Goal: Task Accomplishment & Management: Complete application form

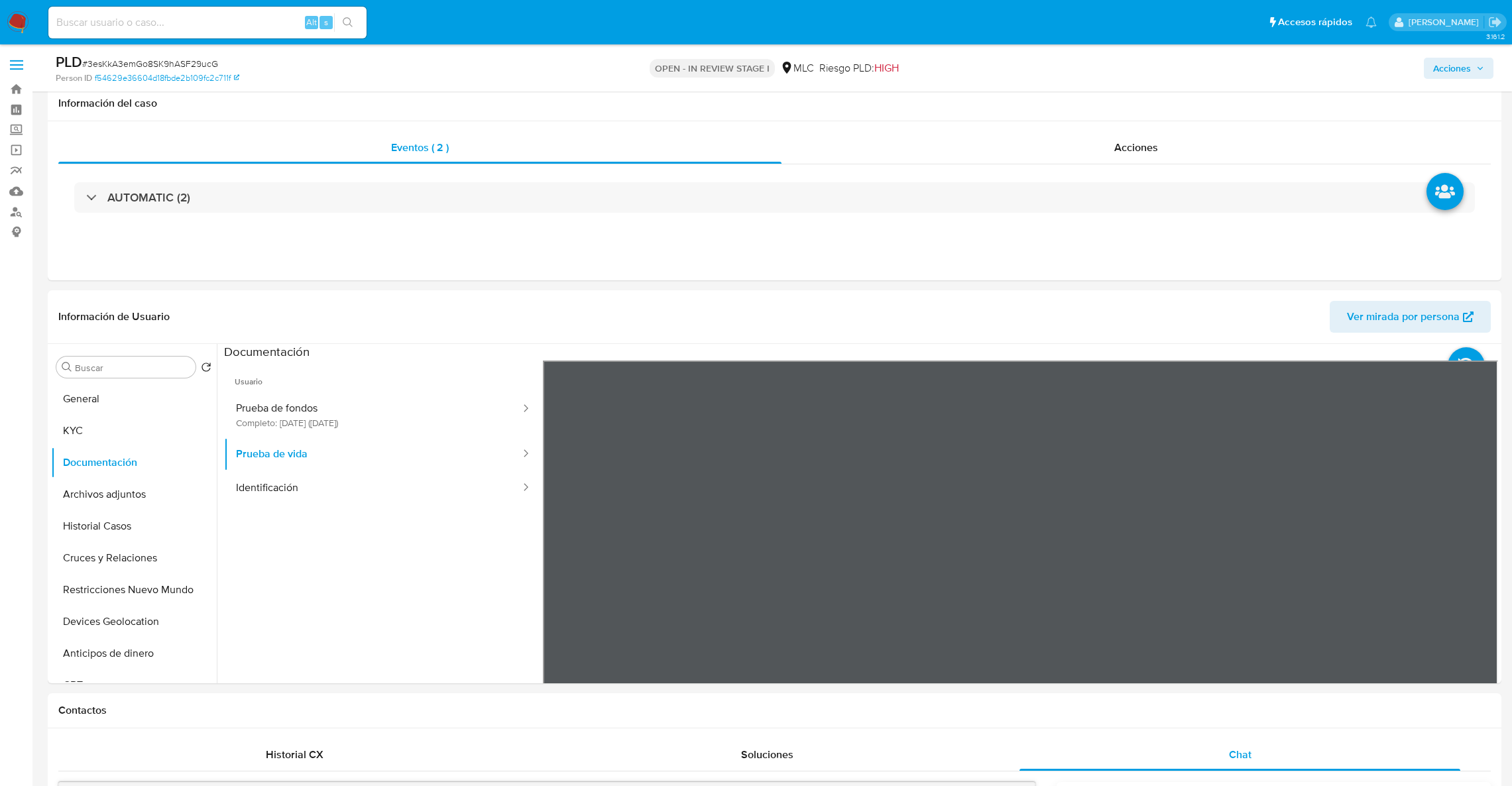
select select "10"
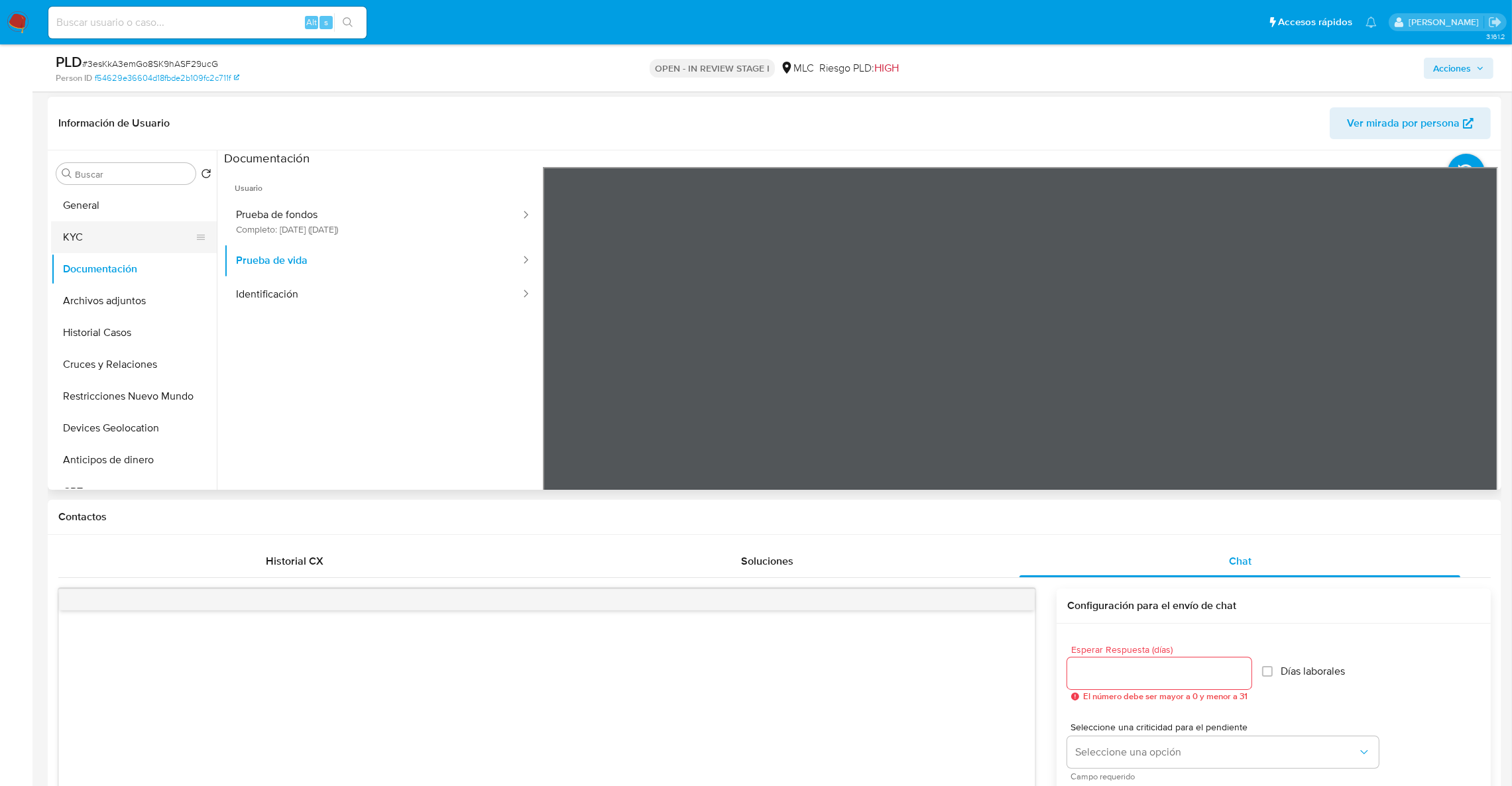
click at [113, 225] on button "KYC" at bounding box center [129, 237] width 155 height 32
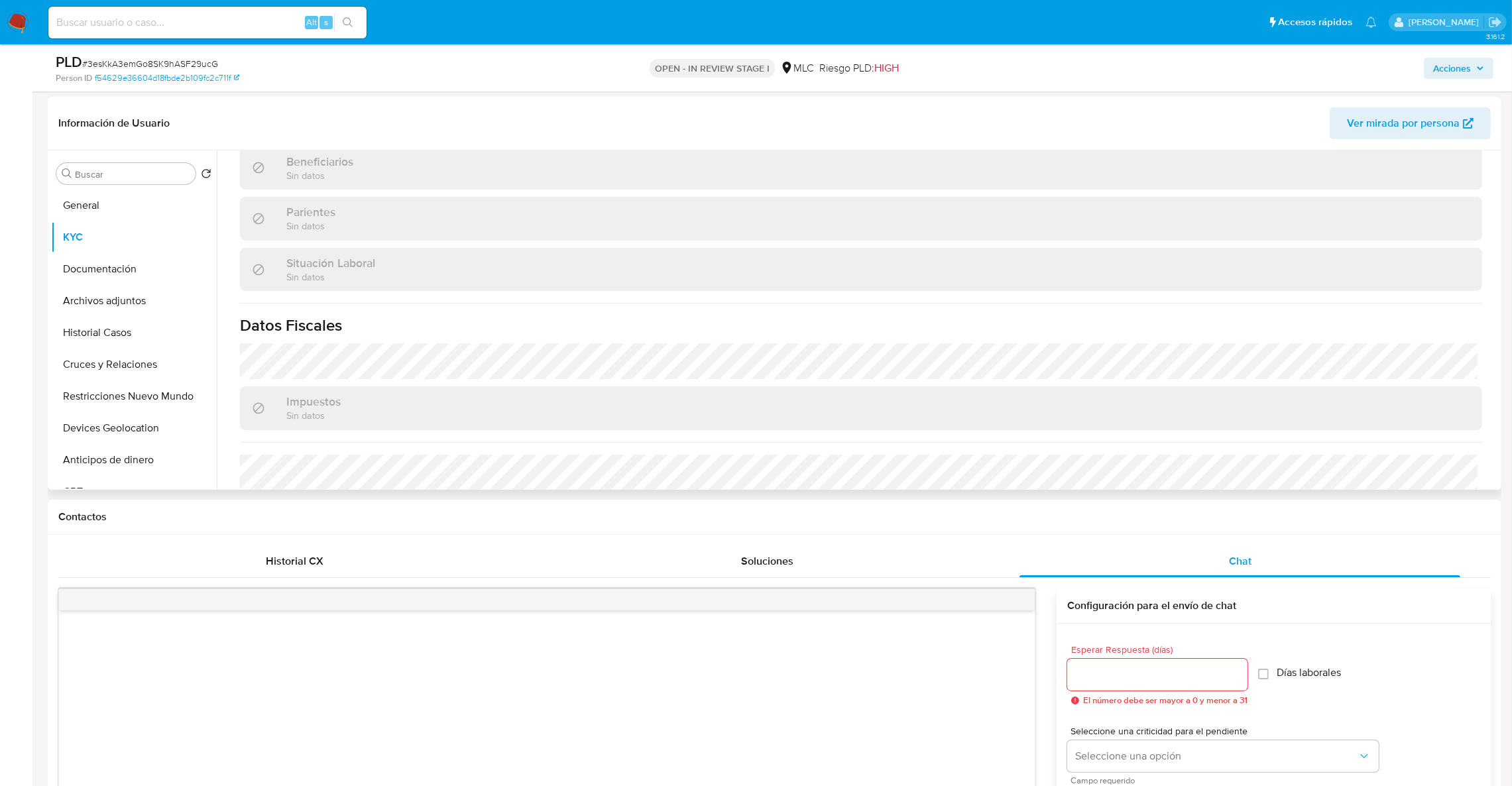
scroll to position [718, 0]
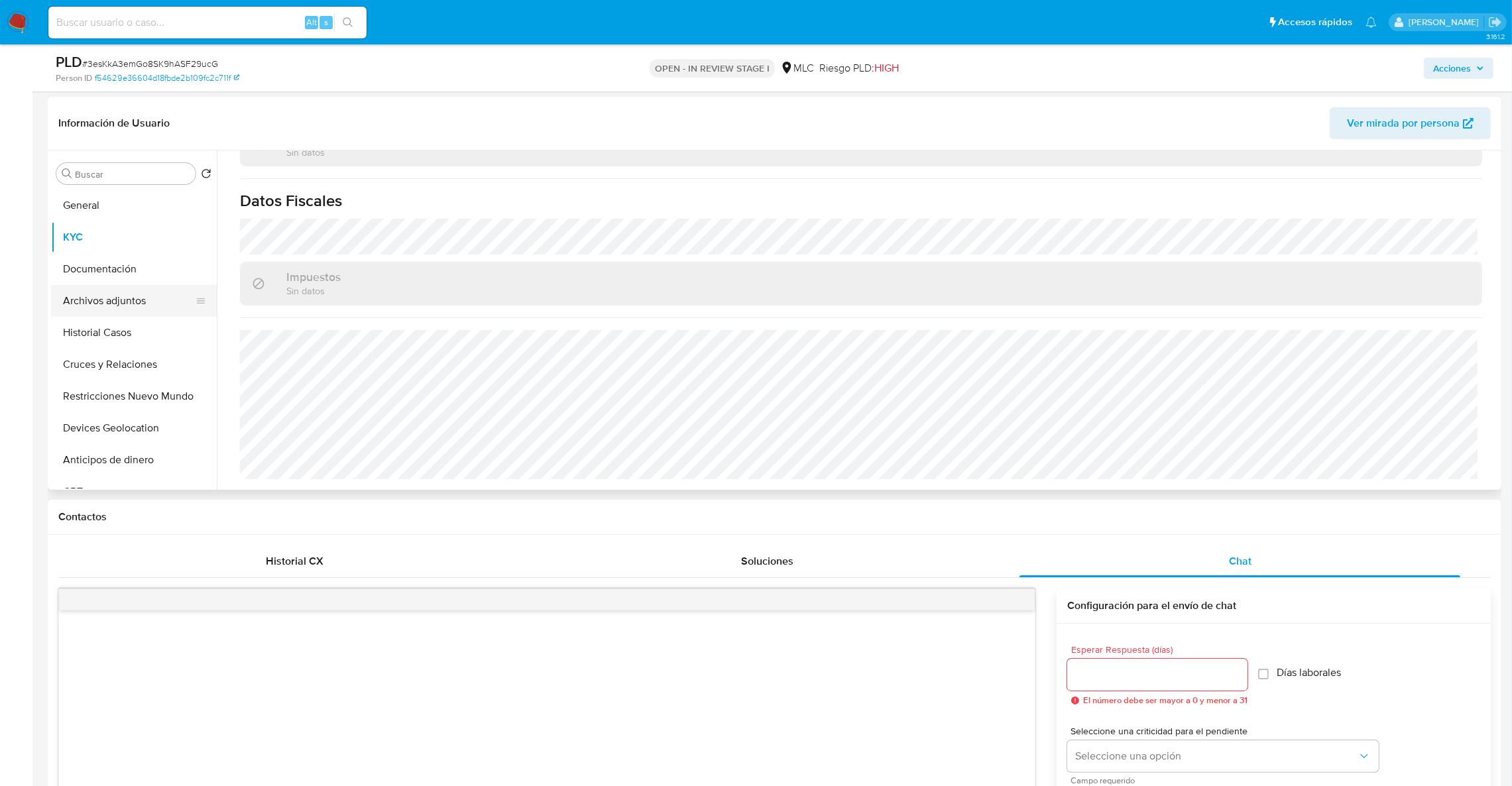
click at [106, 306] on button "Archivos adjuntos" at bounding box center [129, 300] width 155 height 32
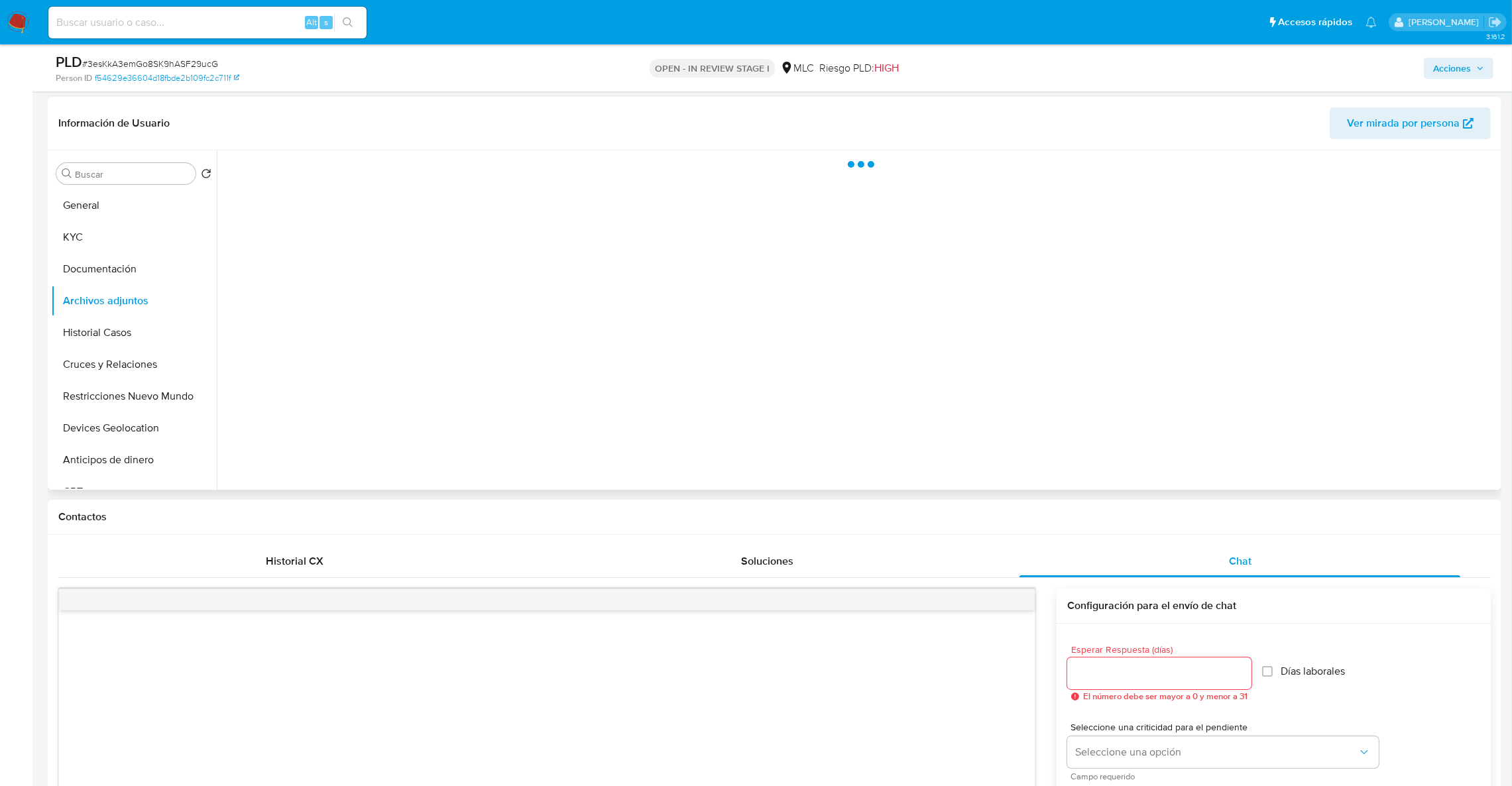
scroll to position [0, 0]
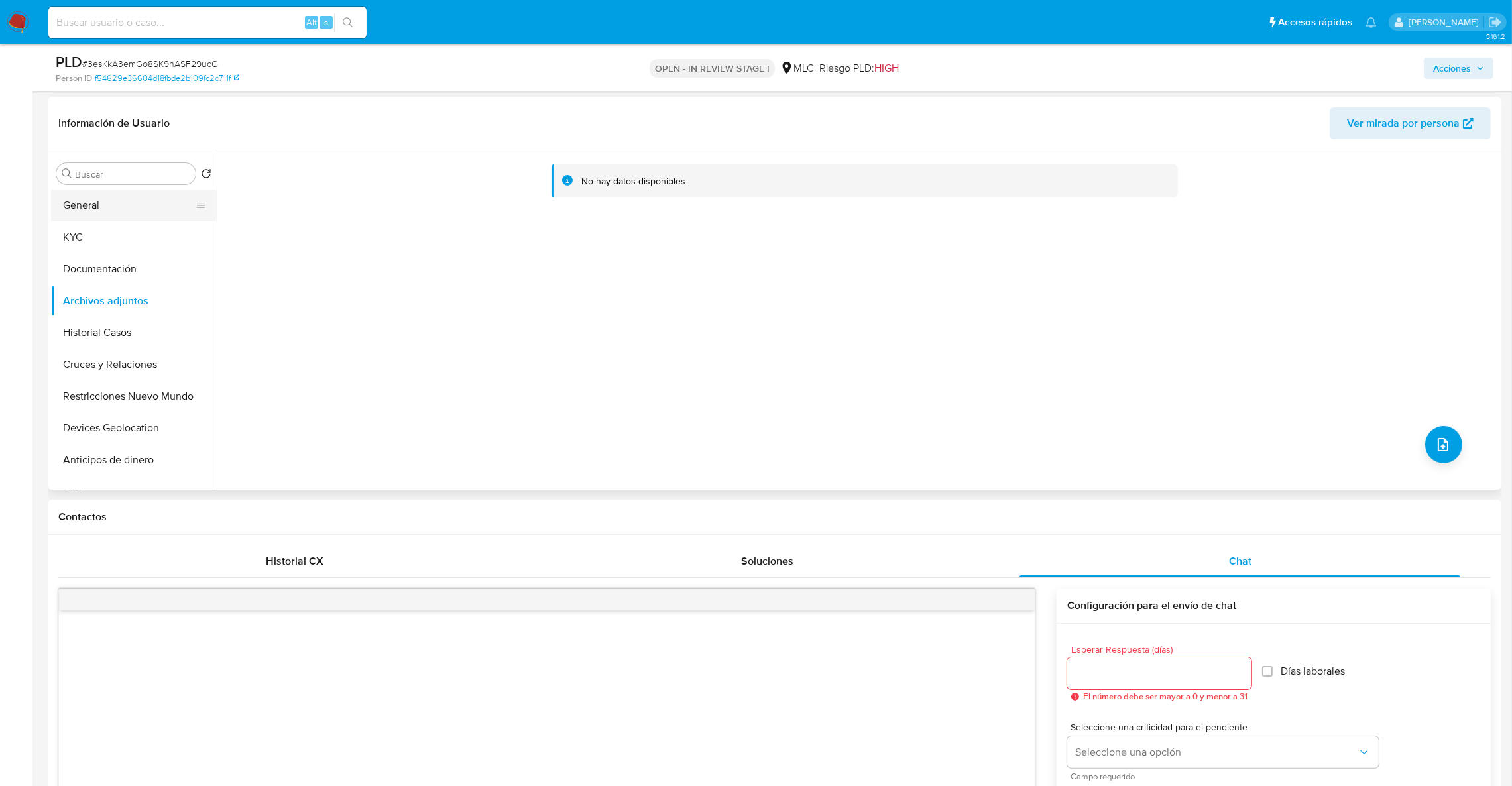
click at [113, 198] on button "General" at bounding box center [129, 205] width 155 height 32
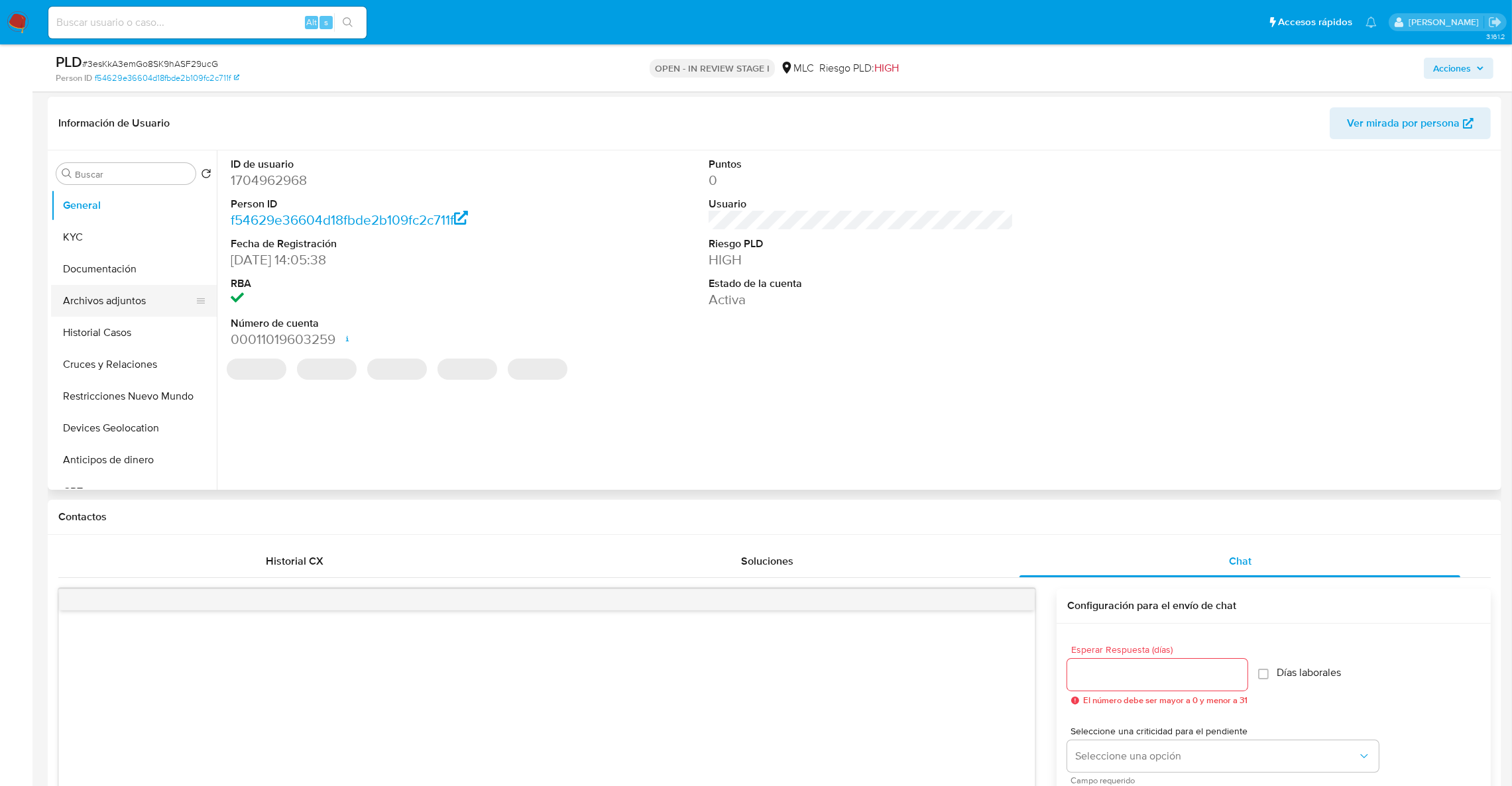
click at [126, 305] on button "Archivos adjuntos" at bounding box center [129, 300] width 155 height 32
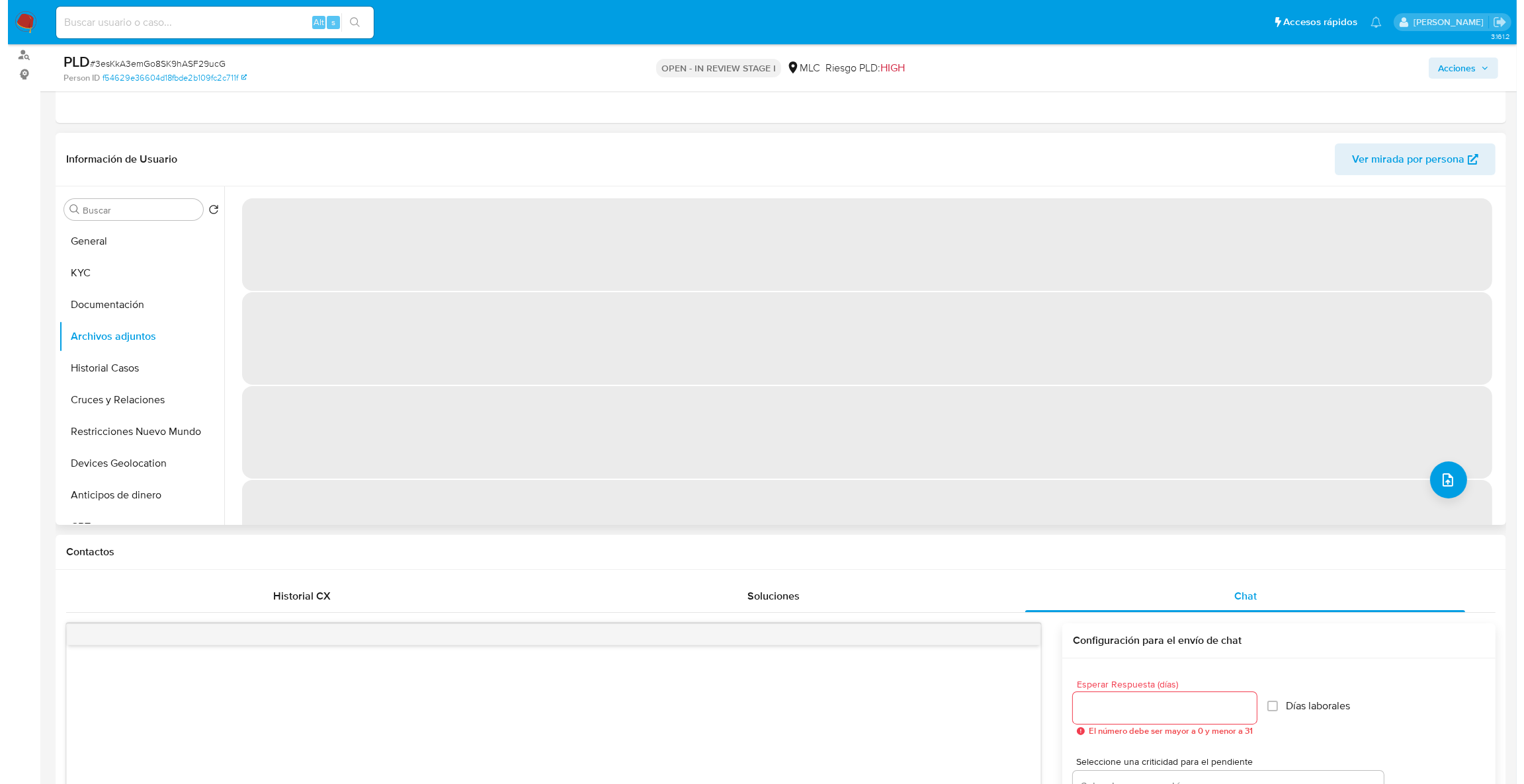
scroll to position [94, 0]
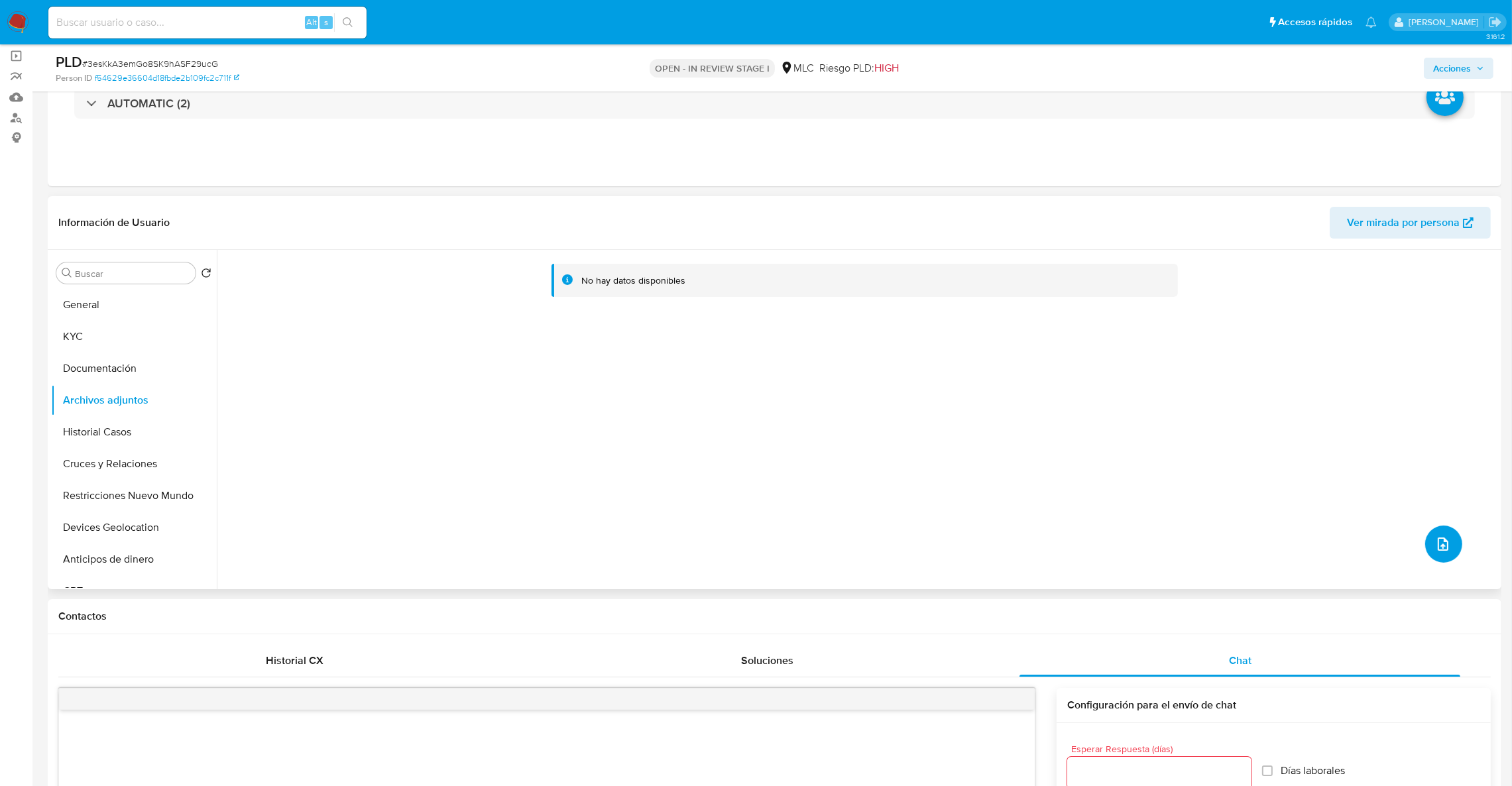
click at [1437, 540] on icon "upload-file" at bounding box center [1443, 544] width 16 height 16
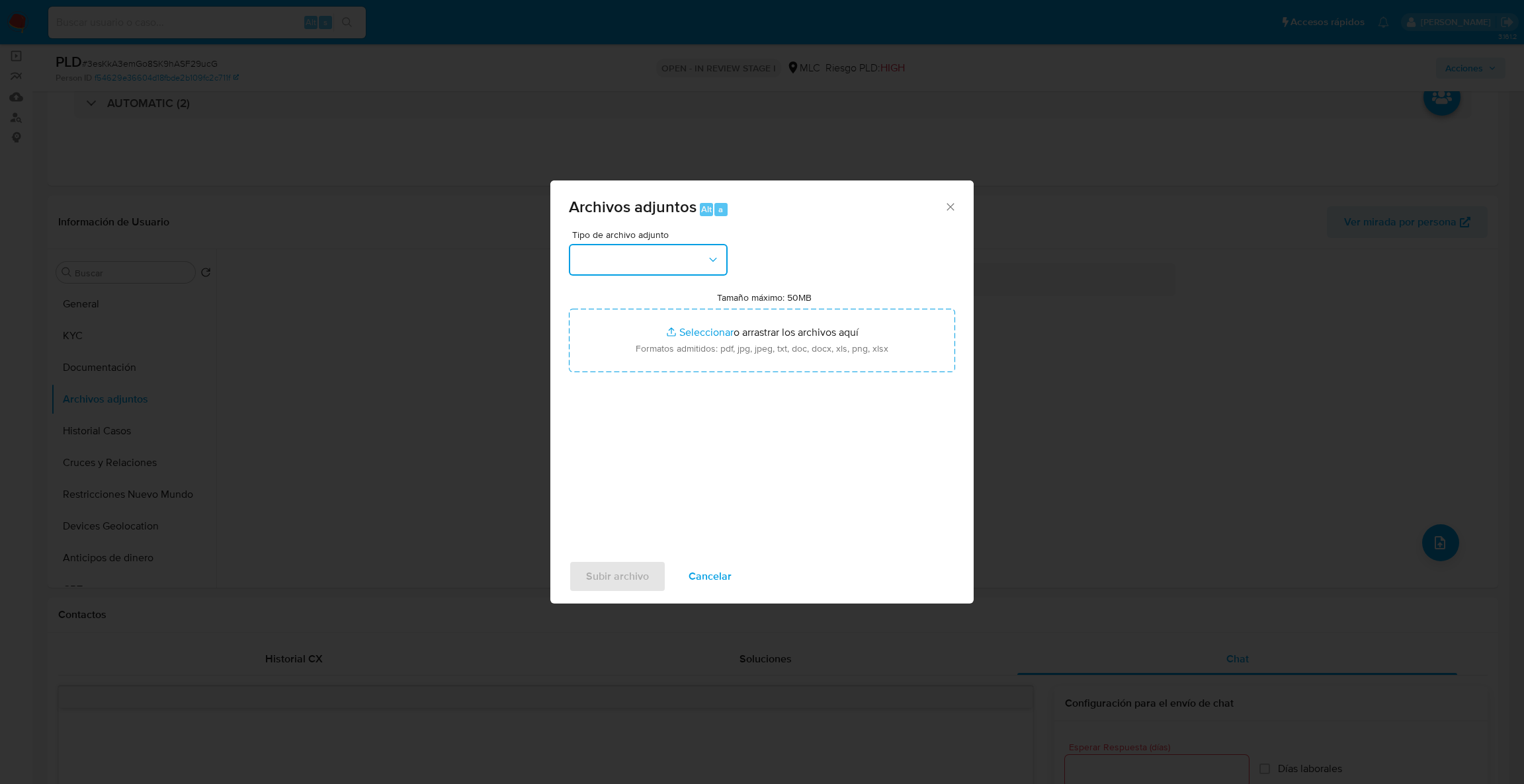
click at [641, 261] on button "button" at bounding box center [648, 259] width 159 height 32
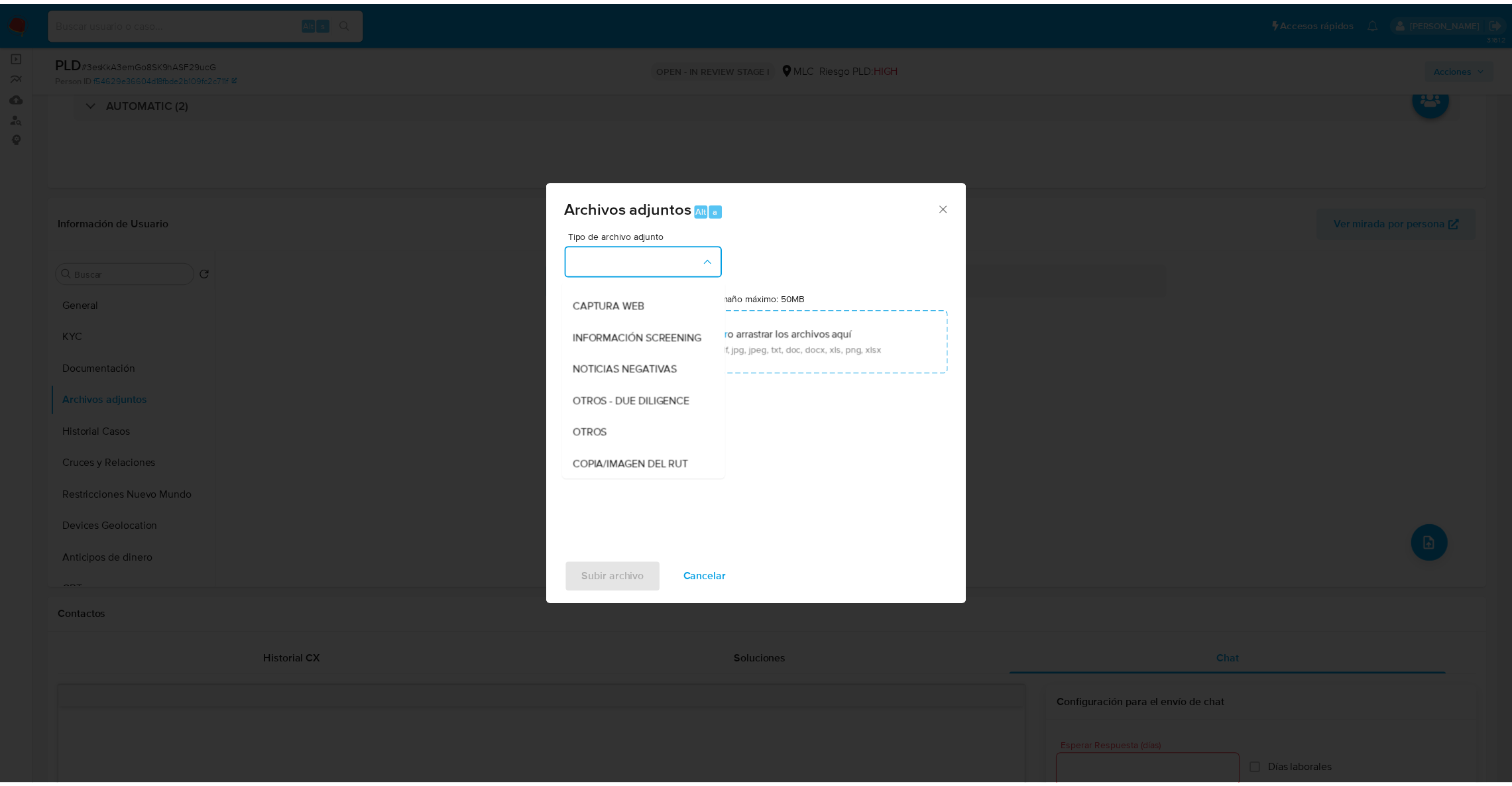
scroll to position [94, 0]
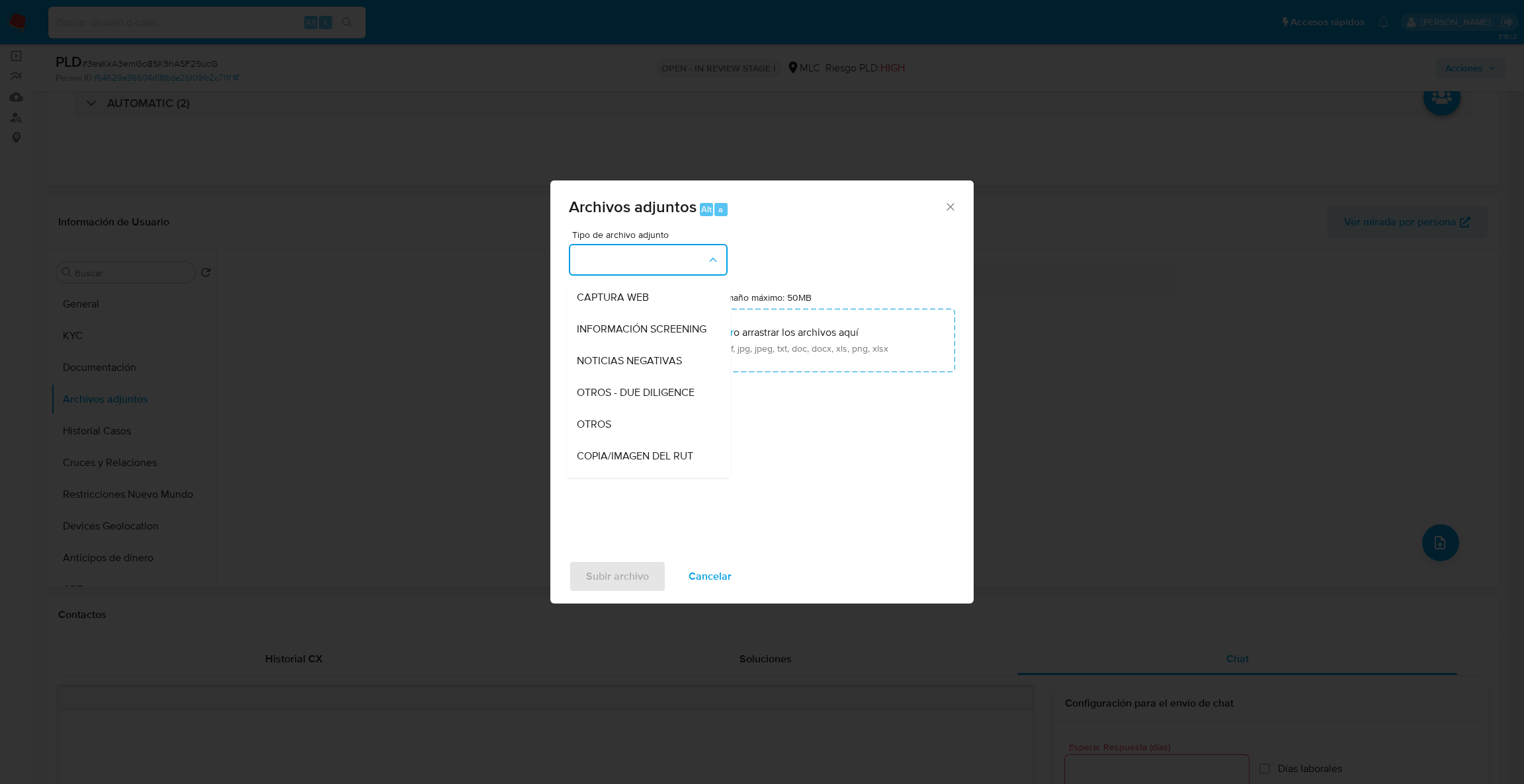
click at [632, 425] on div "OTROS" at bounding box center [644, 424] width 135 height 32
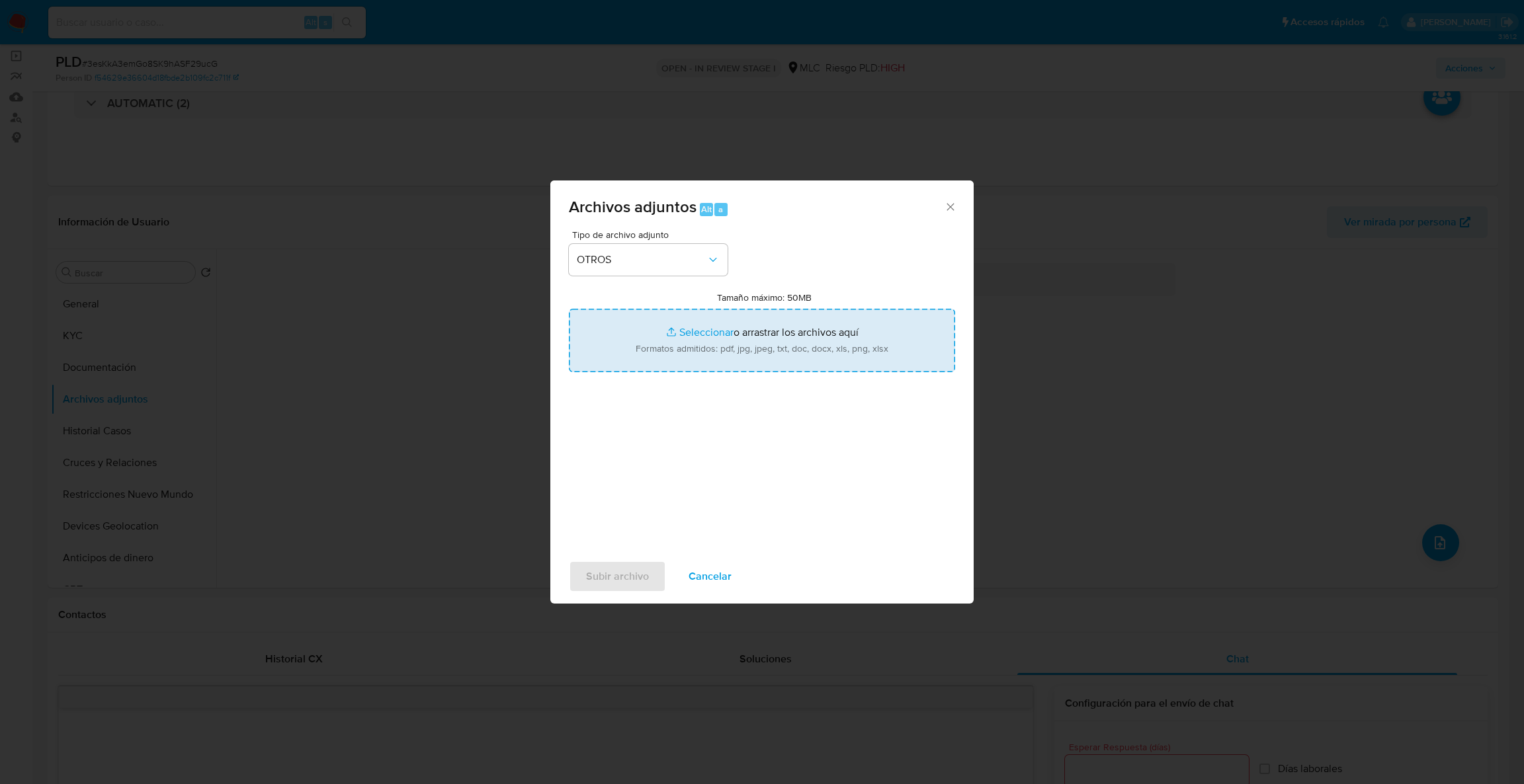
click at [727, 356] on input "Tamaño máximo: 50MB Seleccionar archivos" at bounding box center [762, 340] width 386 height 63
type input "C:\fakepath\Case Log - 1704962968.pdf"
click at [808, 323] on input "Tamaño máximo: 50MB Seleccionar archivos" at bounding box center [762, 340] width 386 height 63
type input "C:\fakepath\1704962968Movimientos .xlsx"
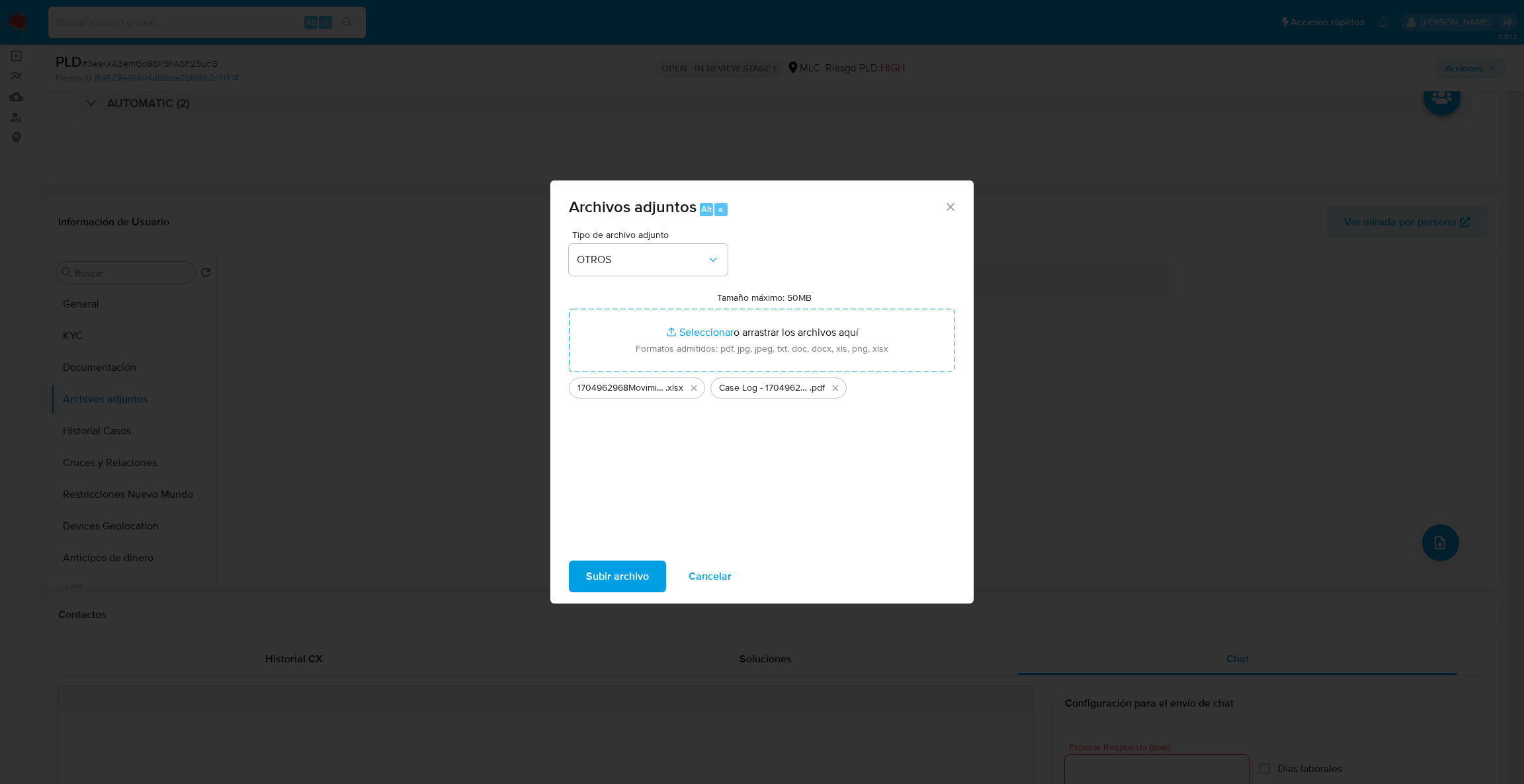
click at [621, 569] on span "Subir archivo" at bounding box center [617, 576] width 63 height 29
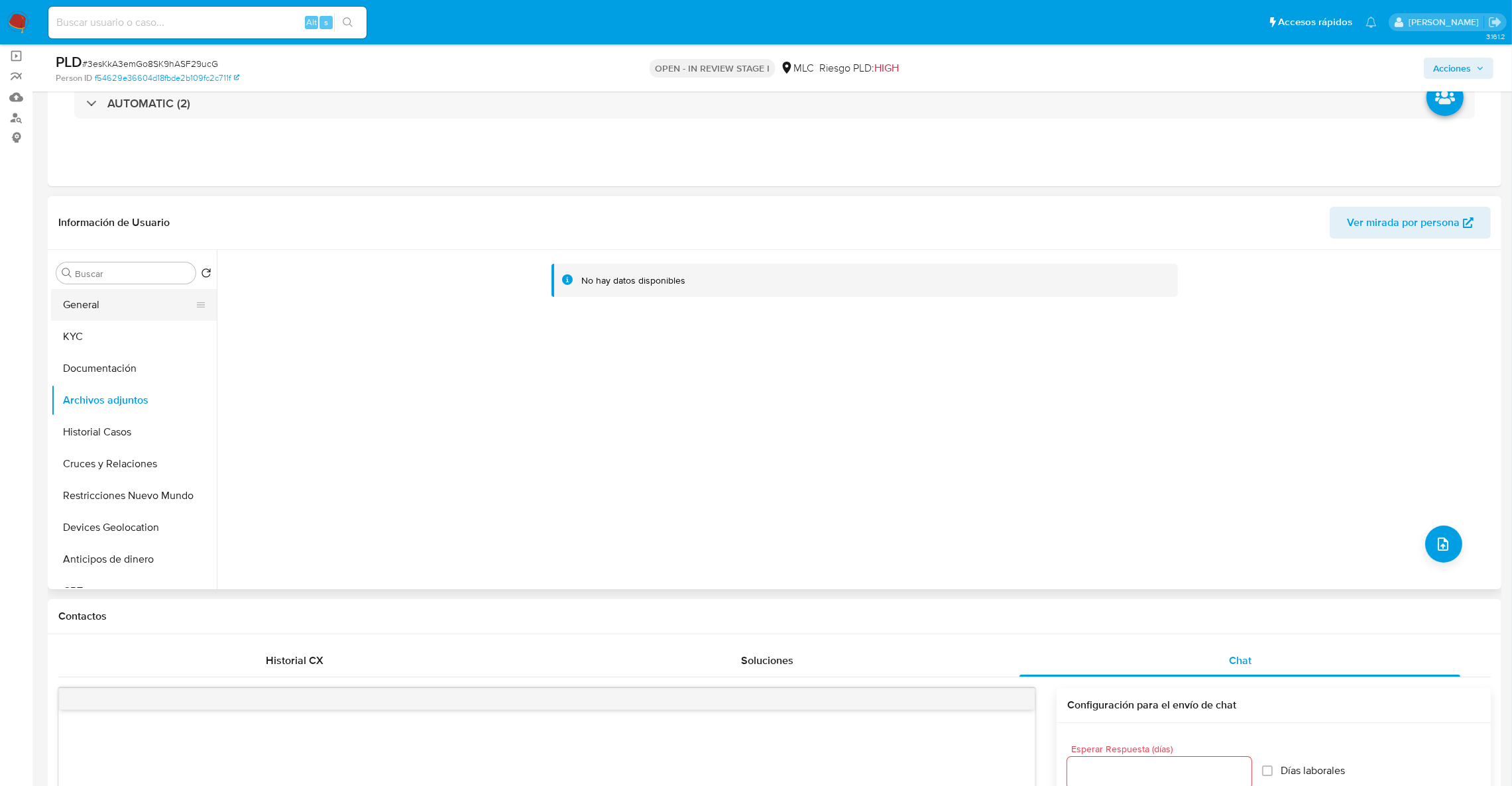
click at [87, 310] on button "General" at bounding box center [129, 305] width 155 height 32
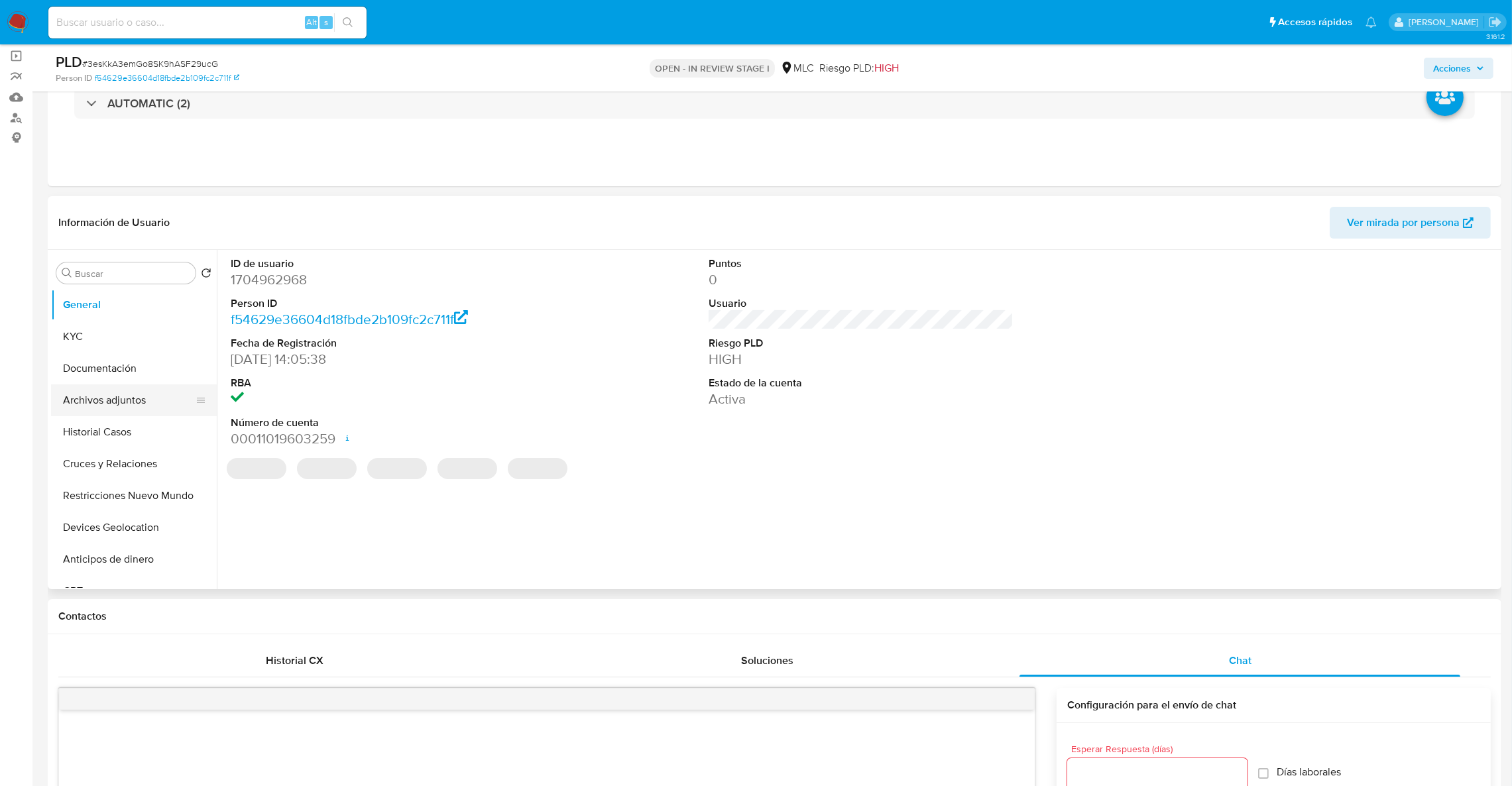
click at [93, 397] on button "Archivos adjuntos" at bounding box center [129, 400] width 155 height 32
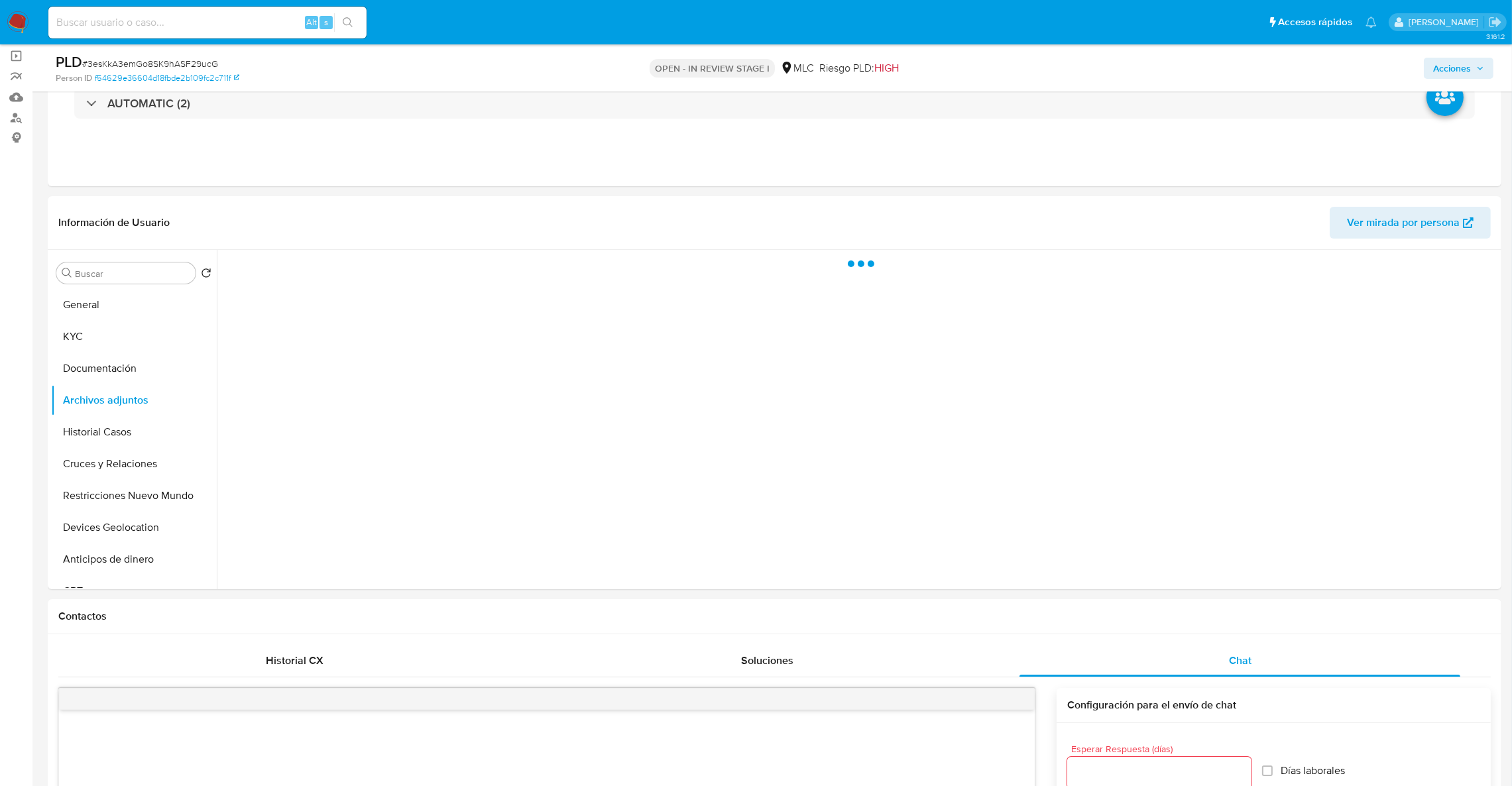
click at [1478, 66] on icon "button" at bounding box center [1480, 68] width 8 height 8
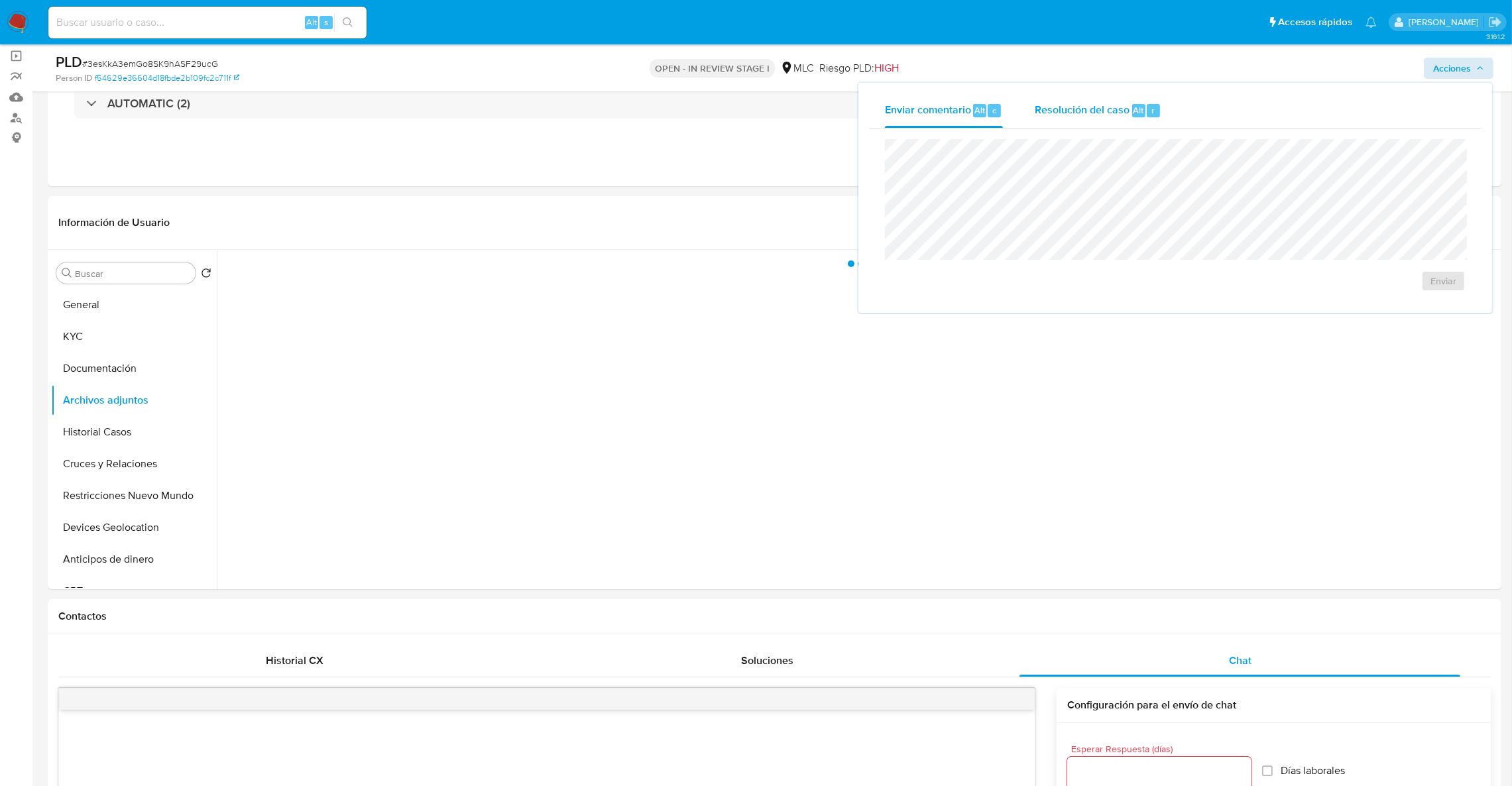
click at [1083, 113] on span "Resolución del caso" at bounding box center [1082, 110] width 95 height 15
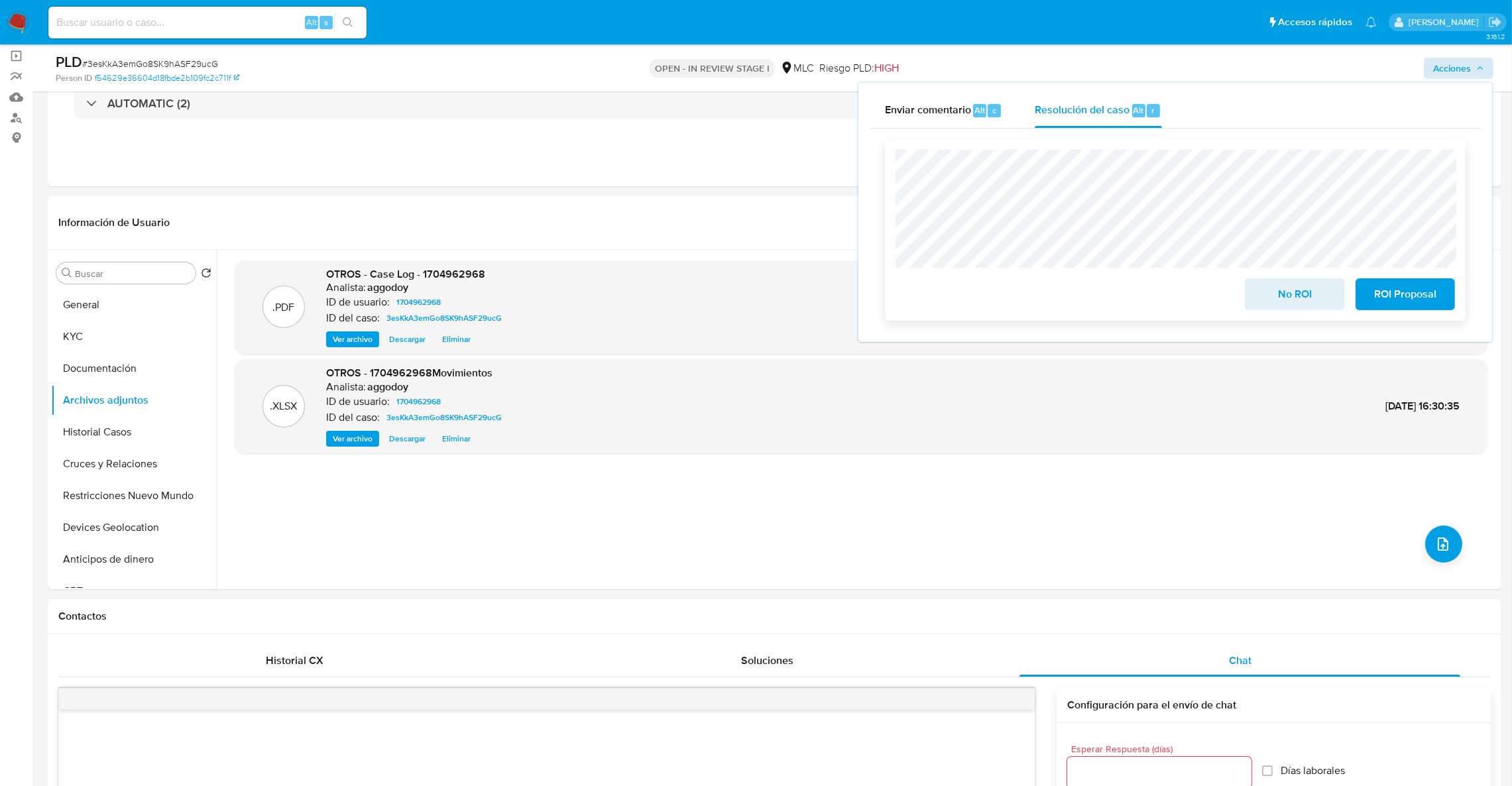
click at [1262, 302] on span "No ROI" at bounding box center [1294, 293] width 65 height 29
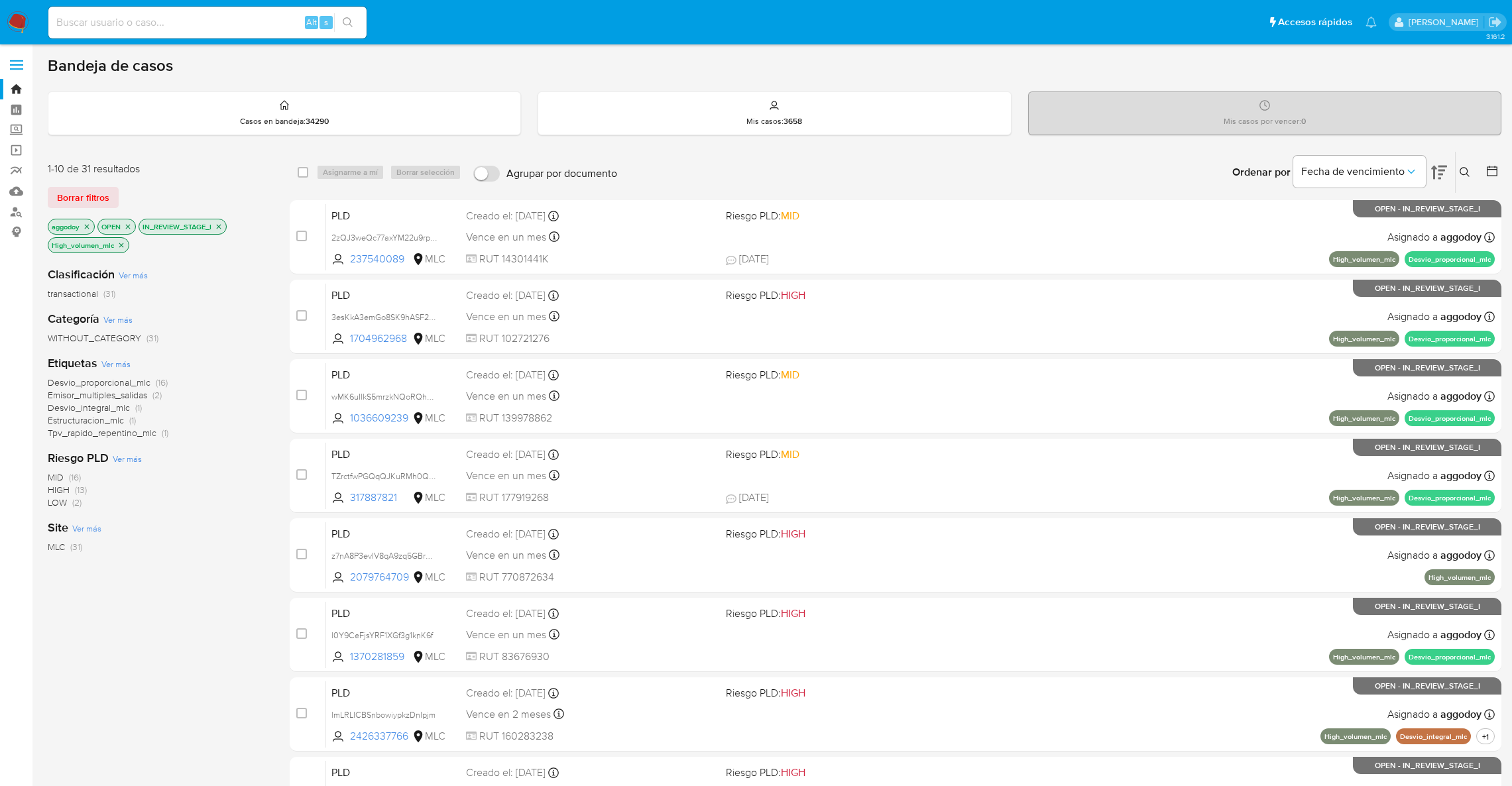
scroll to position [99, 0]
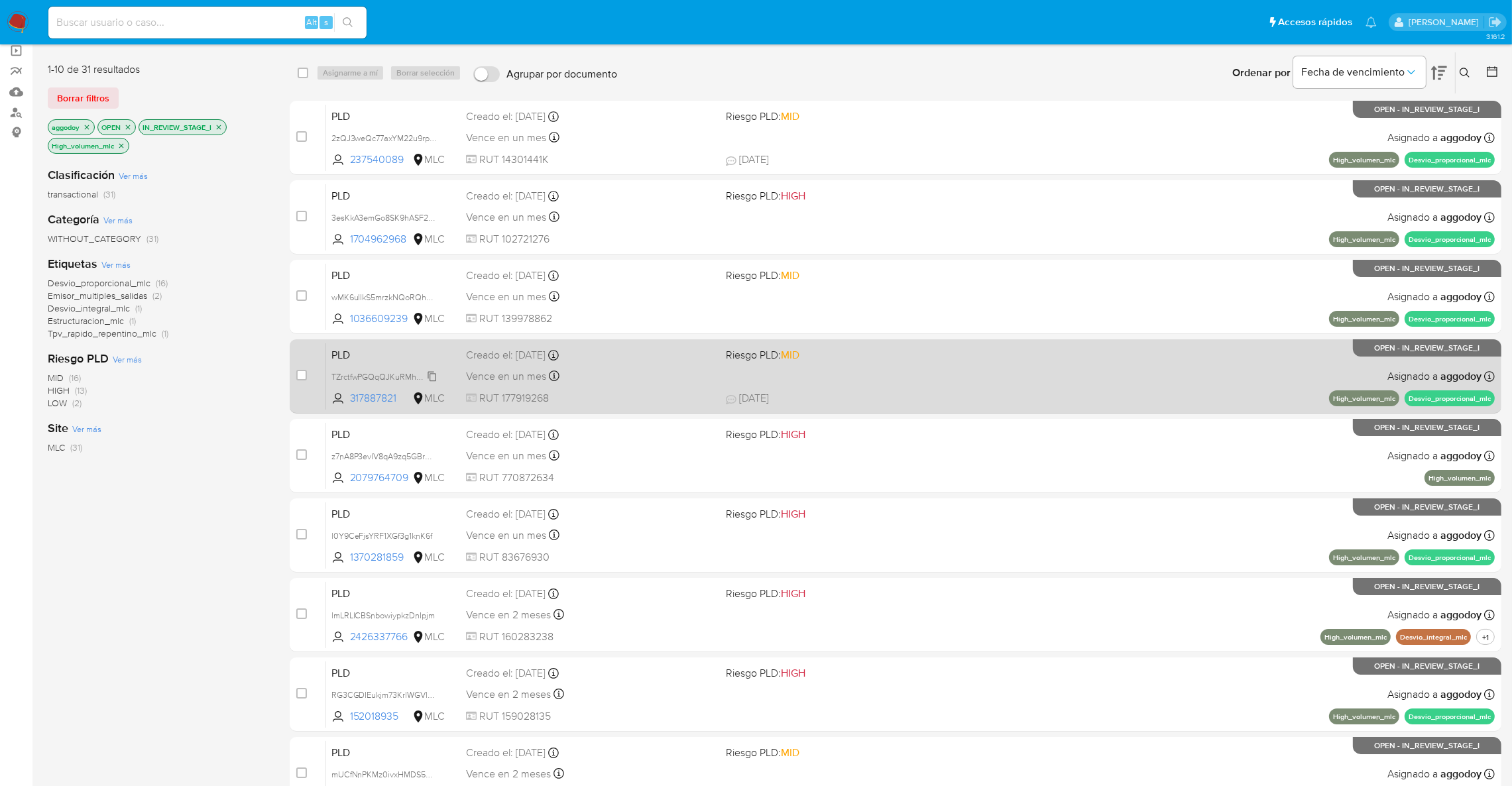
click at [392, 377] on span "TZrctfwPGQqQJKuRMh0QrAfh" at bounding box center [387, 376] width 112 height 15
click at [707, 373] on div "Vence en un mes Vence el 10/11/2025 06:08:01" at bounding box center [591, 376] width 249 height 18
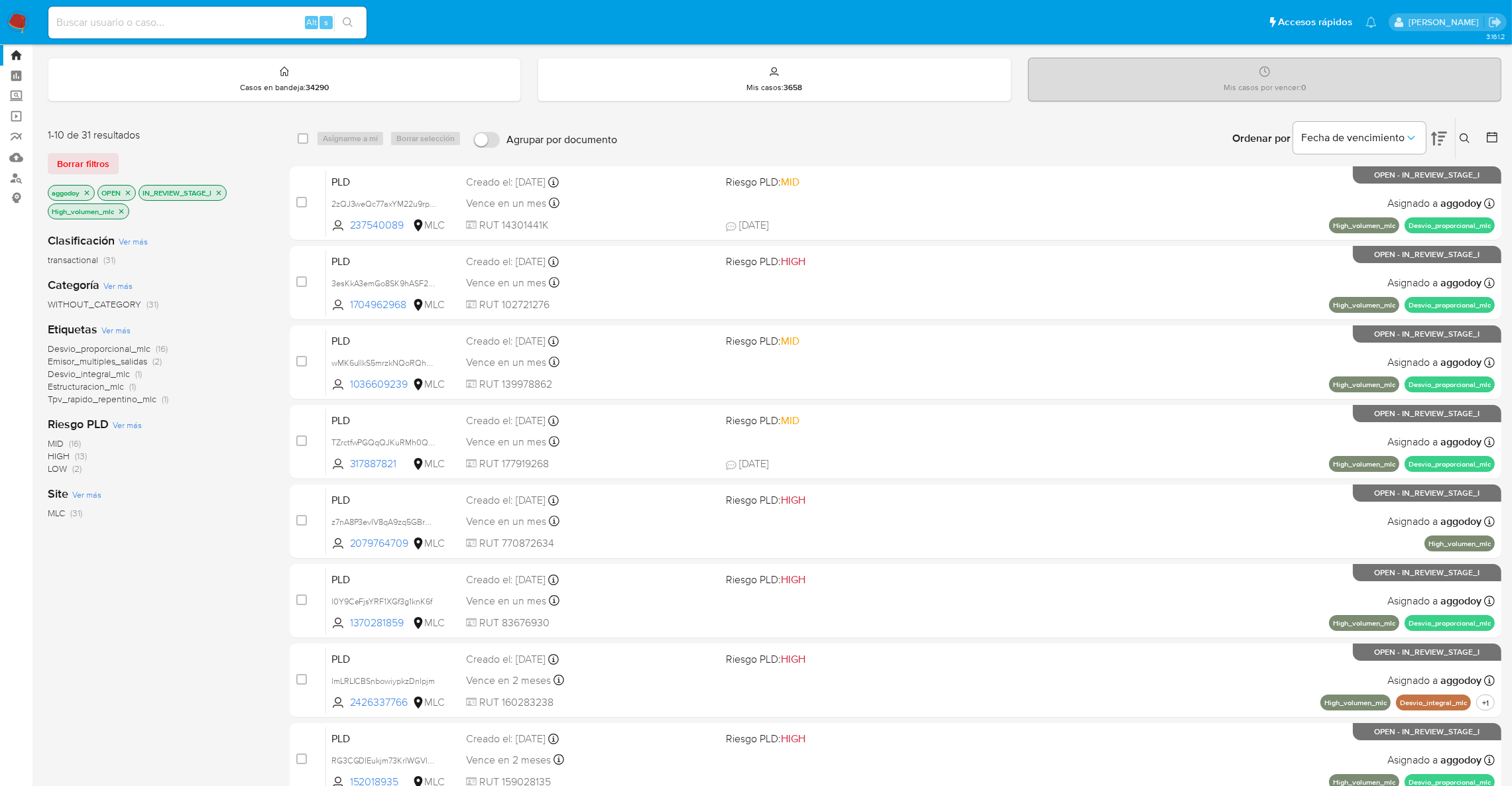
scroll to position [0, 0]
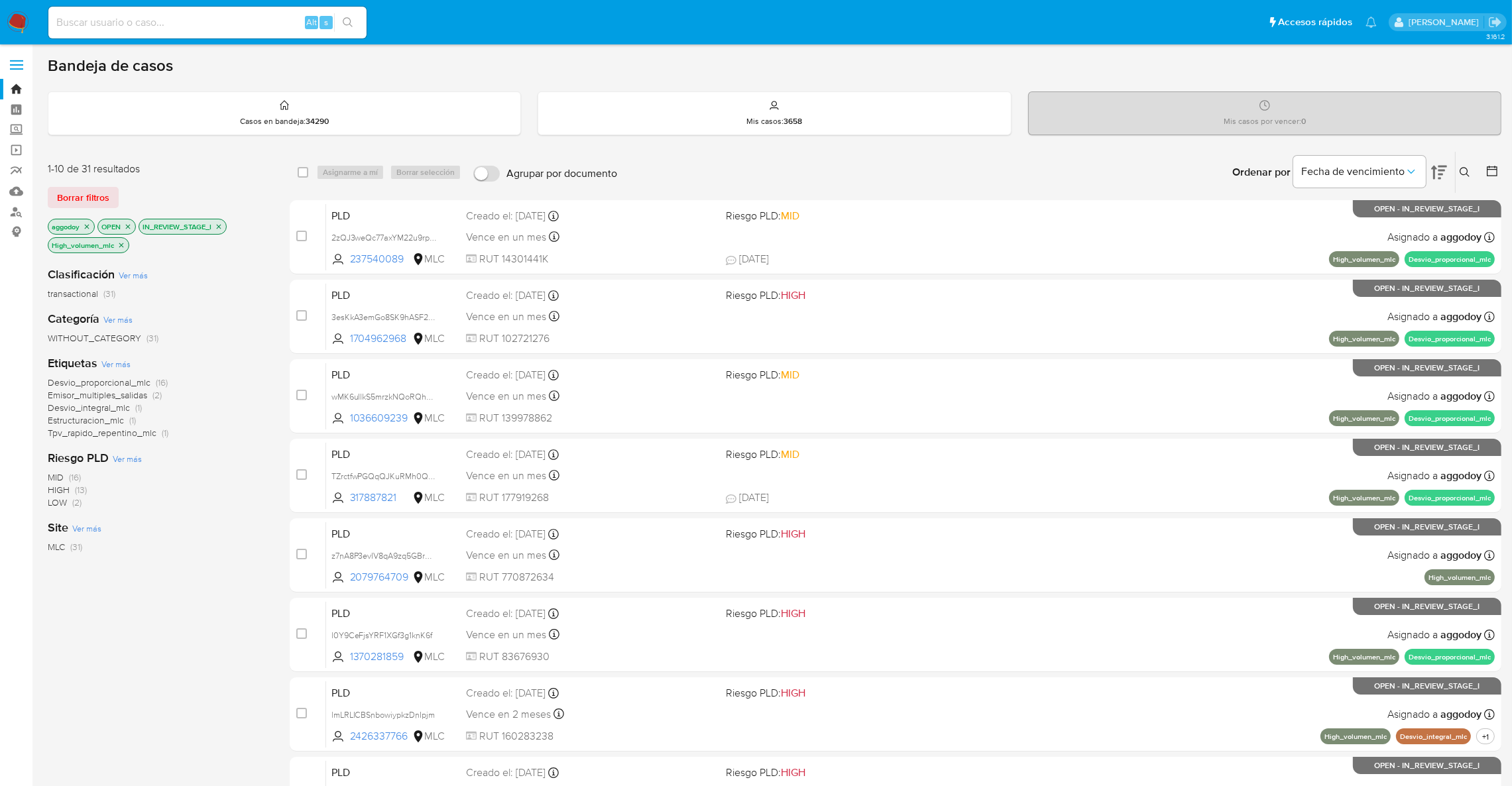
click at [118, 248] on p "High_volumen_mlc" at bounding box center [89, 245] width 80 height 15
click at [126, 246] on p "High_volumen_mlc" at bounding box center [89, 245] width 80 height 15
click at [125, 244] on icon "close-filter" at bounding box center [121, 245] width 8 height 8
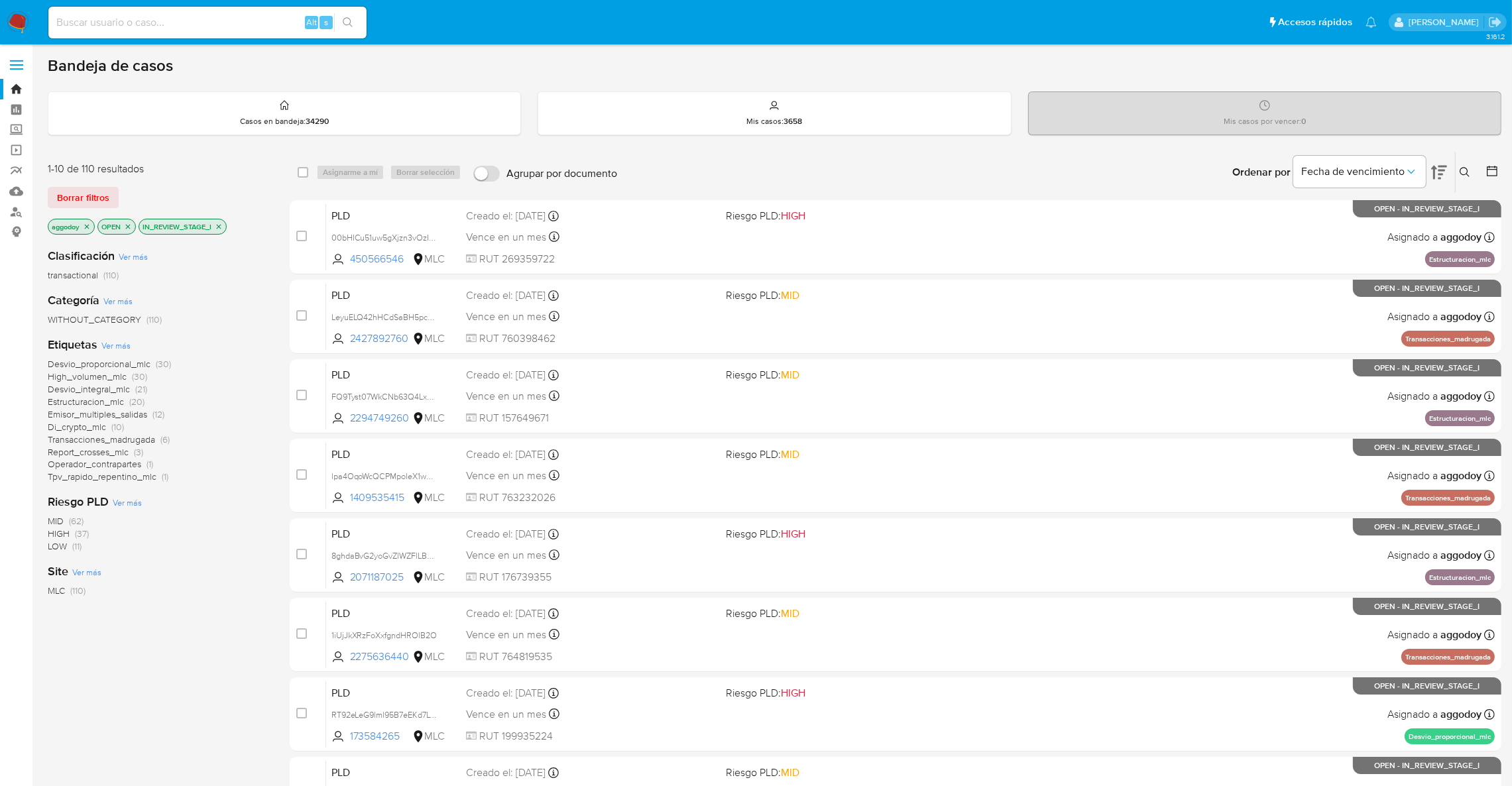
click at [215, 227] on p "IN_REVIEW_STAGE_I" at bounding box center [182, 227] width 87 height 15
click at [220, 227] on icon "close-filter" at bounding box center [219, 226] width 5 height 5
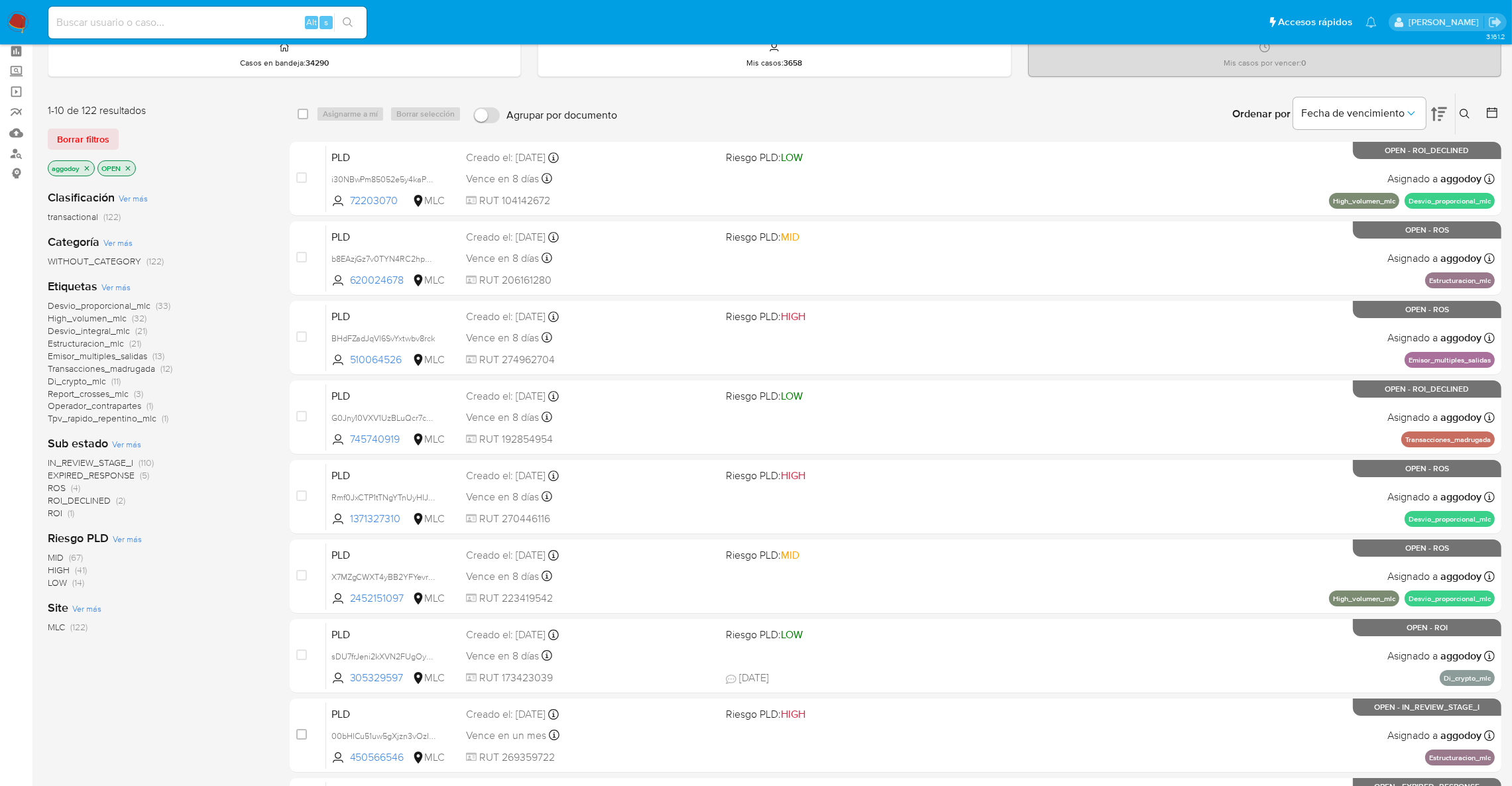
scroll to position [99, 0]
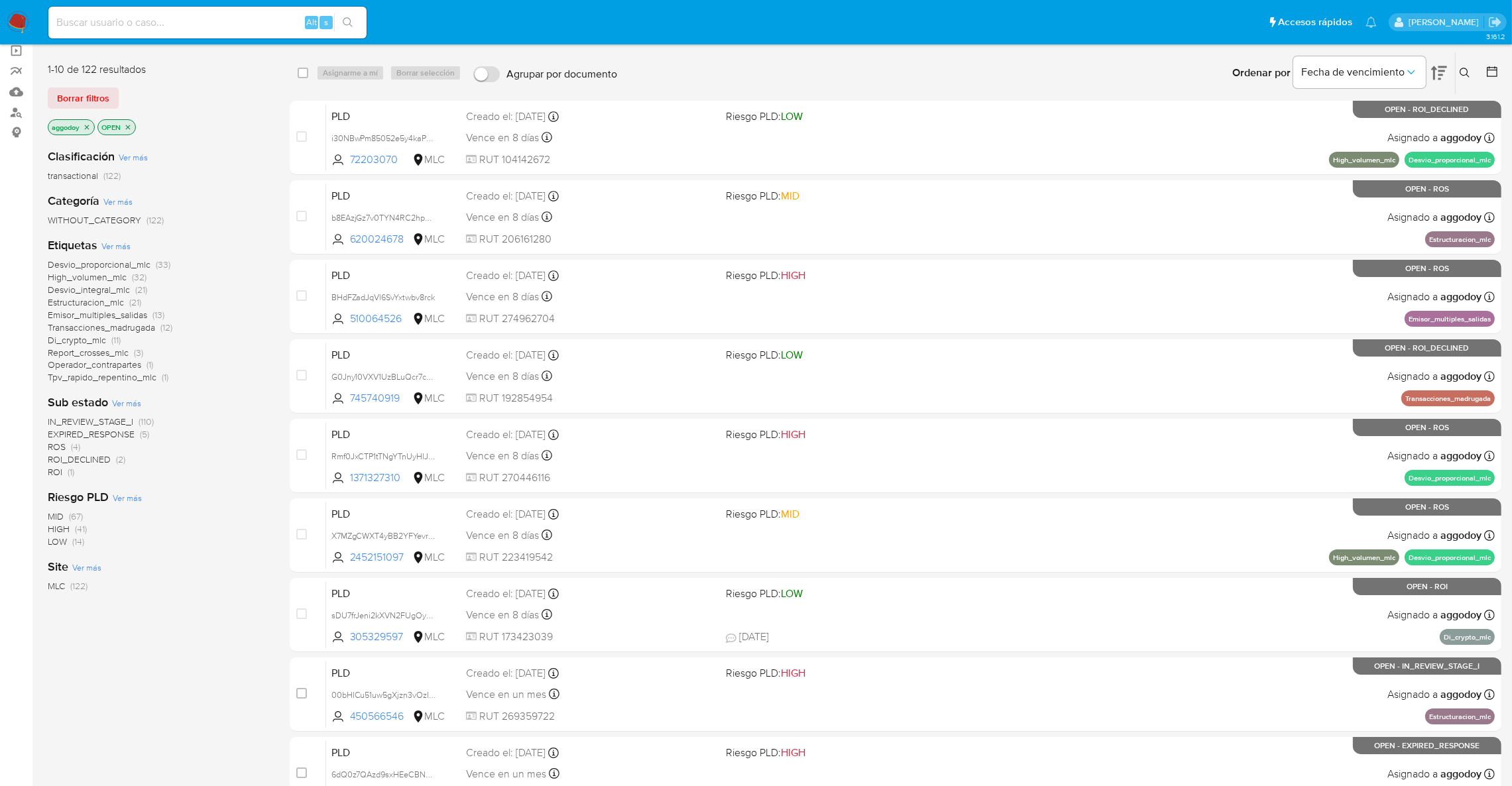
click at [65, 469] on span "ROI (1)" at bounding box center [61, 472] width 27 height 13
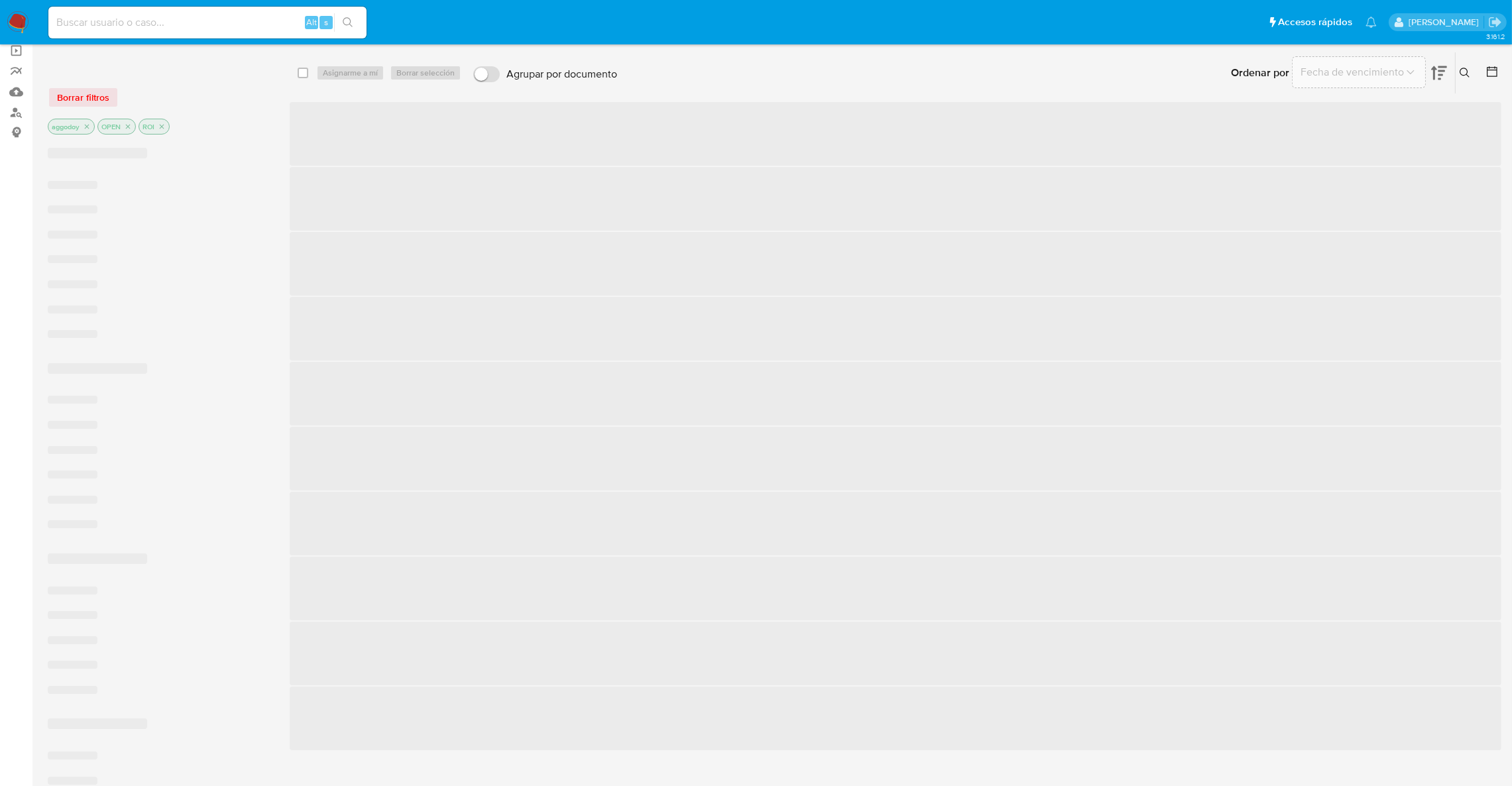
scroll to position [20, 0]
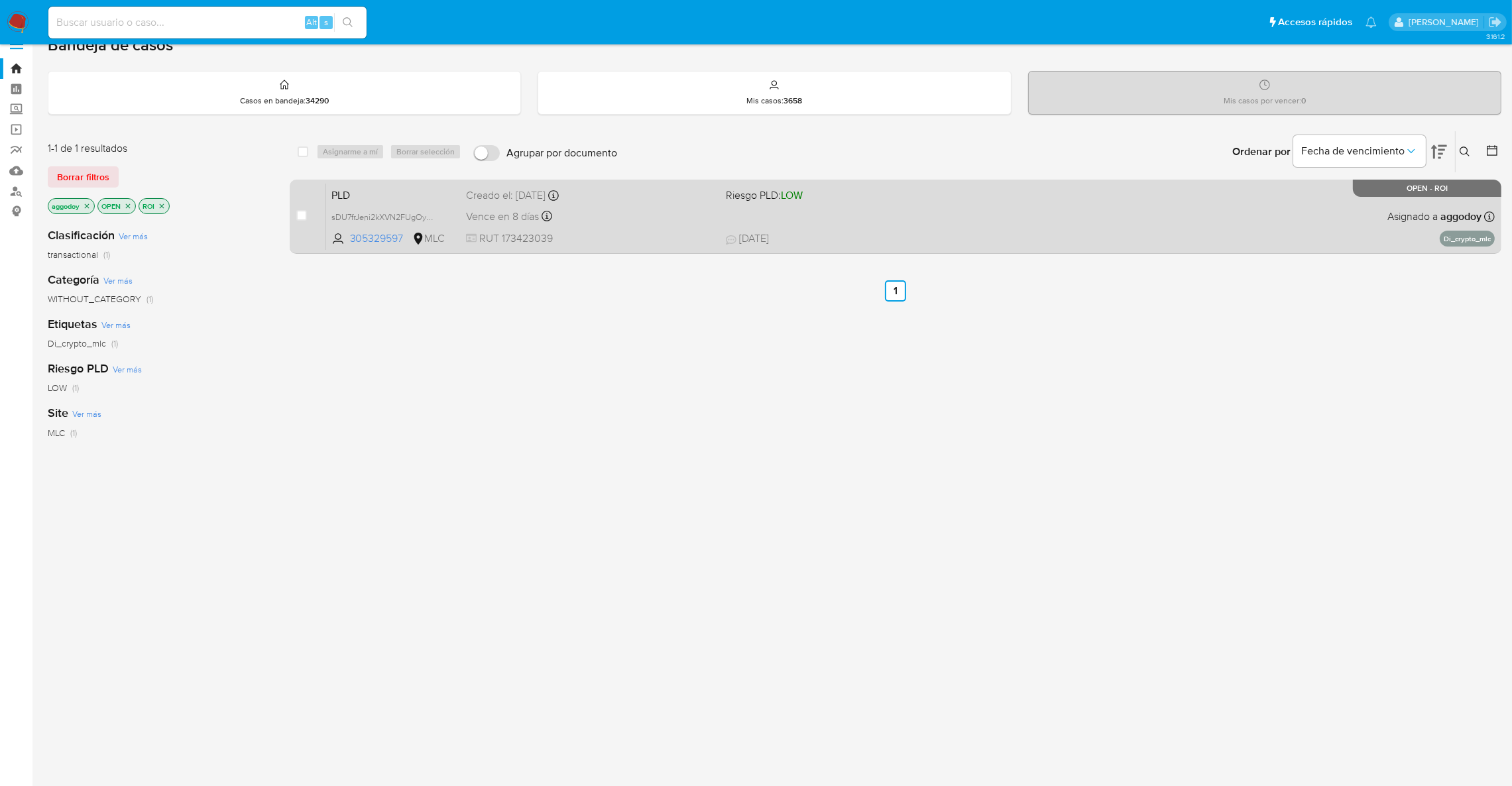
click at [862, 226] on div "PLD sDU7frJeni2kXVN2FUgOy0rS 305329597 MLC Riesgo PLD: LOW Creado el: 12/07/202…" at bounding box center [910, 216] width 1168 height 67
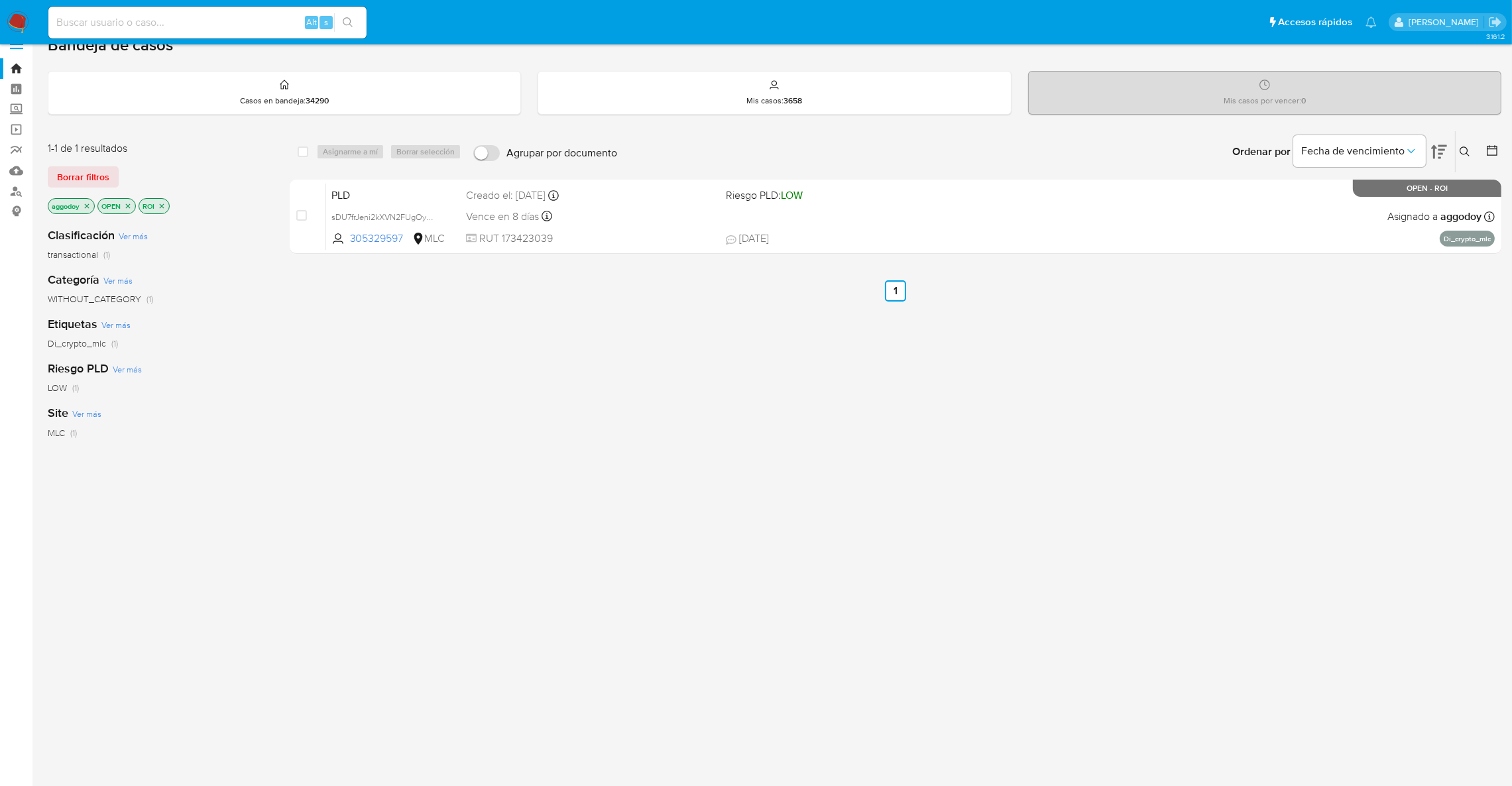
click at [165, 202] on icon "close-filter" at bounding box center [161, 205] width 8 height 8
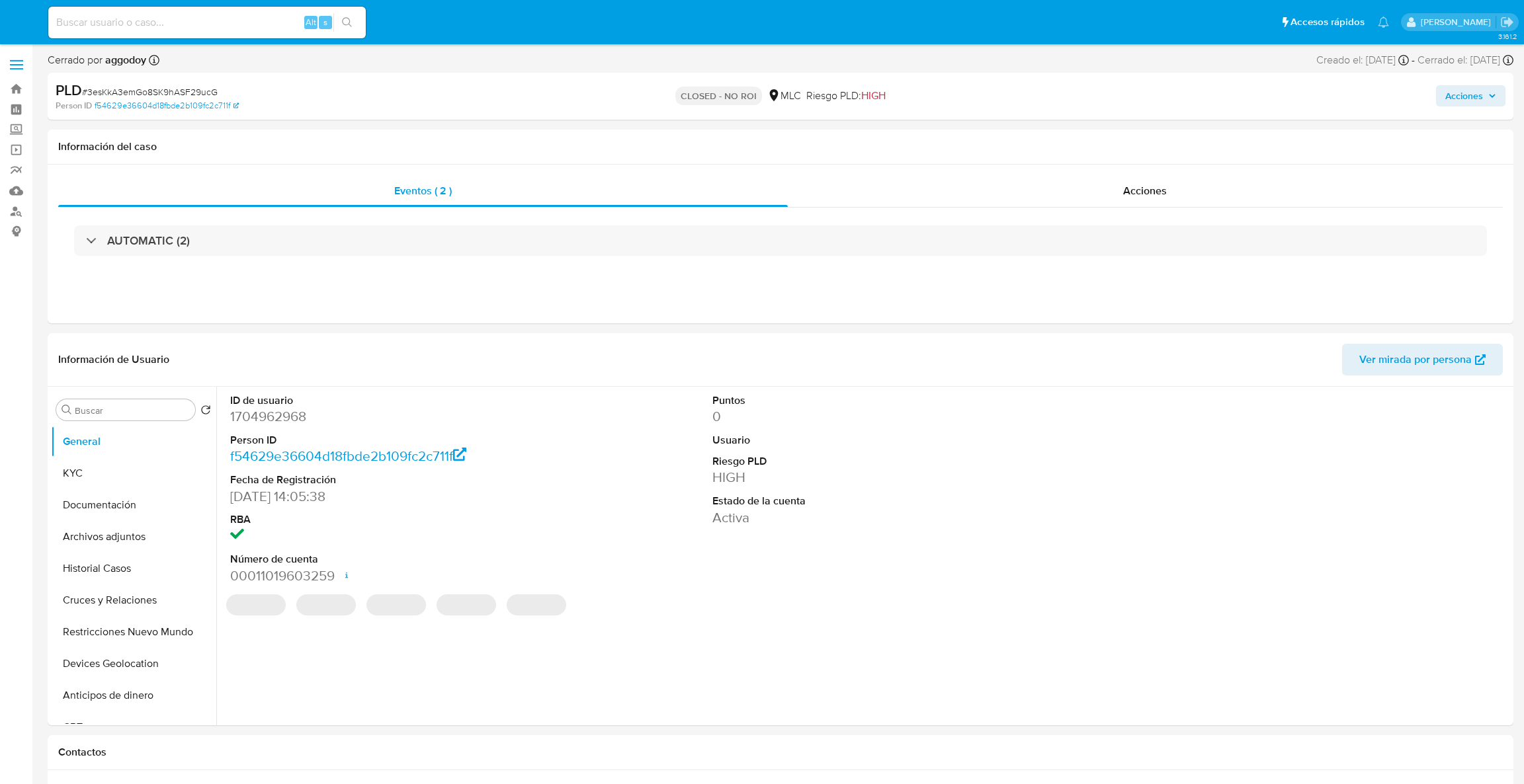
select select "10"
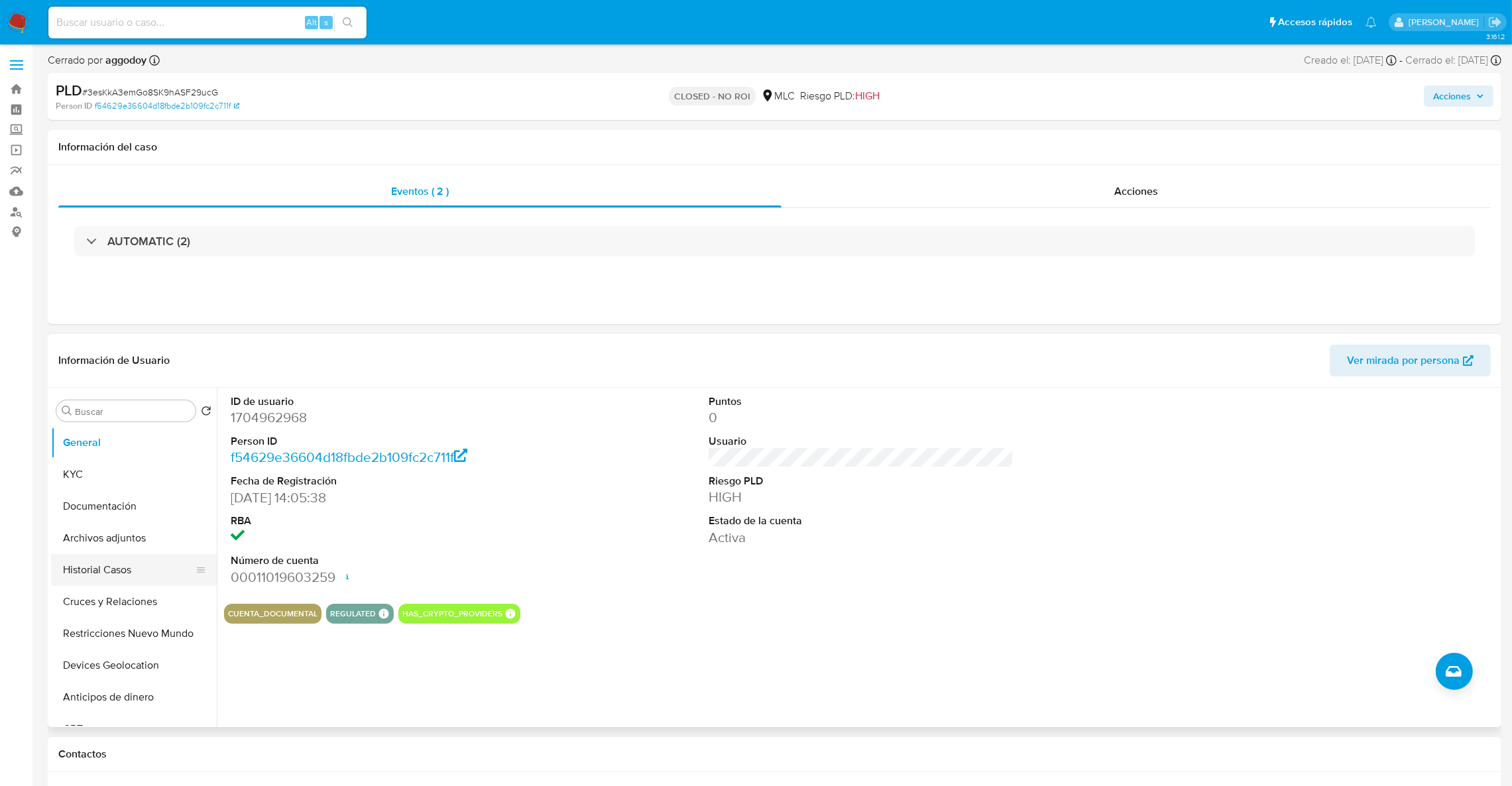
click at [125, 564] on button "Historial Casos" at bounding box center [129, 569] width 155 height 32
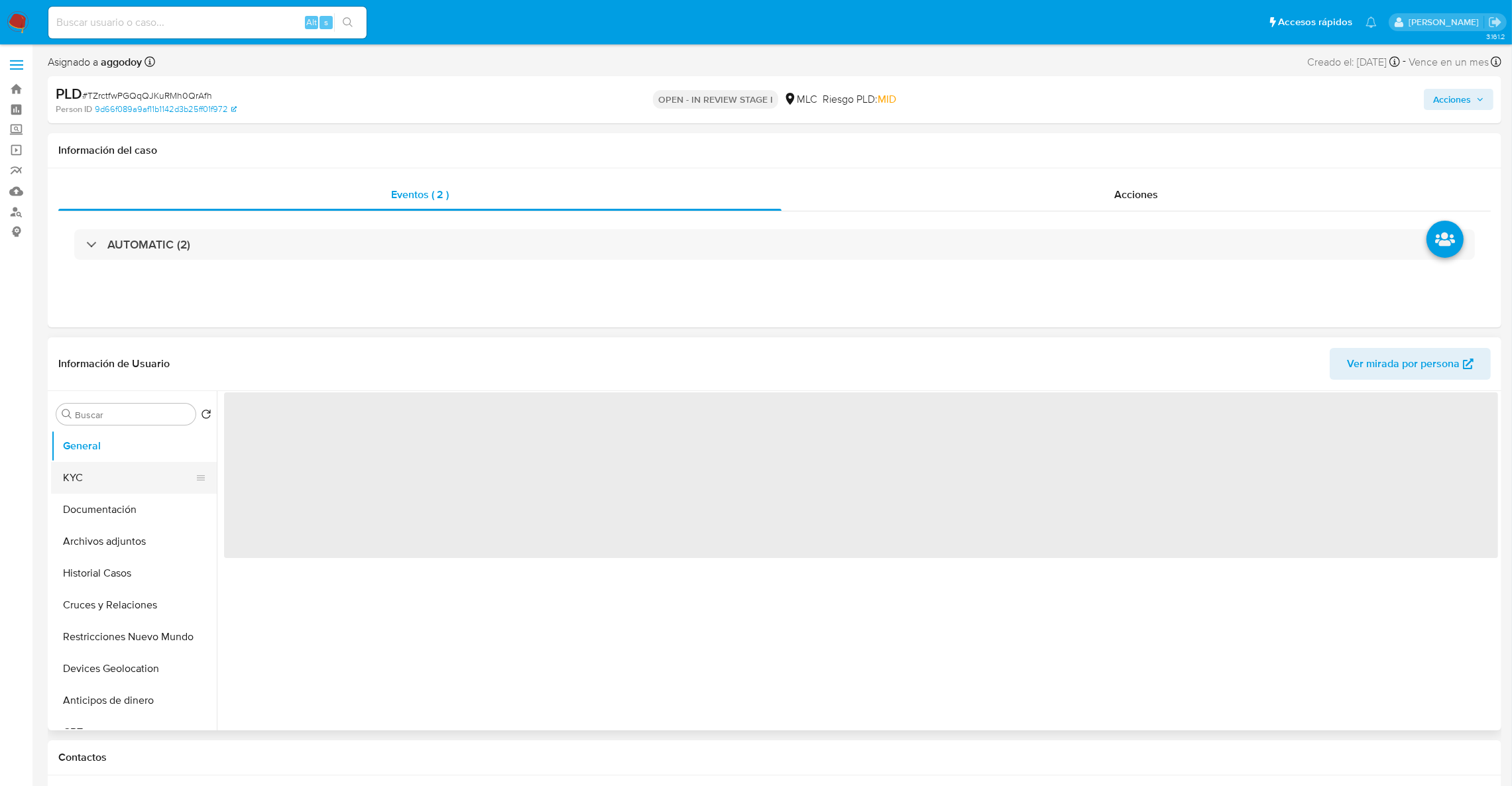
click at [83, 486] on button "KYC" at bounding box center [129, 477] width 155 height 32
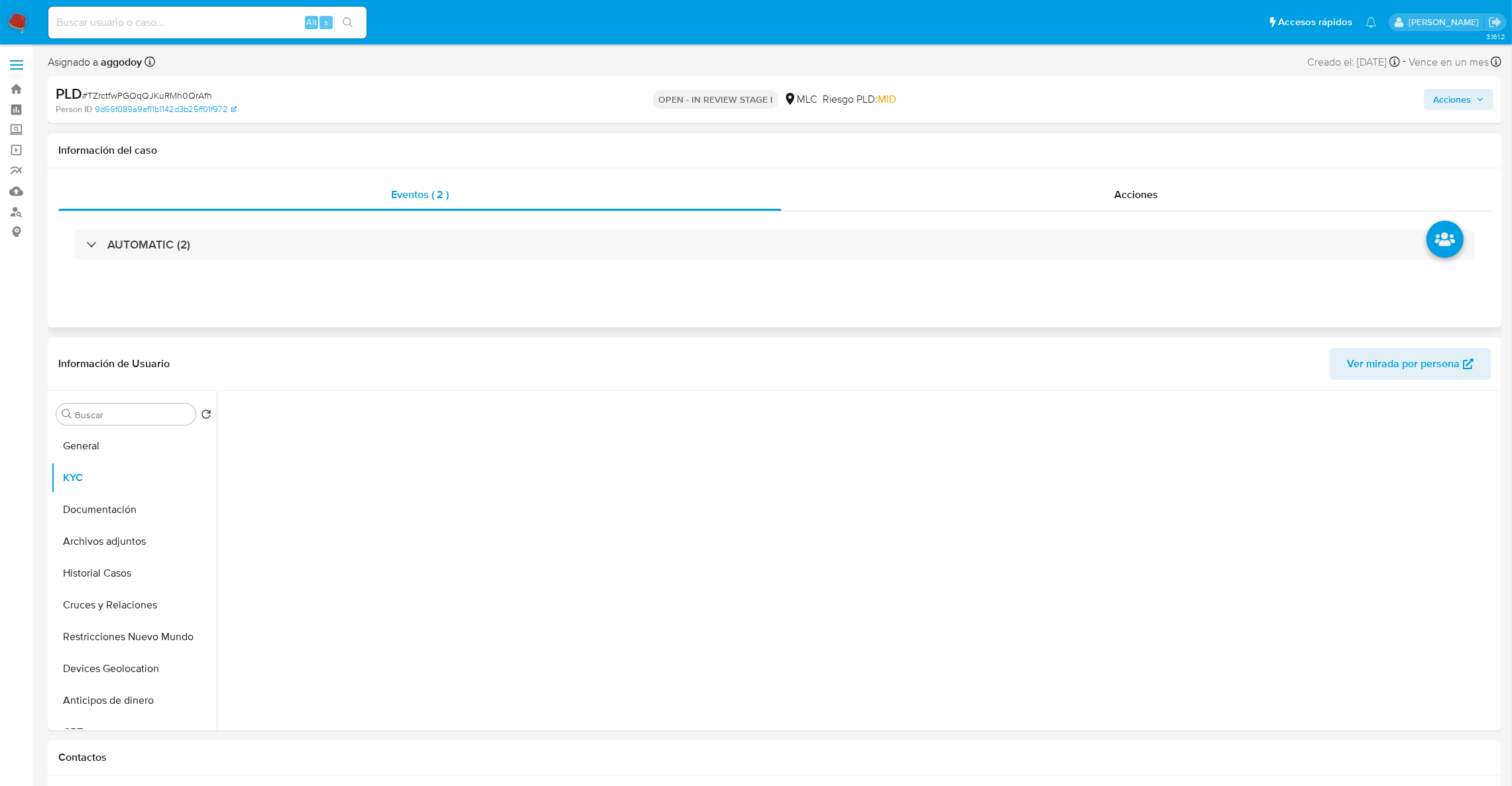
select select "10"
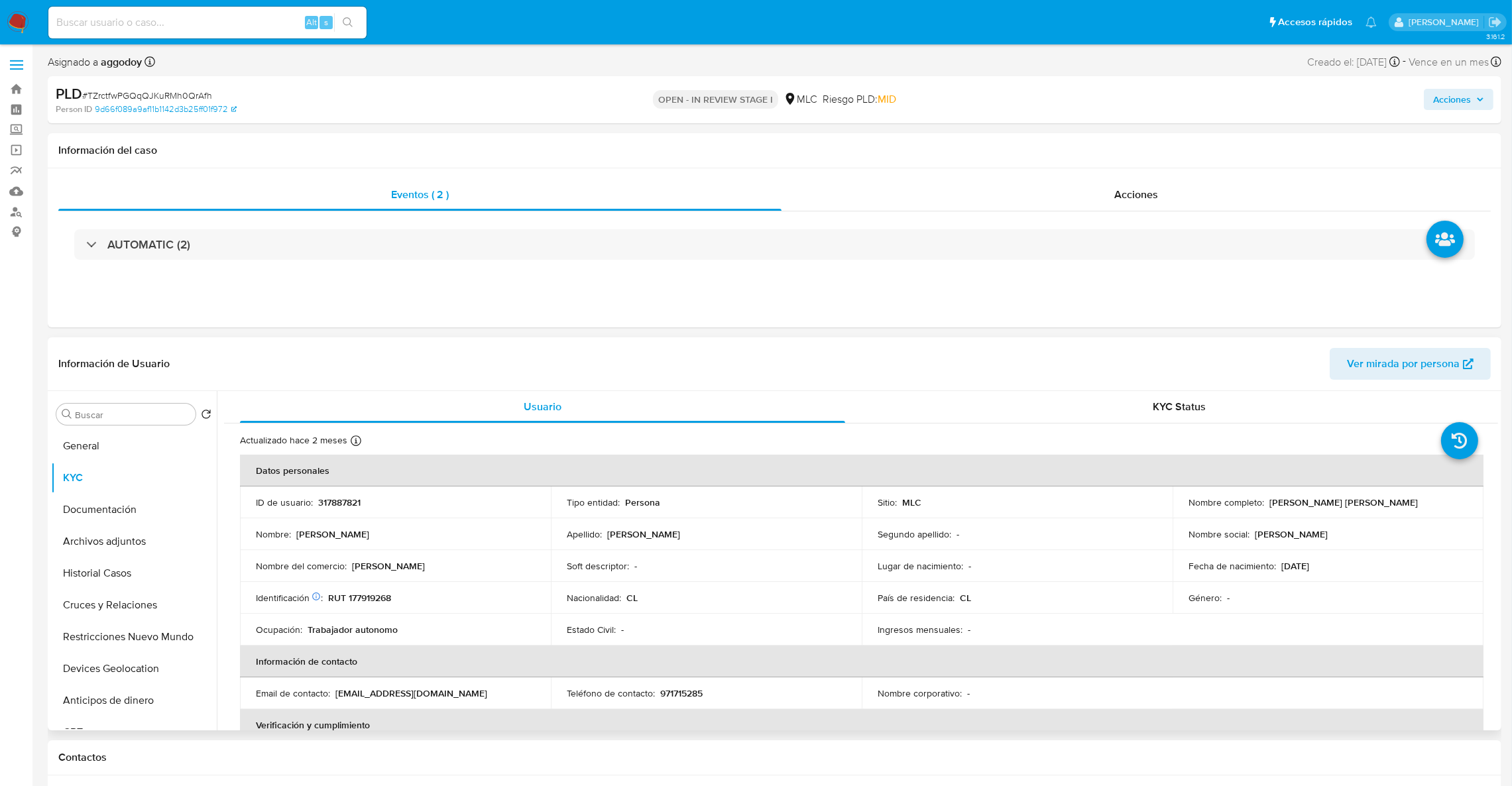
click at [370, 594] on p "RUT 177919268" at bounding box center [359, 597] width 63 height 12
copy p "177919268"
drag, startPoint x: 1264, startPoint y: 506, endPoint x: 1394, endPoint y: 507, distance: 130.0
click at [1394, 507] on div "Nombre completo : Jaime Andrés Machuca Vargas" at bounding box center [1328, 502] width 279 height 12
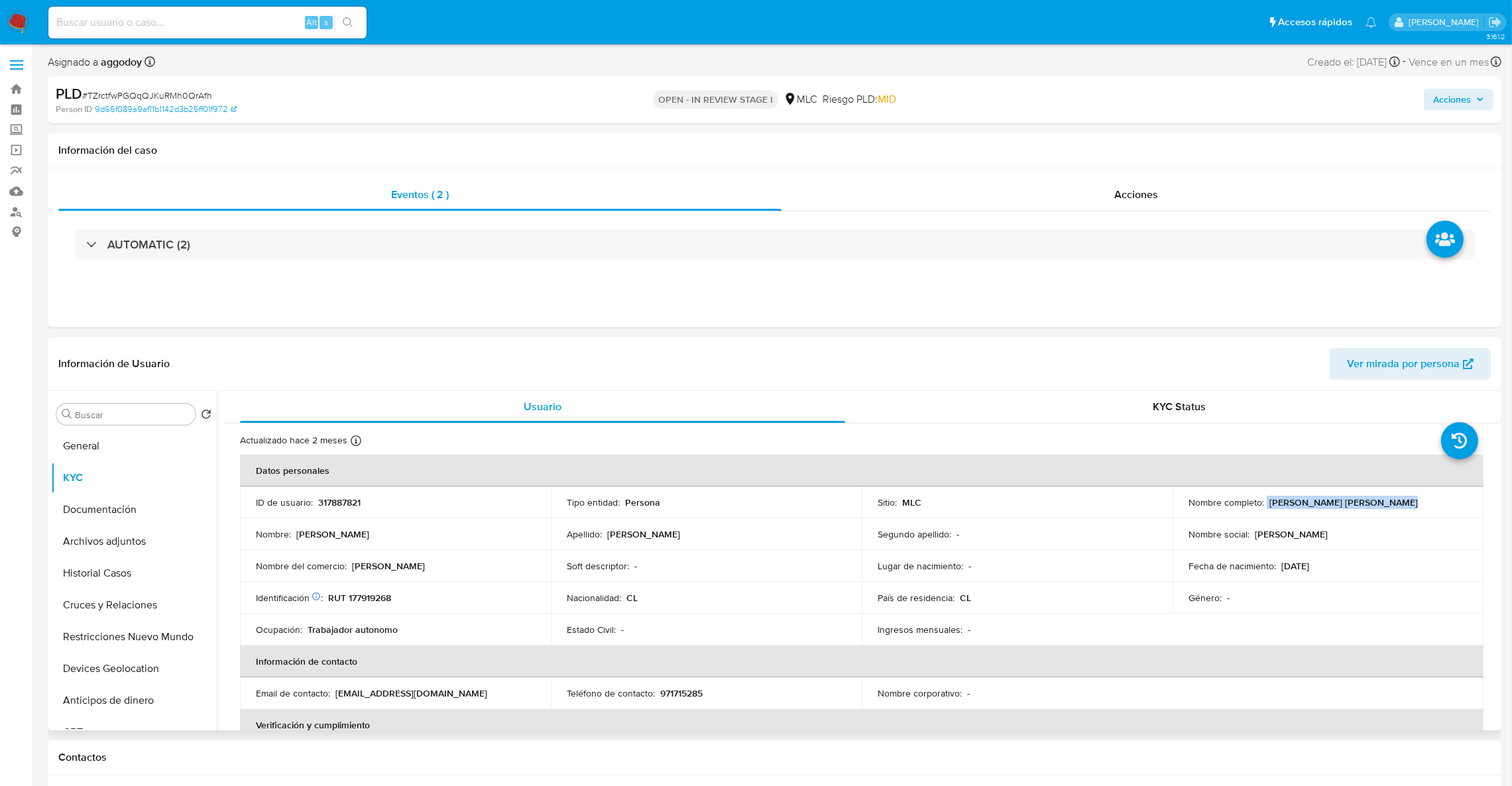
copy div "Jaime Andrés Machuca Vargas"
drag, startPoint x: 348, startPoint y: 574, endPoint x: 410, endPoint y: 574, distance: 62.0
click at [410, 574] on td "Nombre del comercio : Donde Fabiola" at bounding box center [396, 566] width 311 height 32
copy div "Donde Fabiola"
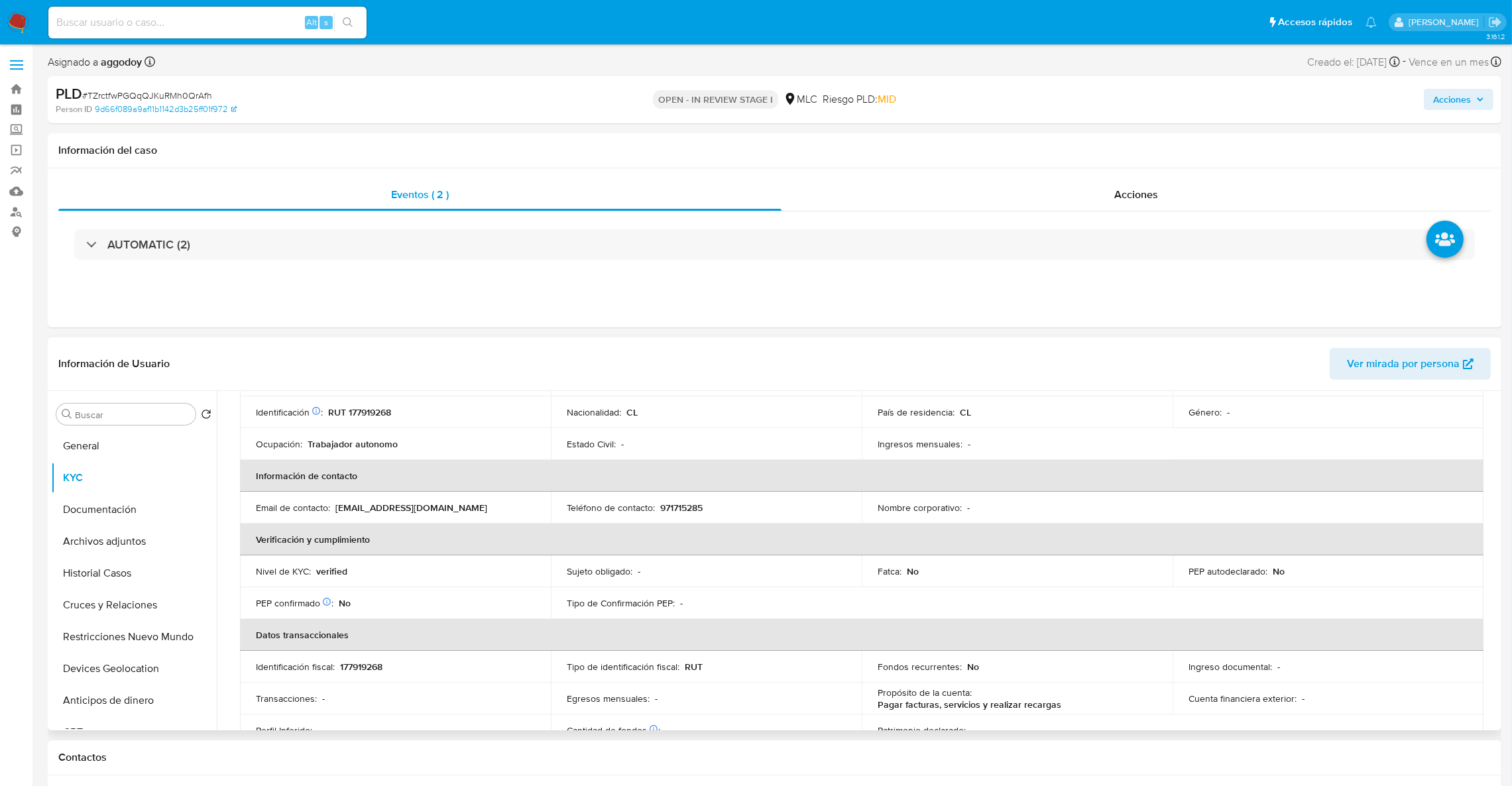
scroll to position [22, 0]
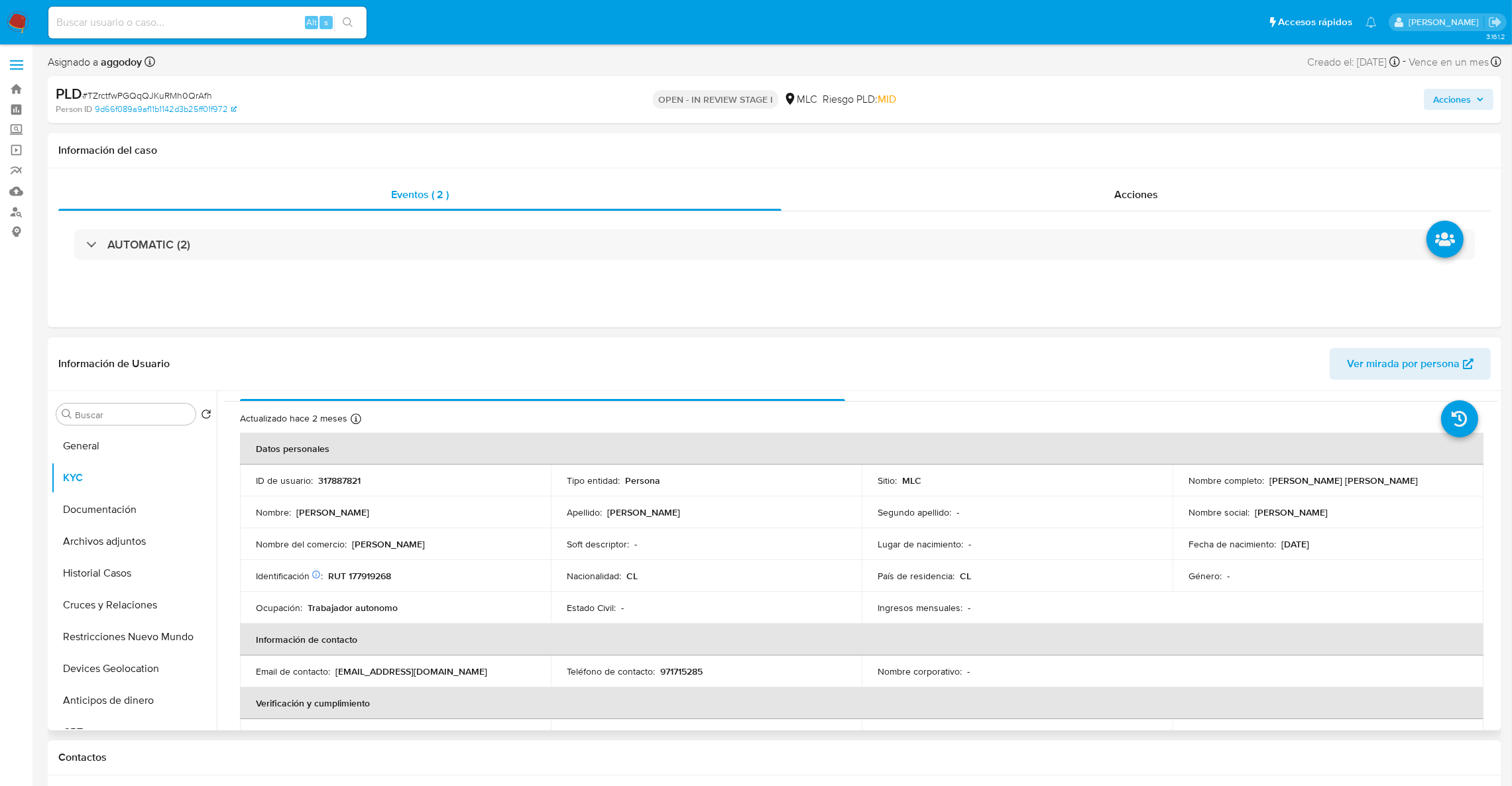
click at [341, 490] on td "ID de usuario : 317887821" at bounding box center [396, 480] width 311 height 32
click at [340, 486] on p "317887821" at bounding box center [339, 480] width 42 height 12
copy p "317887821"
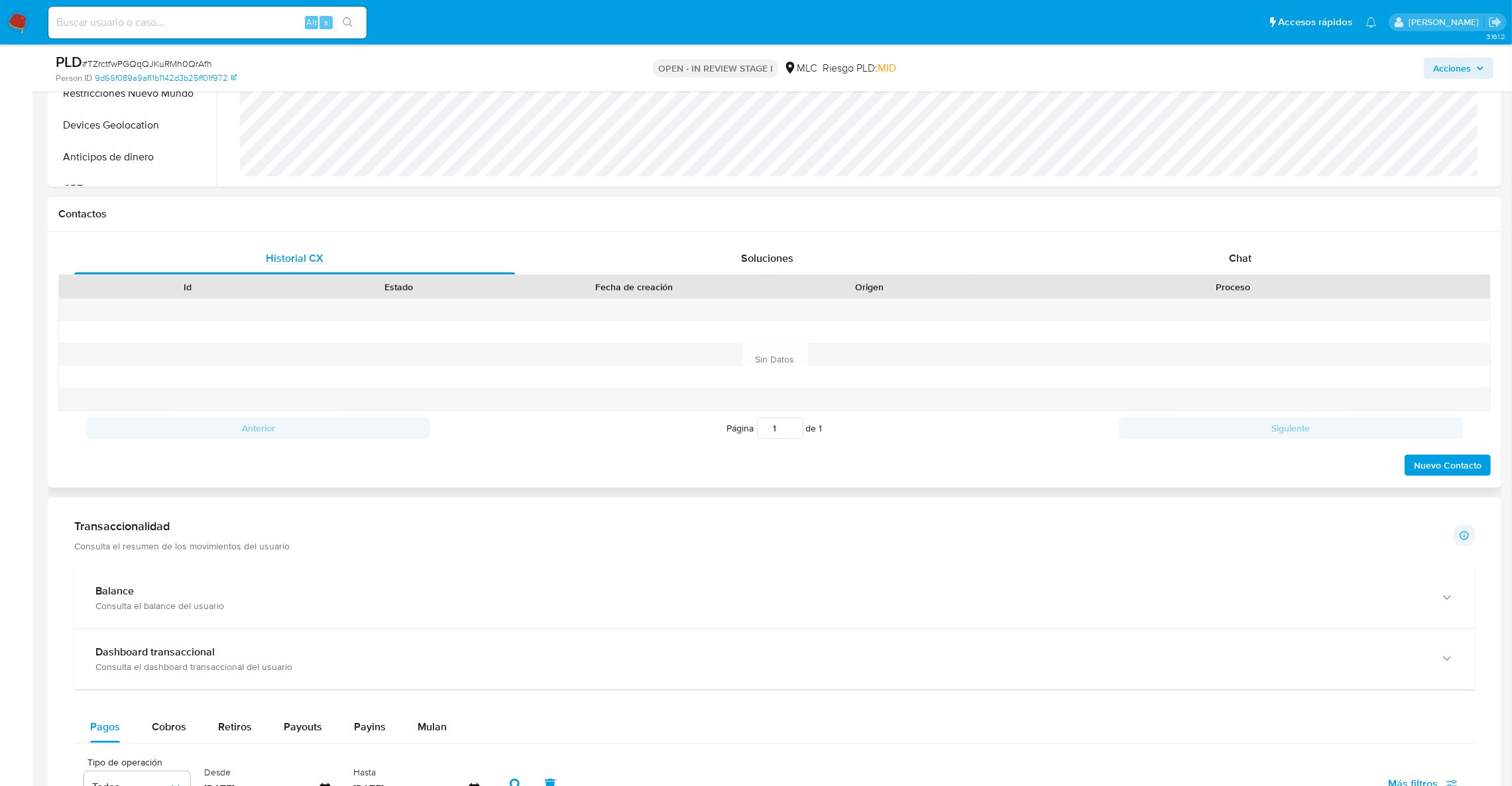
scroll to position [0, 0]
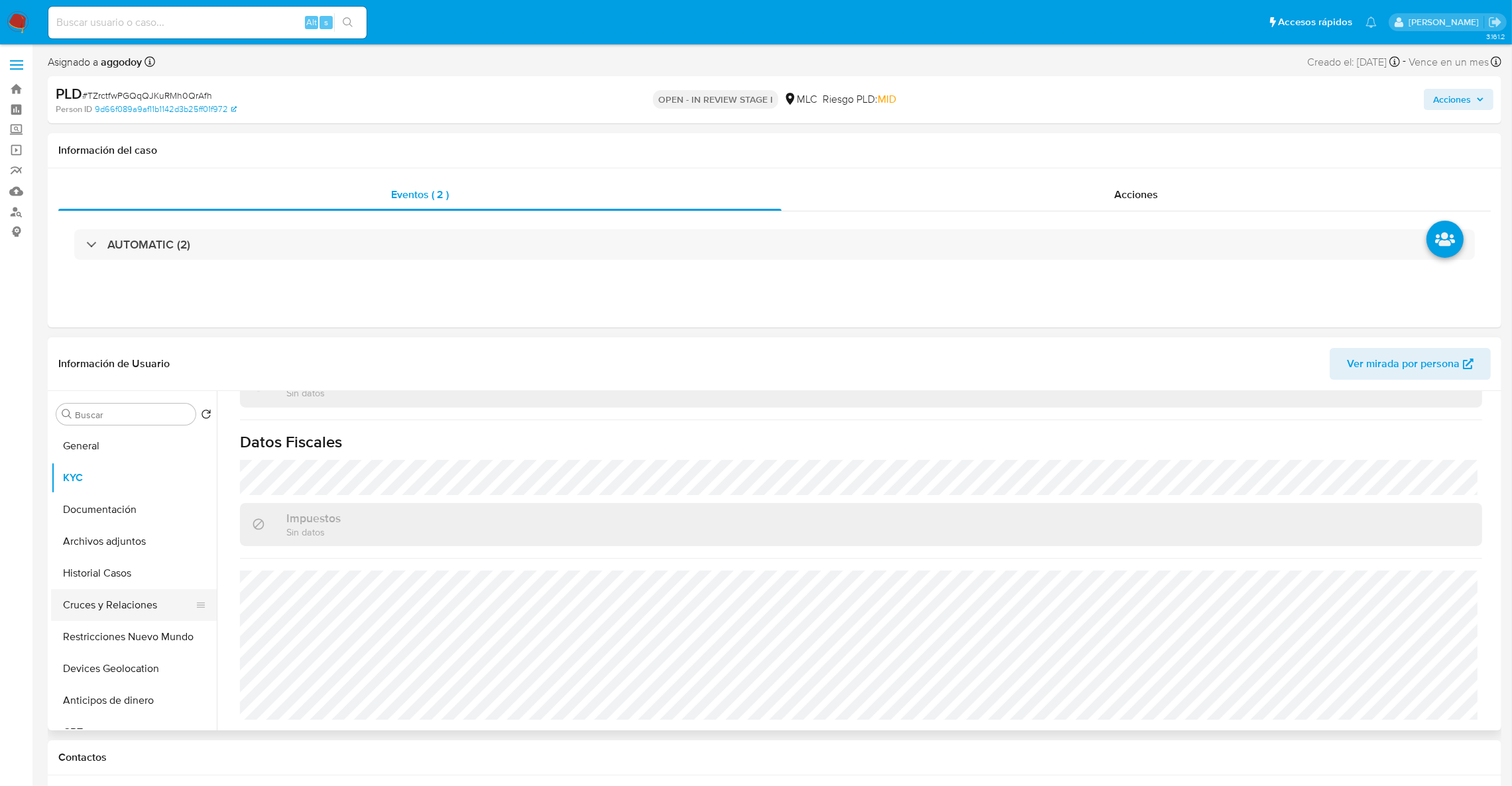
click at [100, 600] on button "Cruces y Relaciones" at bounding box center [129, 604] width 155 height 32
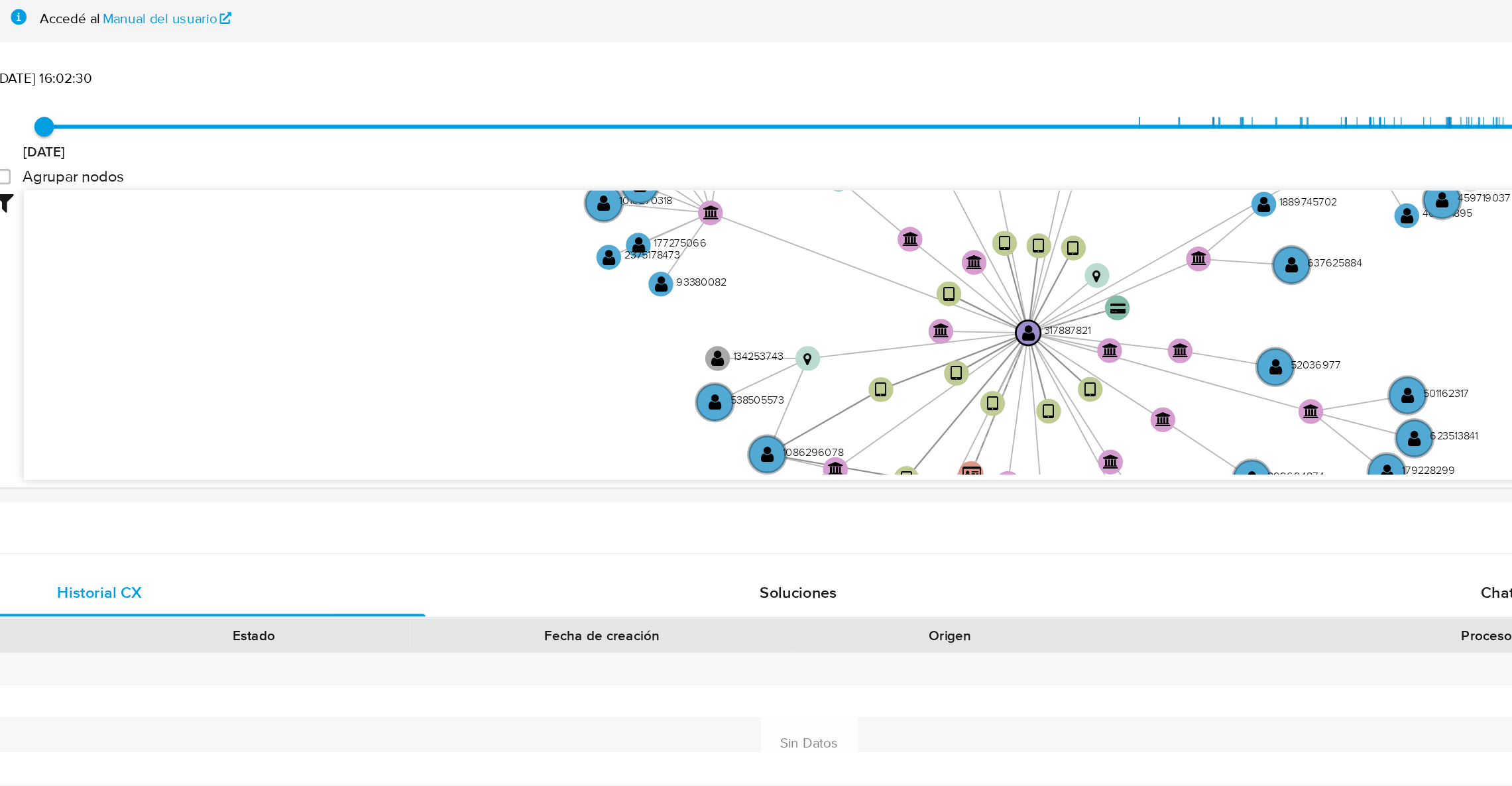
scroll to position [98, 0]
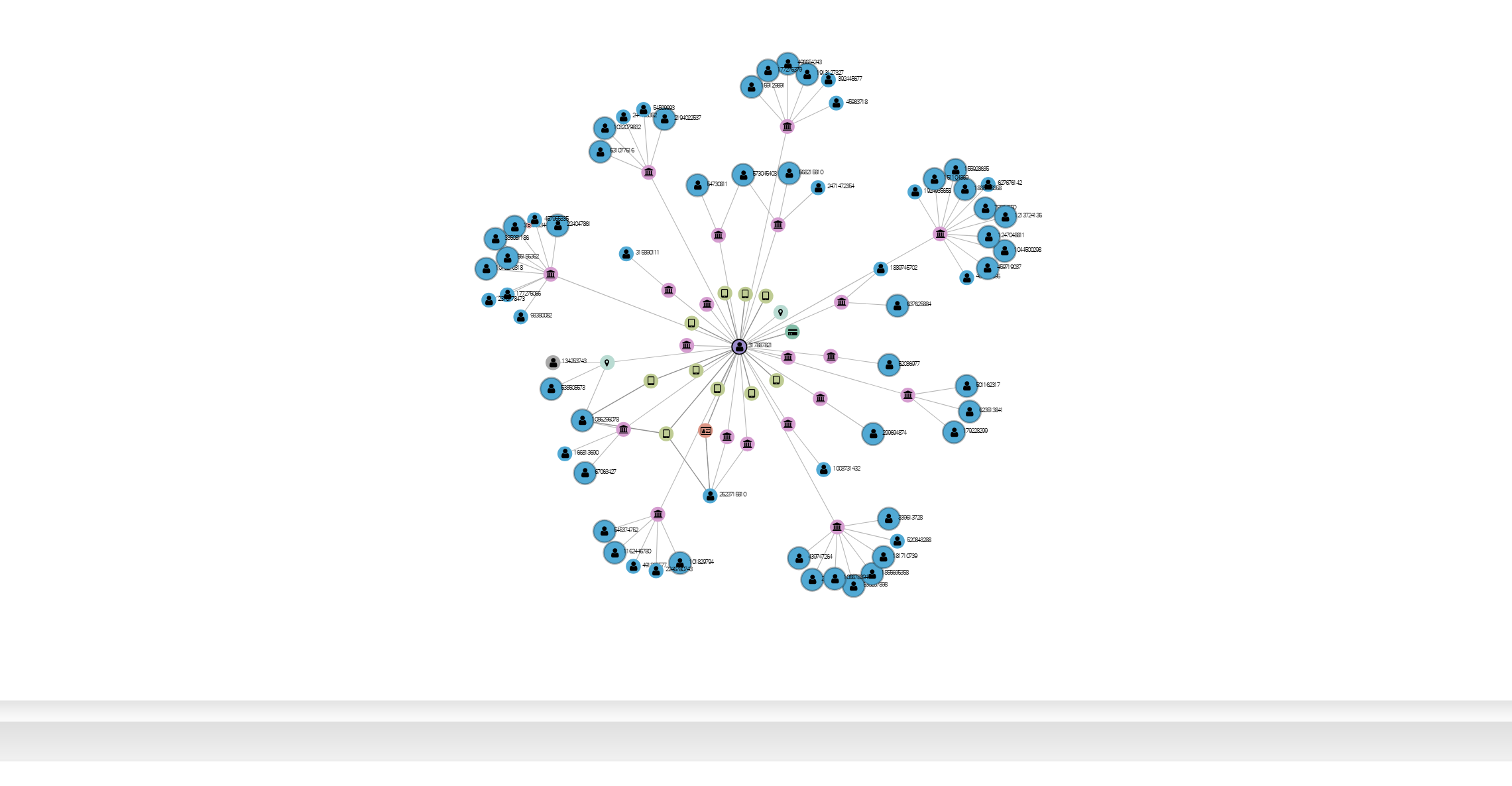
drag, startPoint x: 1188, startPoint y: 478, endPoint x: 1142, endPoint y: 505, distance: 53.3
click at [1142, 505] on icon "user-2623715810  2623715810 device-675e1732faf0b56072708c13  user-1086296078 …" at bounding box center [871, 480] width 1255 height 192
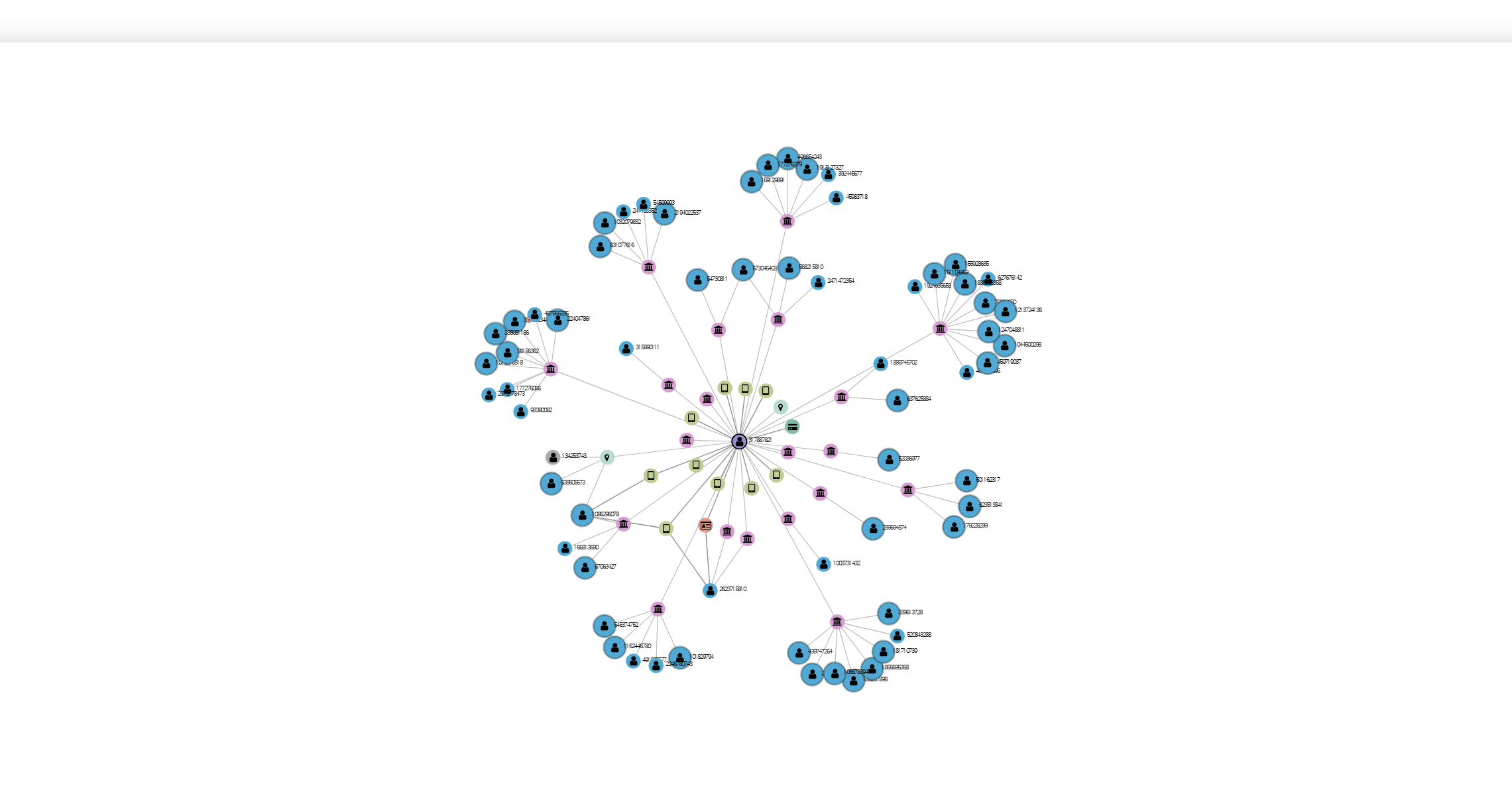
click at [1184, 478] on icon "user-2623715810  2623715810 device-675e1732faf0b56072708c13  user-1086296078 …" at bounding box center [871, 480] width 1255 height 192
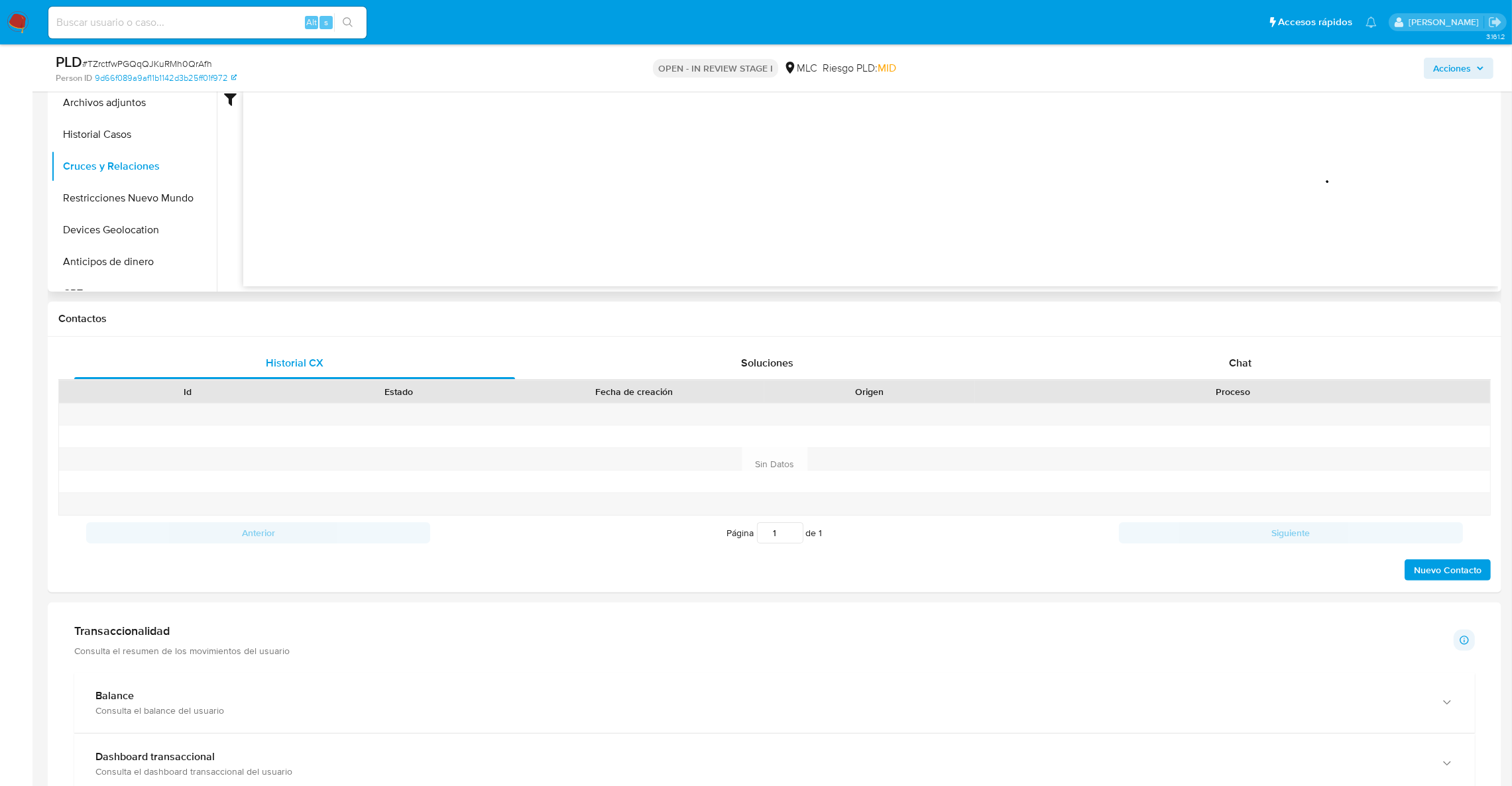
scroll to position [292, 0]
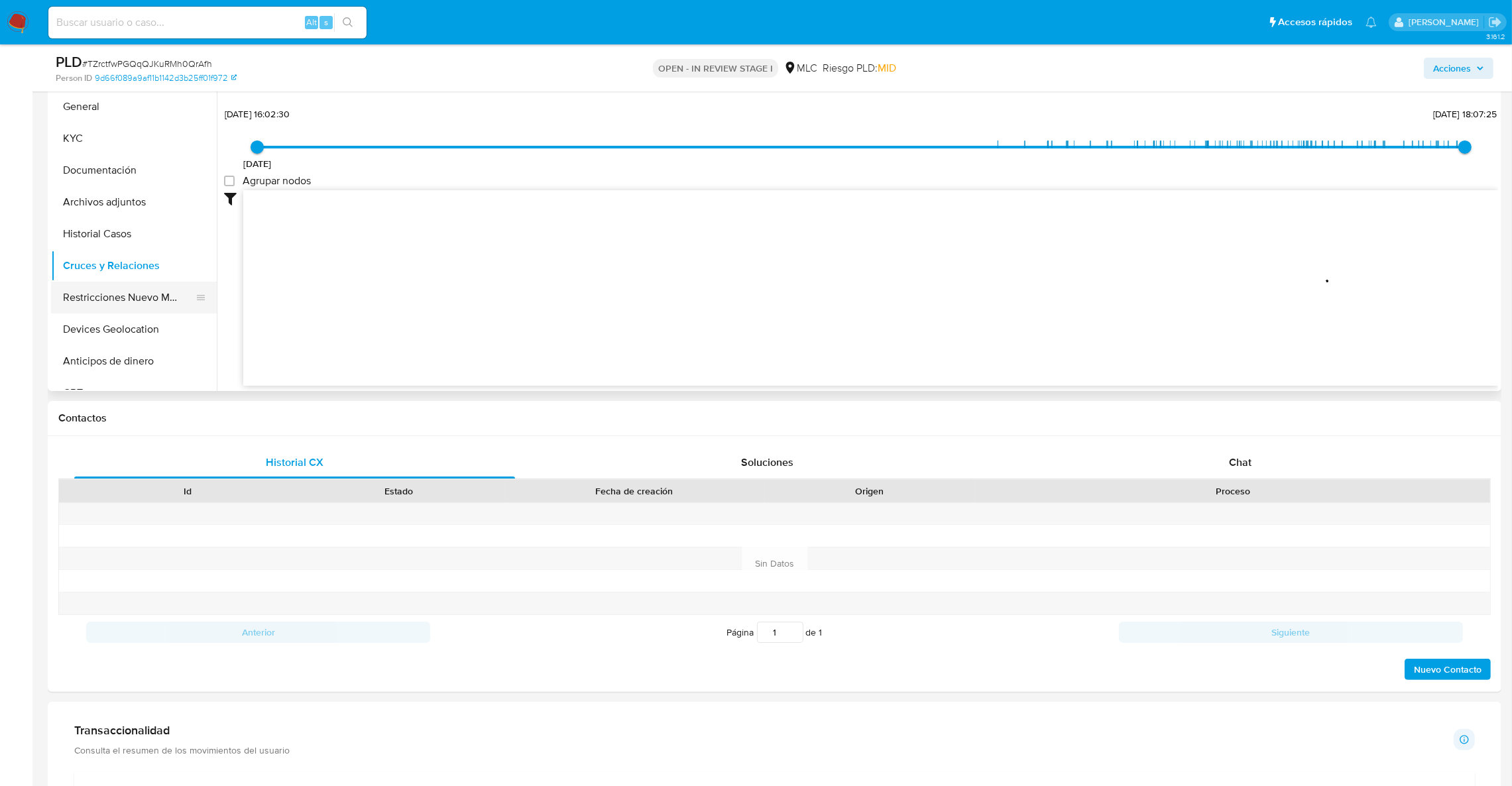
click at [87, 296] on button "Restricciones Nuevo Mundo" at bounding box center [129, 297] width 155 height 32
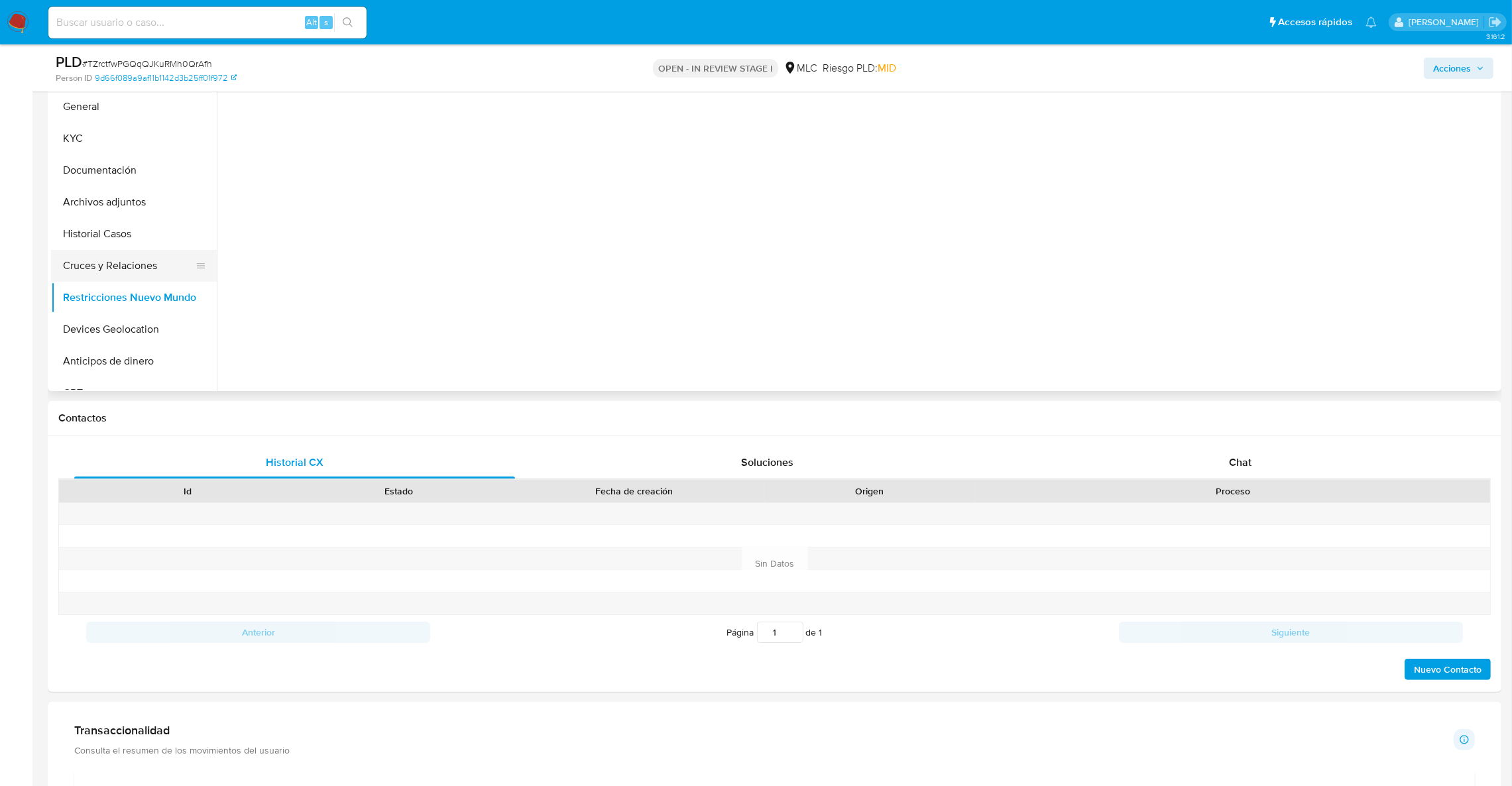
click at [96, 268] on button "Cruces y Relaciones" at bounding box center [129, 265] width 155 height 32
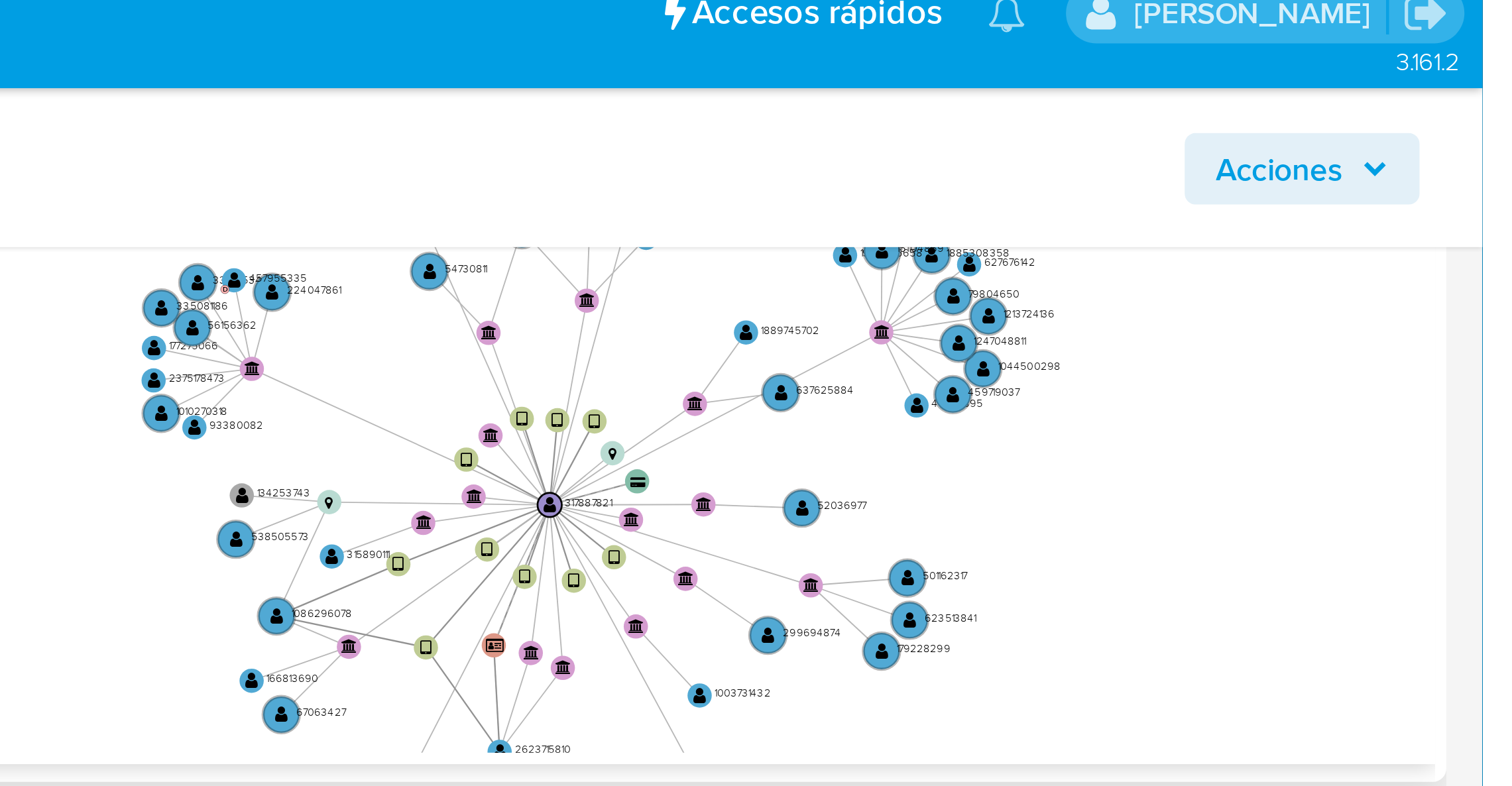
scroll to position [433, 0]
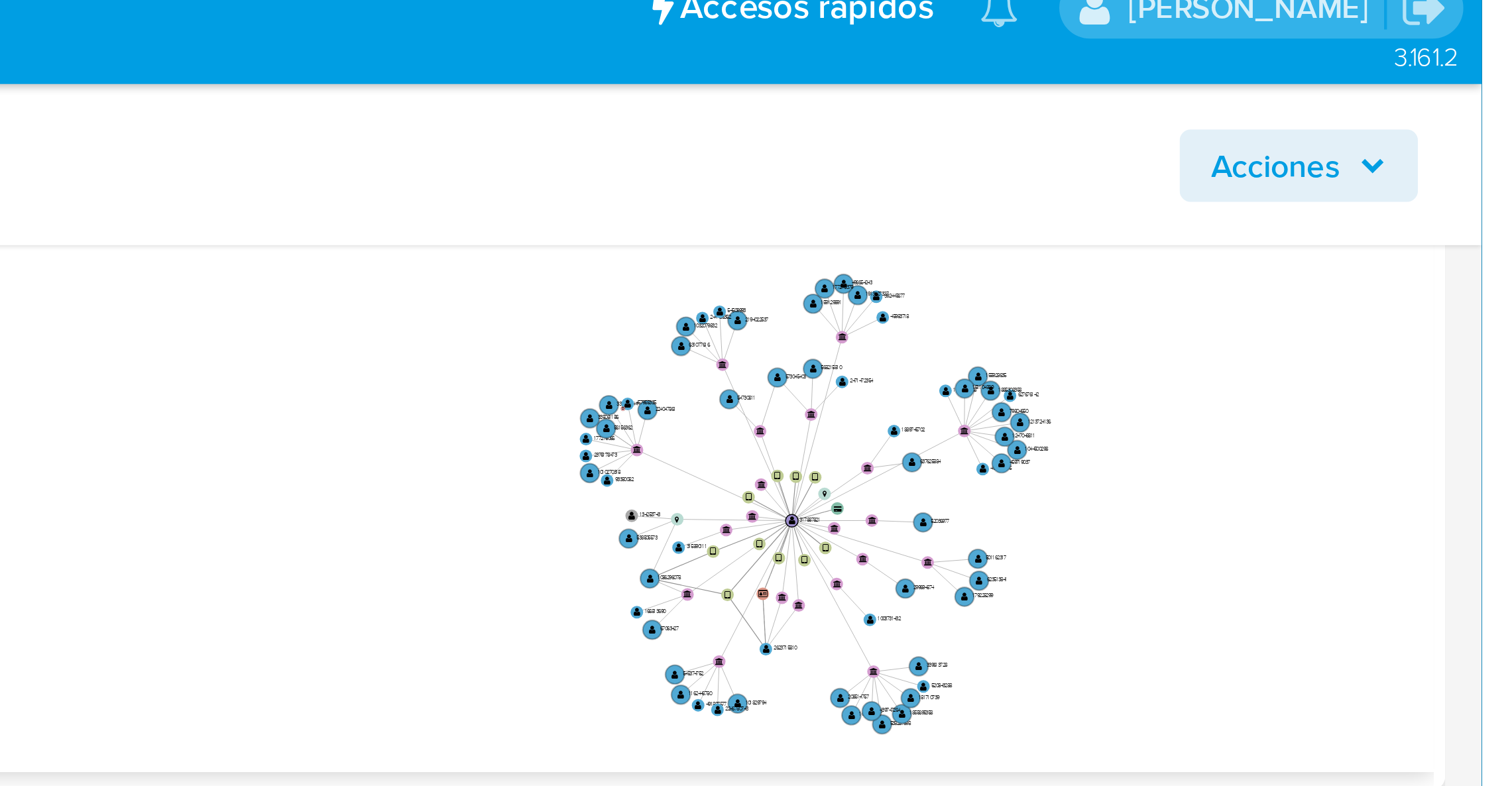
drag, startPoint x: 1417, startPoint y: 156, endPoint x: 1404, endPoint y: 167, distance: 17.0
click at [1404, 167] on icon "user-2623715810  2623715810 device-675e1732faf0b56072708c13  user-1086296078 …" at bounding box center [871, 146] width 1255 height 192
click at [1444, 99] on icon "user-2623715810  2623715810 device-675e1732faf0b56072708c13  user-1086296078 …" at bounding box center [871, 146] width 1255 height 192
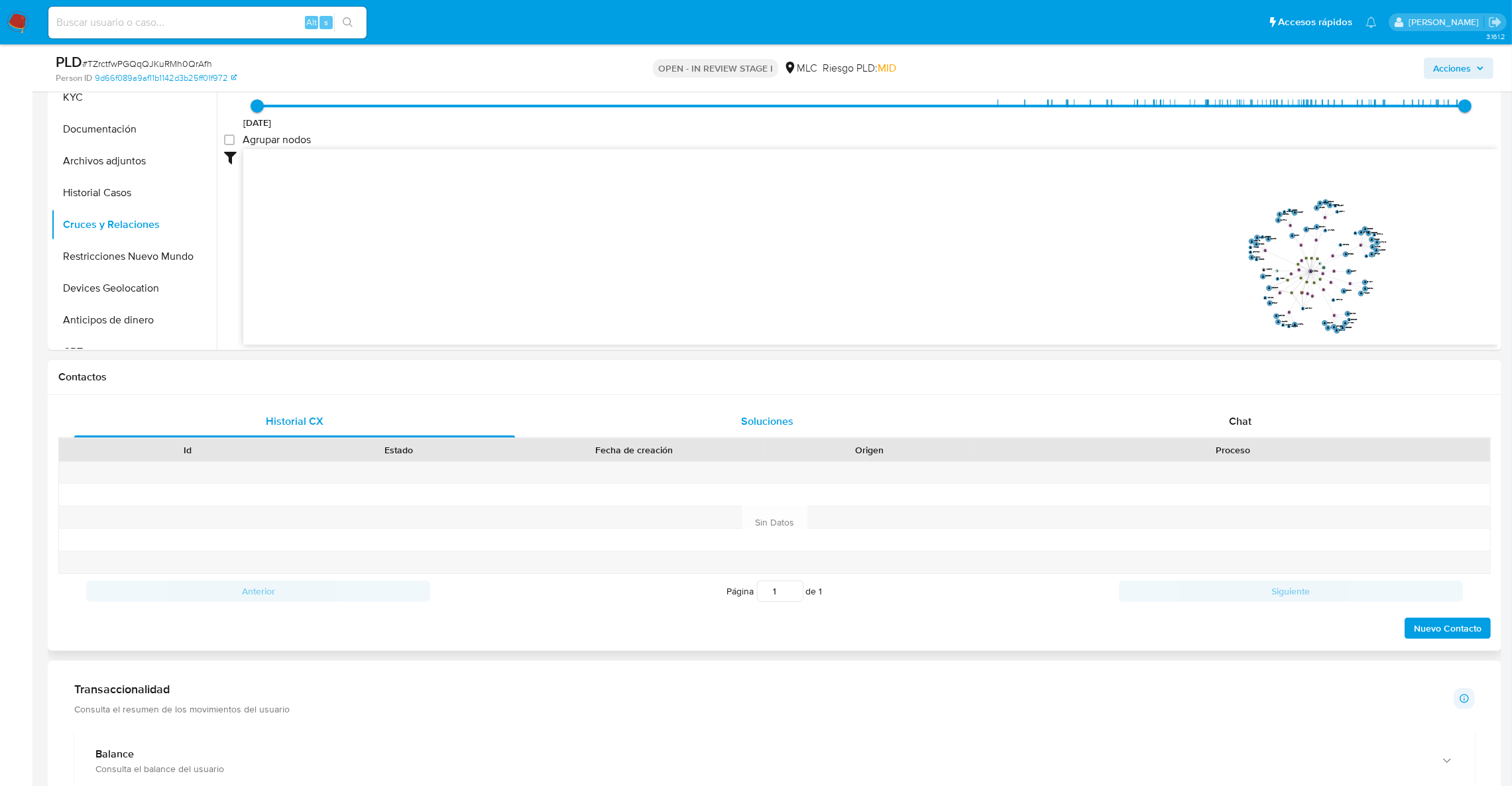
scroll to position [532, 0]
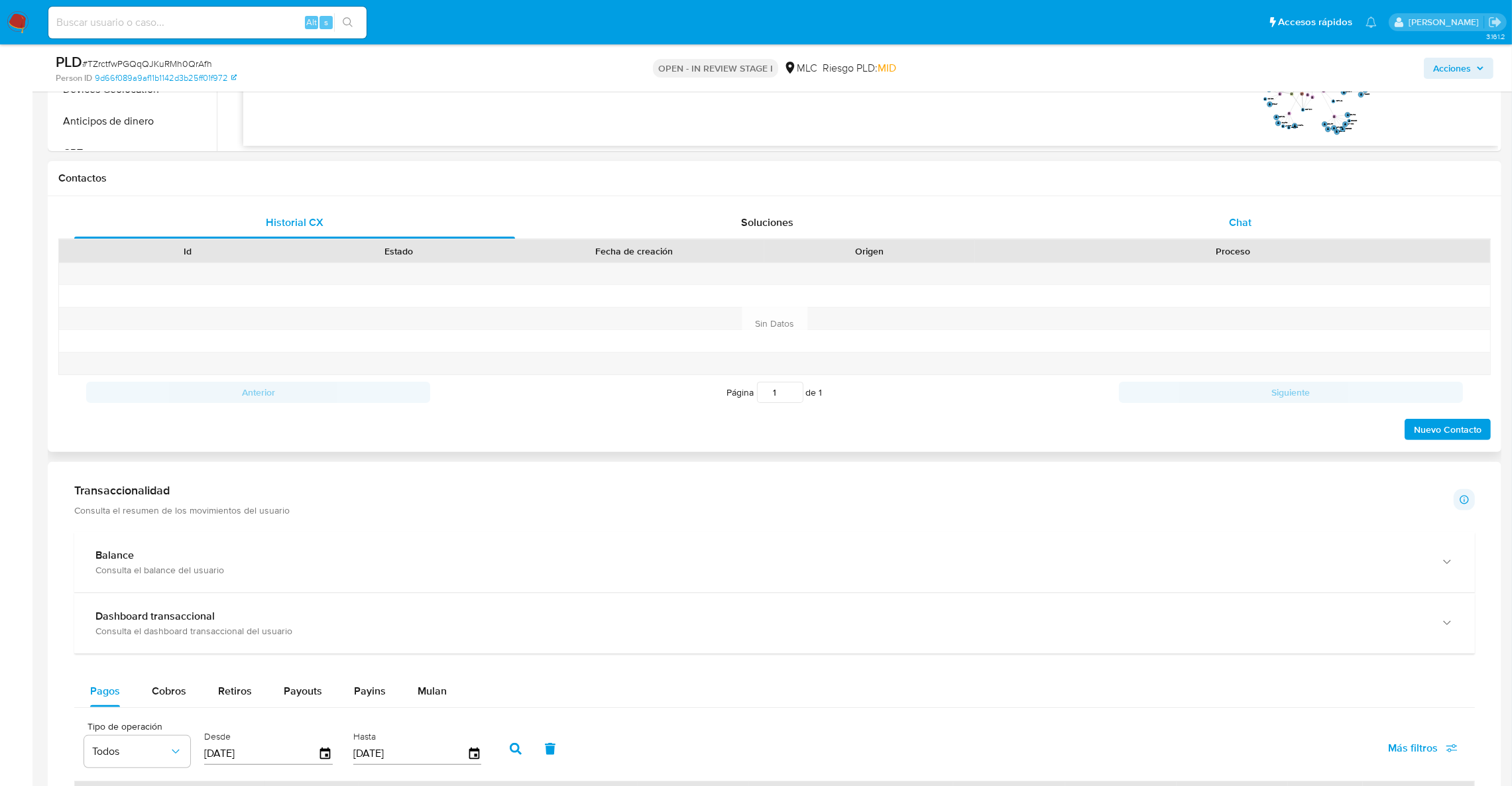
click at [1235, 217] on span "Chat" at bounding box center [1240, 222] width 23 height 15
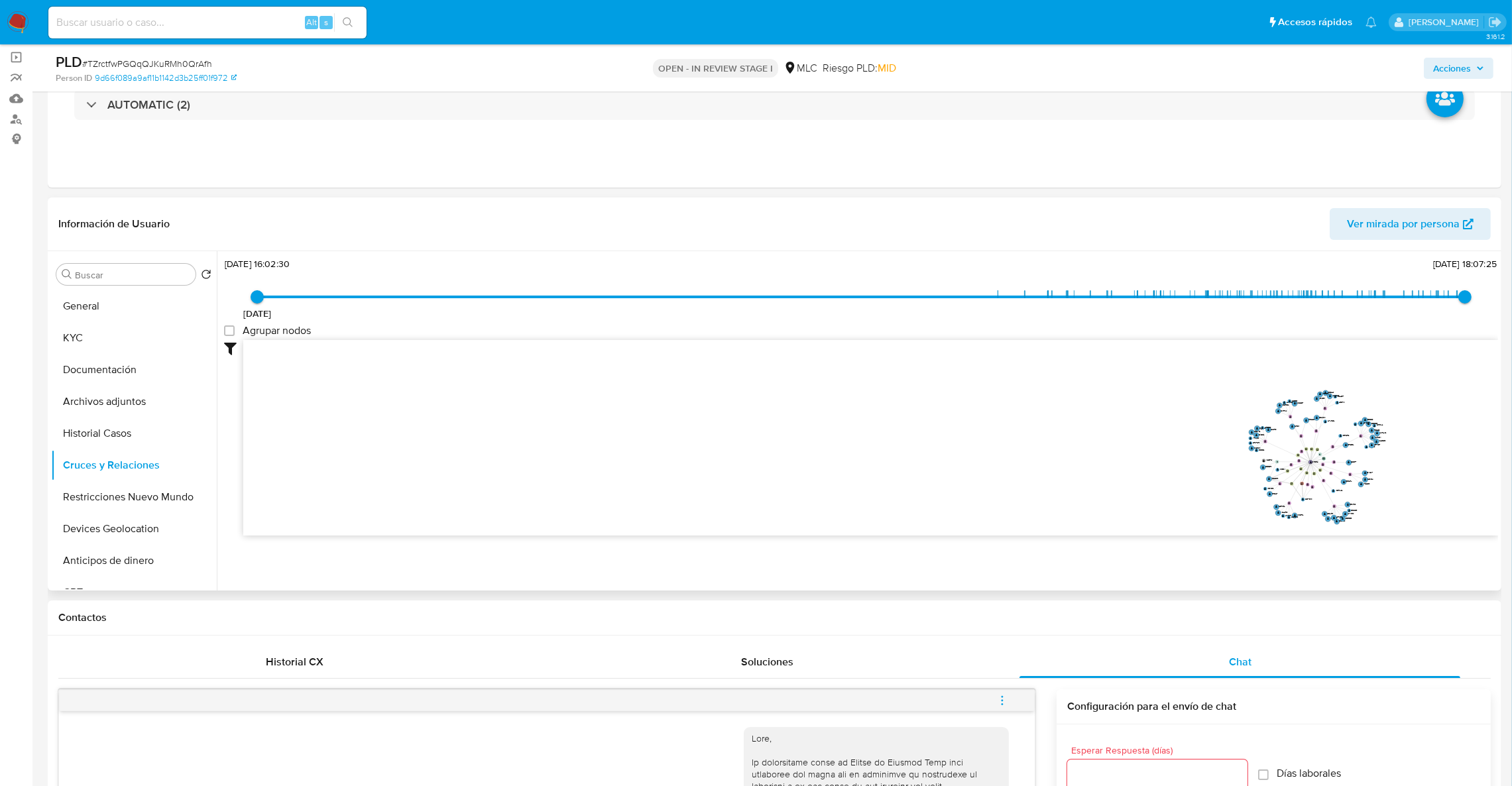
scroll to position [198, 0]
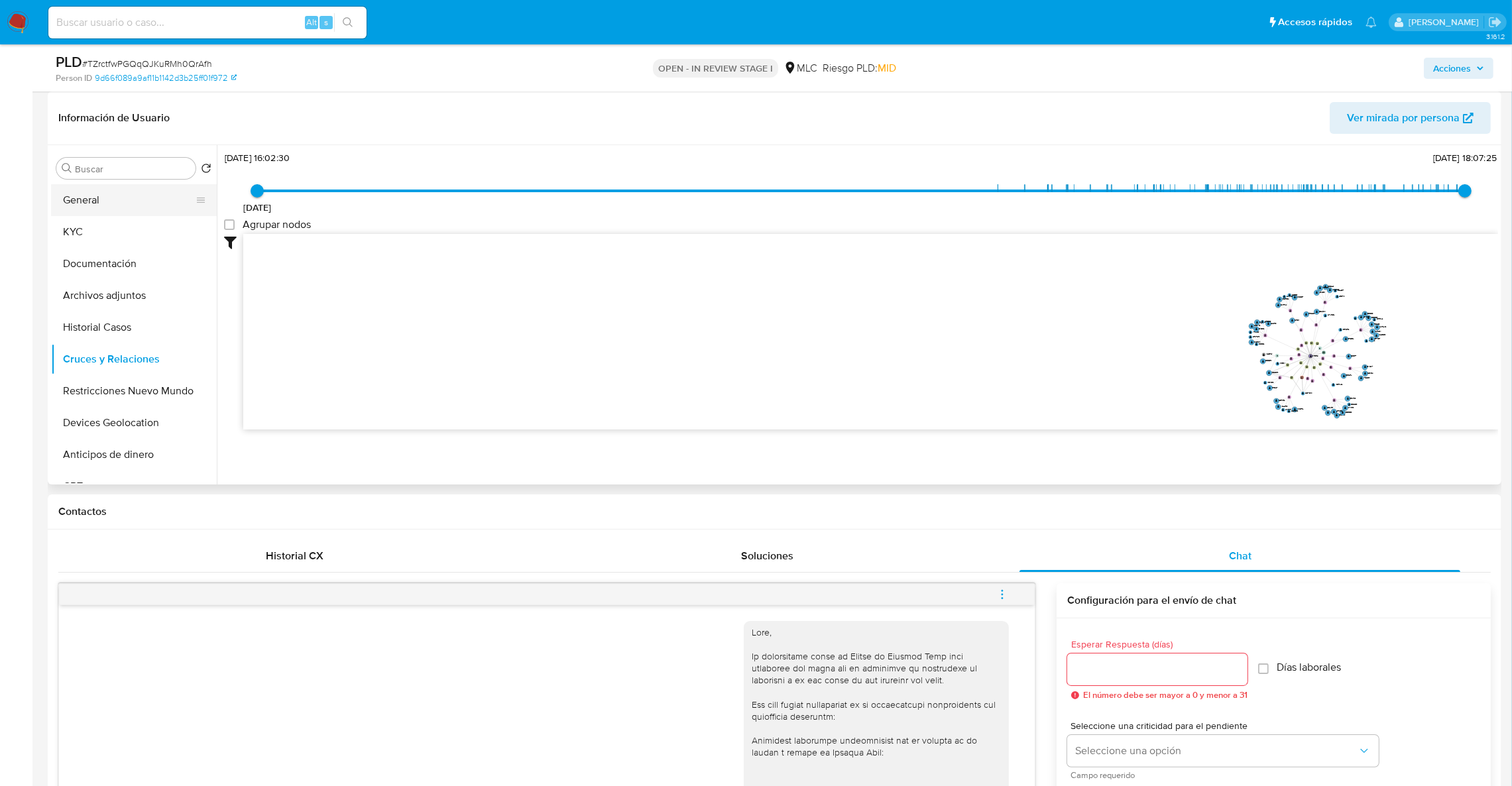
click at [138, 210] on button "General" at bounding box center [129, 200] width 155 height 32
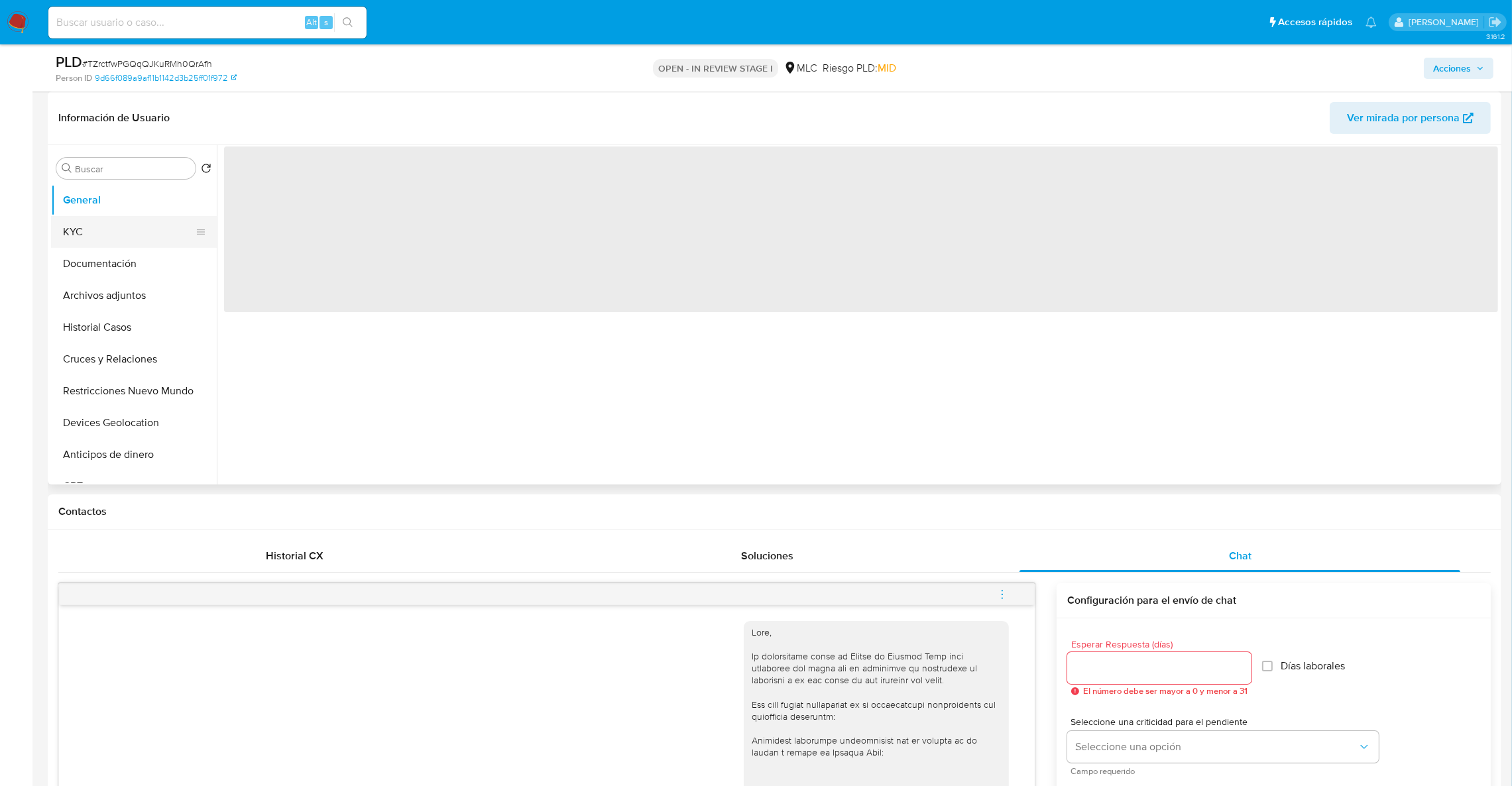
scroll to position [0, 0]
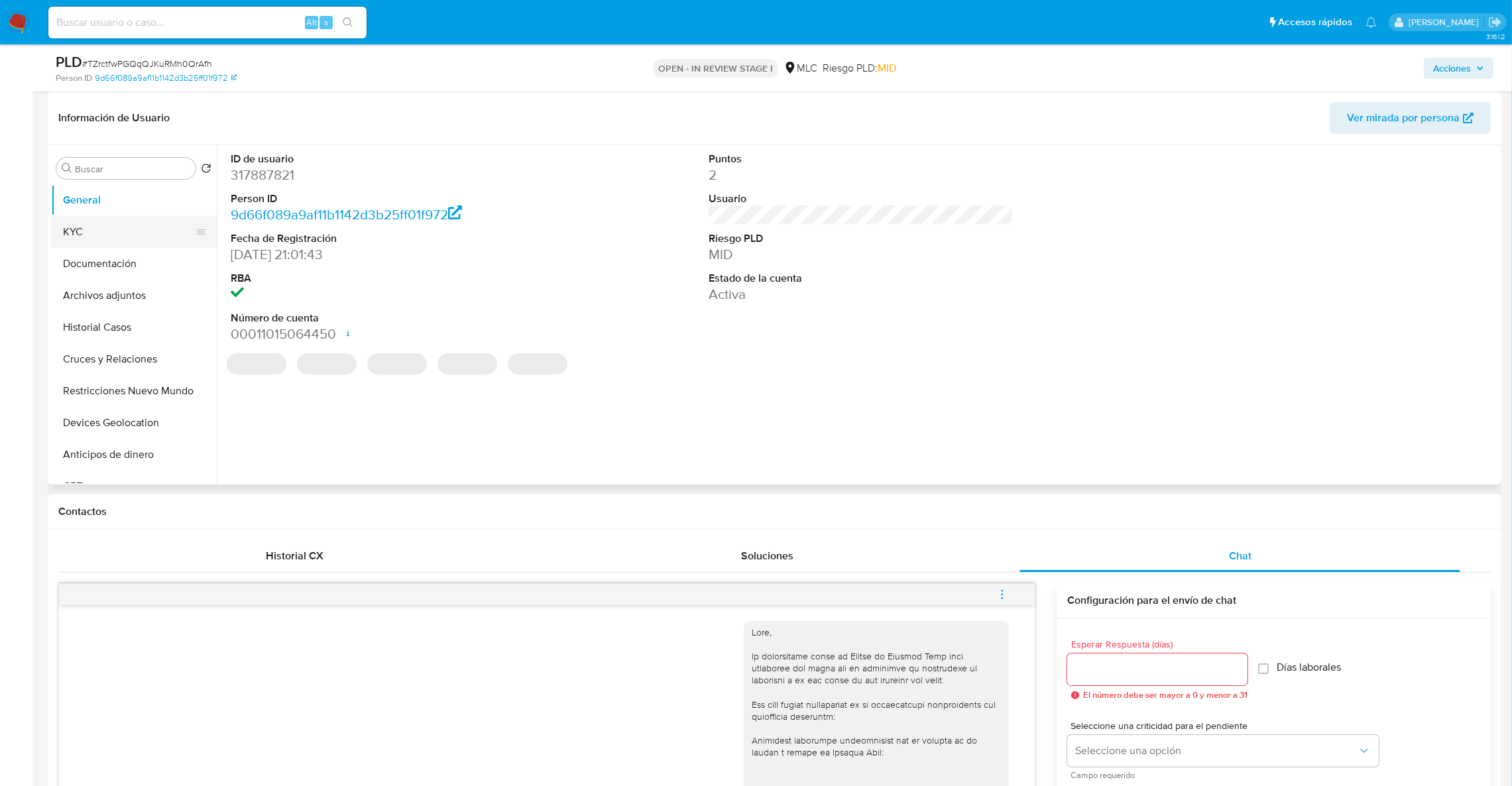
click at [125, 236] on button "KYC" at bounding box center [129, 232] width 155 height 32
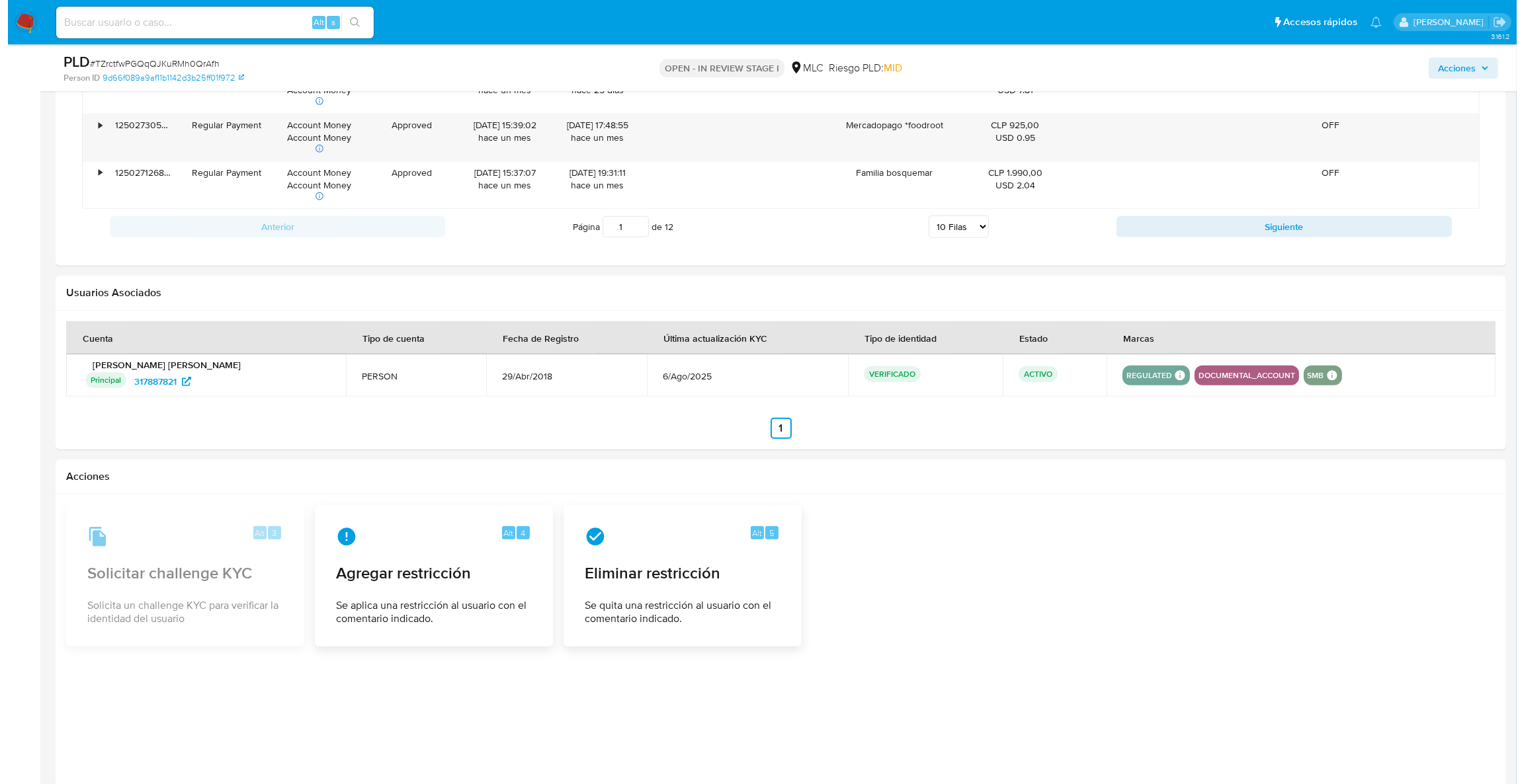
scroll to position [2127, 0]
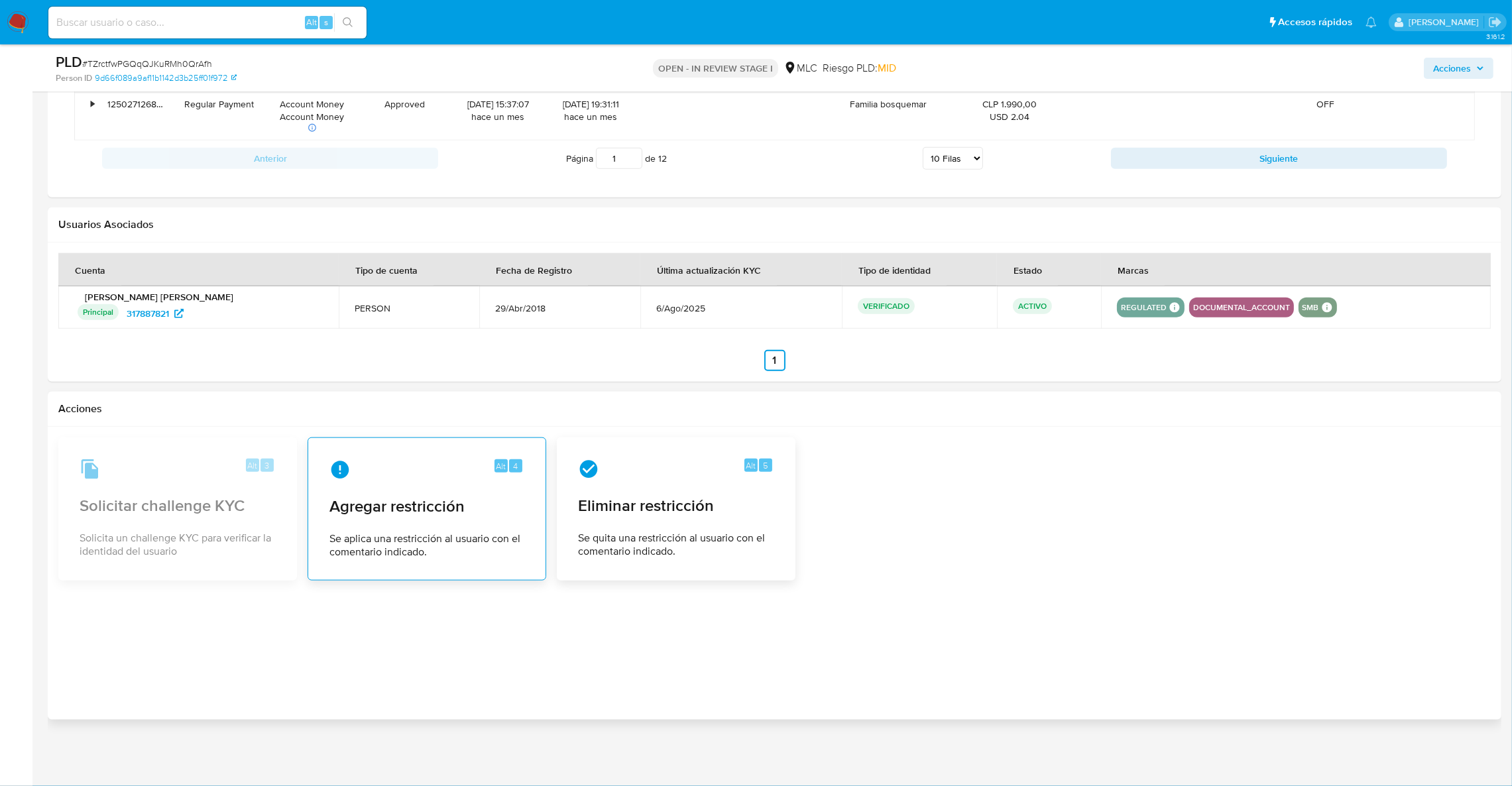
click at [351, 526] on div "Alt 4 Agregar restricción Se aplica una restricción al usuario con el comentari…" at bounding box center [427, 509] width 216 height 120
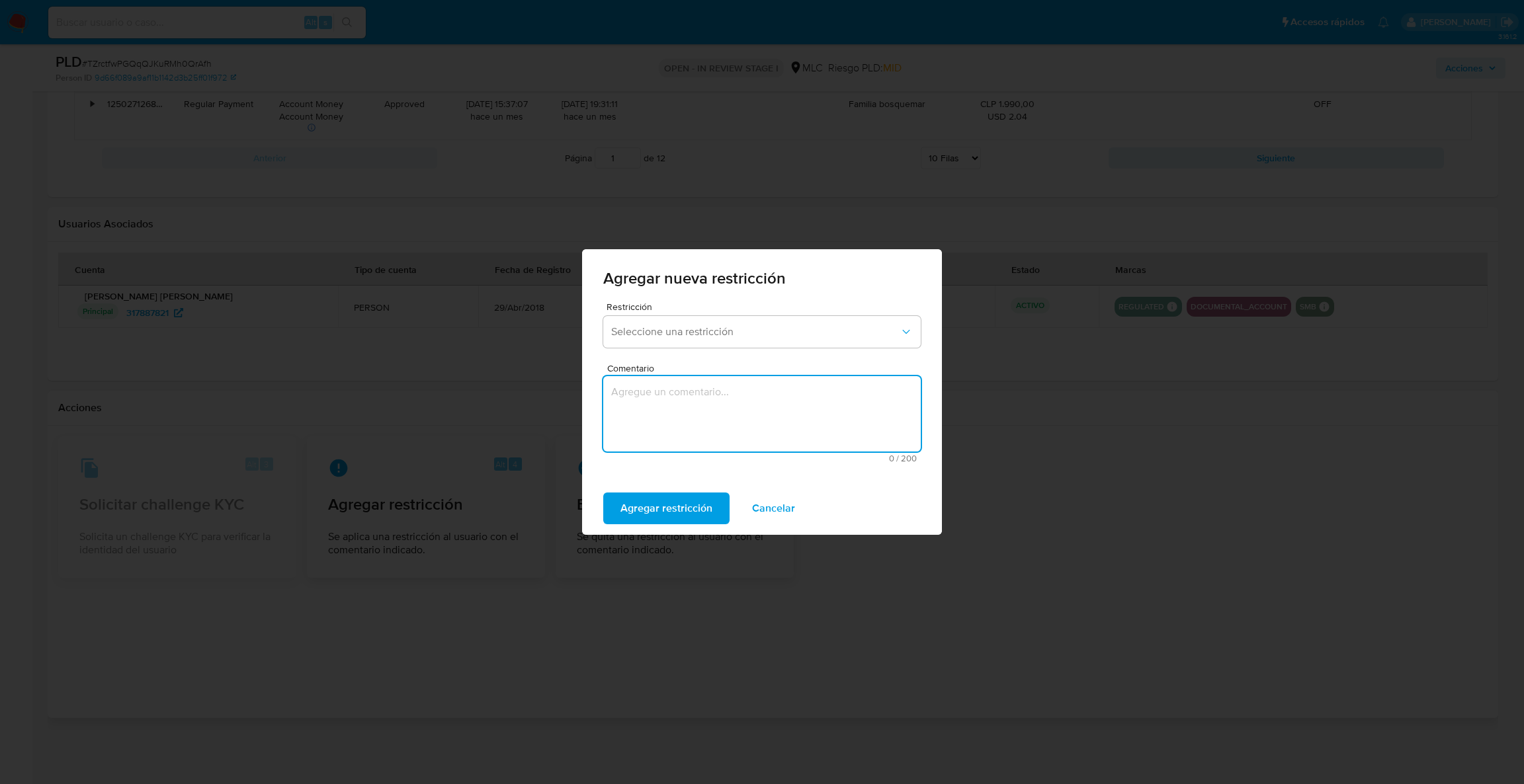
click at [730, 411] on textarea "Comentario" at bounding box center [762, 413] width 317 height 75
click at [858, 334] on span "Seleccione una restricción" at bounding box center [755, 331] width 289 height 13
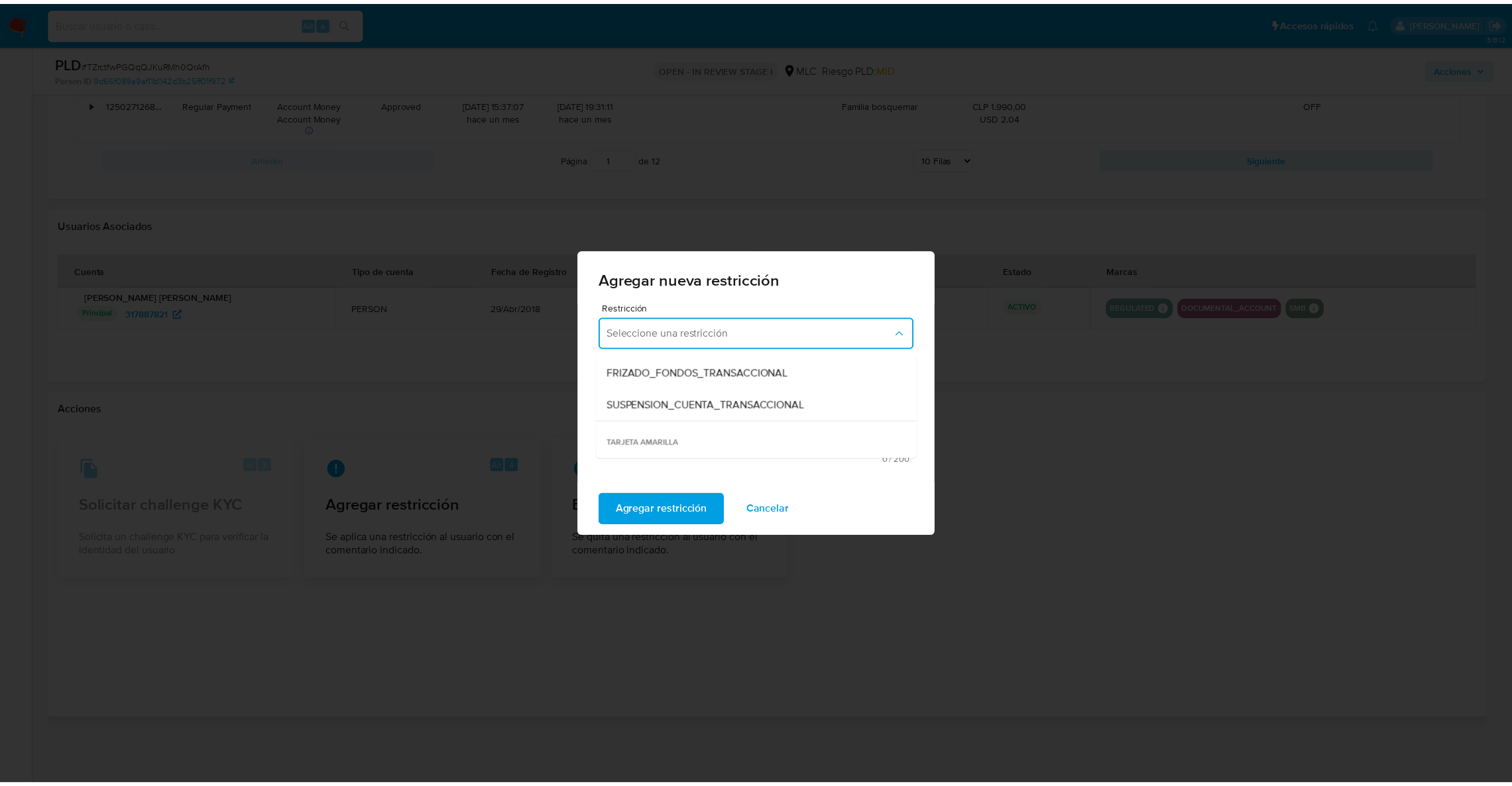
scroll to position [277, 0]
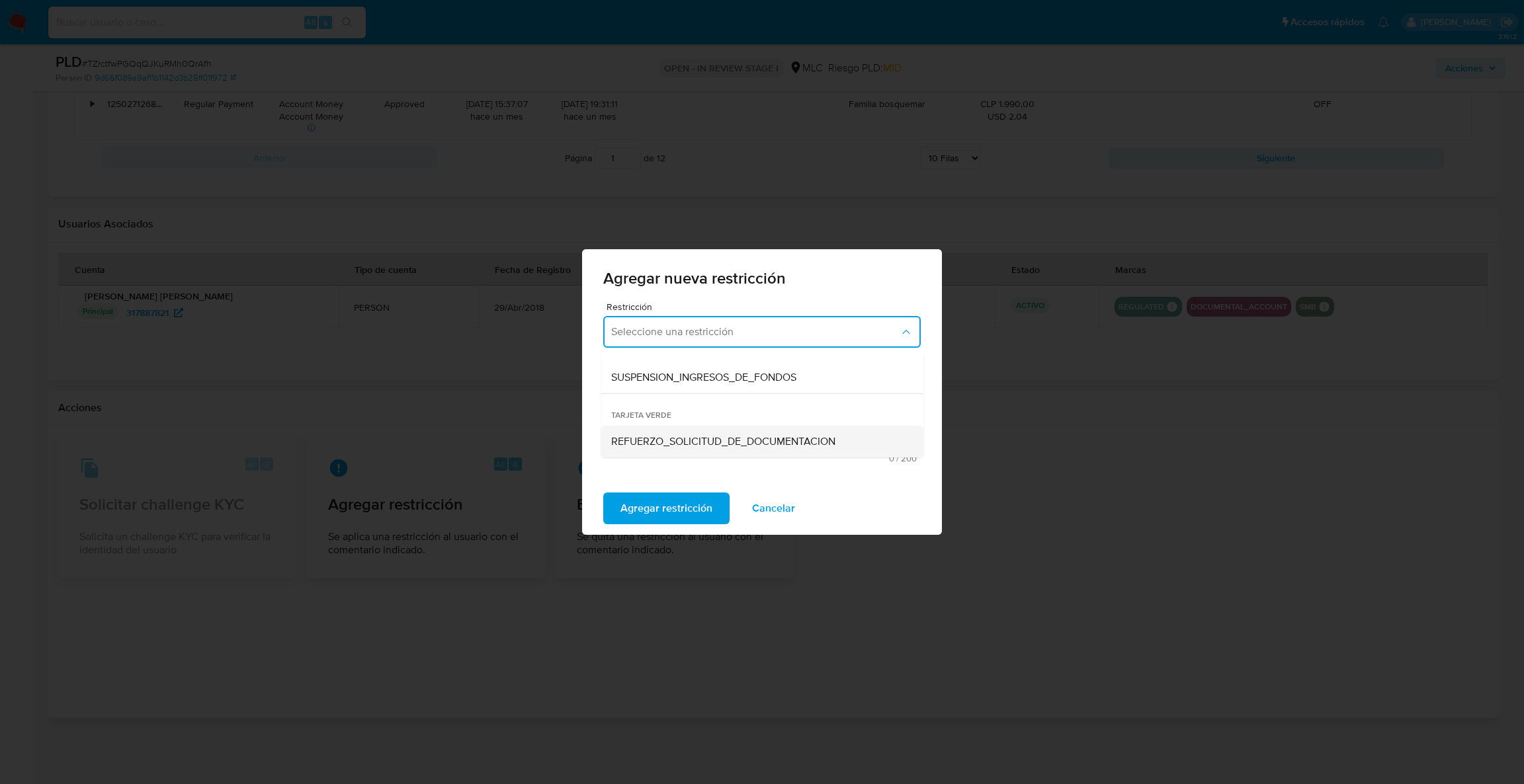
click at [759, 441] on span "REFUERZO_SOLICITUD_DE_DOCUMENTACION" at bounding box center [723, 441] width 224 height 13
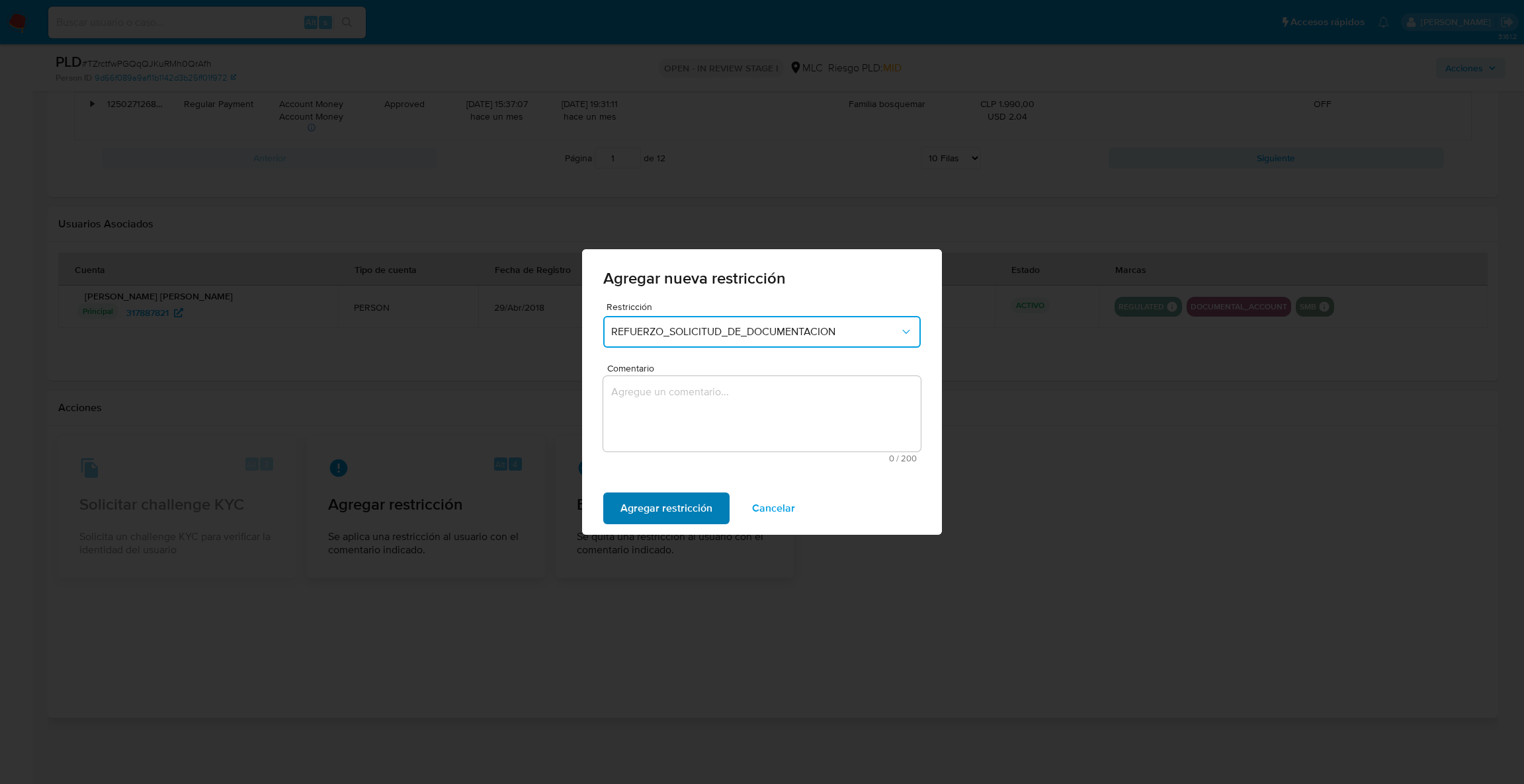
click at [676, 503] on span "Agregar restricción" at bounding box center [666, 507] width 92 height 29
click at [675, 425] on textarea "Comentario" at bounding box center [762, 413] width 317 height 75
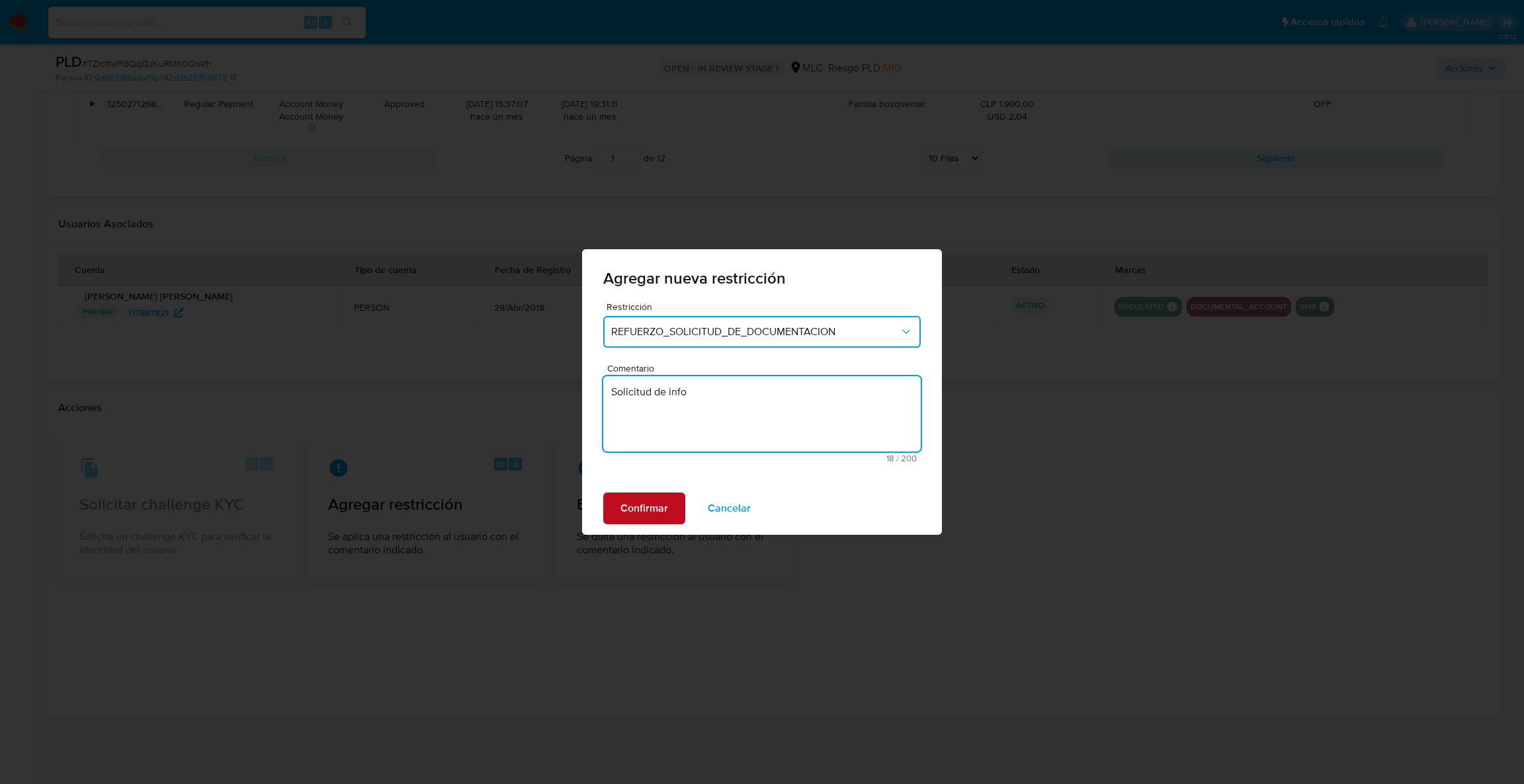
type textarea "Solicitud de info"
click at [621, 515] on span "Confirmar" at bounding box center [644, 507] width 48 height 29
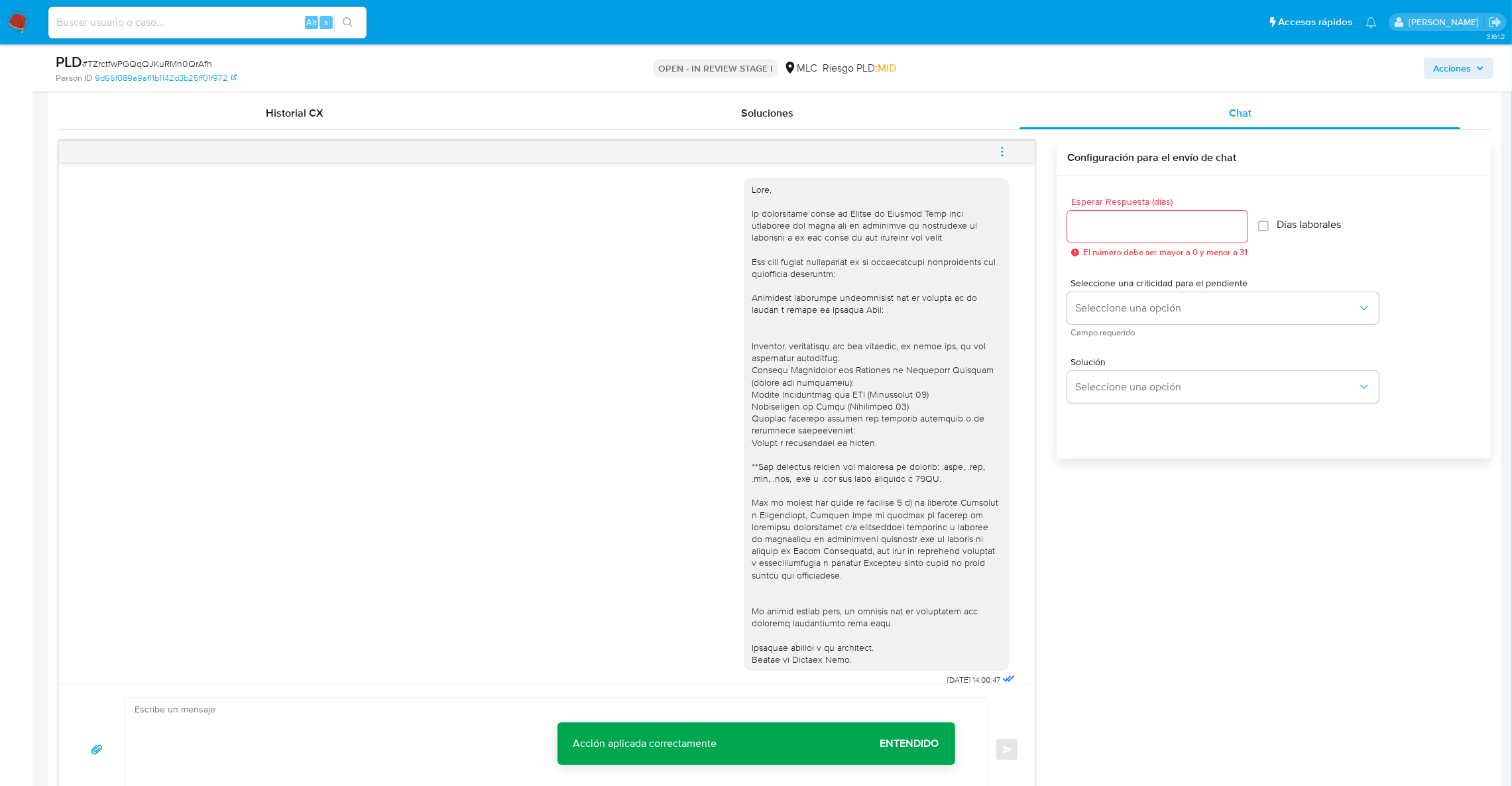
scroll to position [717, 0]
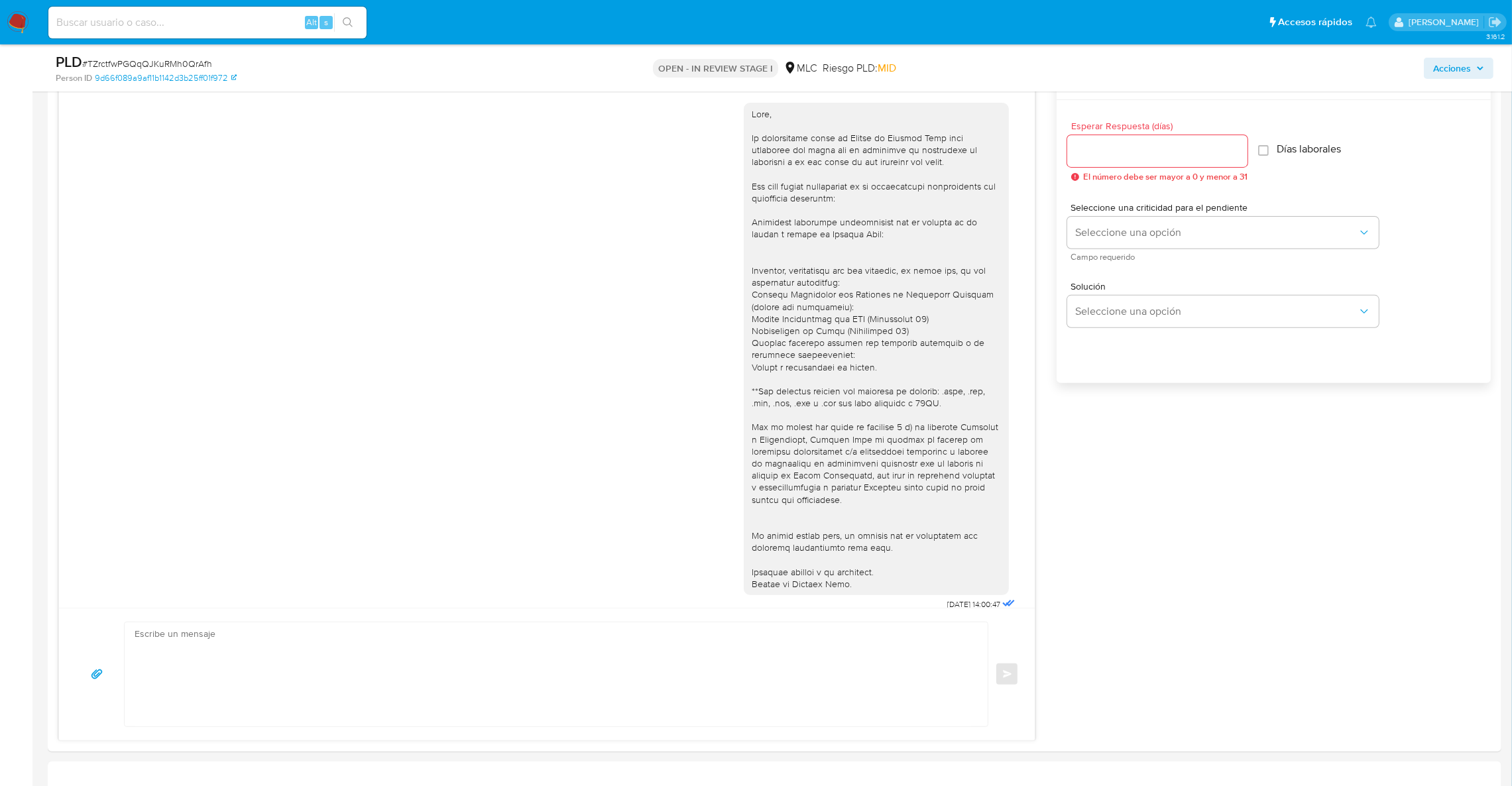
drag, startPoint x: 1202, startPoint y: 450, endPoint x: 1033, endPoint y: 17, distance: 464.8
click at [1202, 450] on div "18/08/2025 14:00:47 hola buenas noches. Me dedico al comercio hace aproximadame…" at bounding box center [774, 402] width 1432 height 676
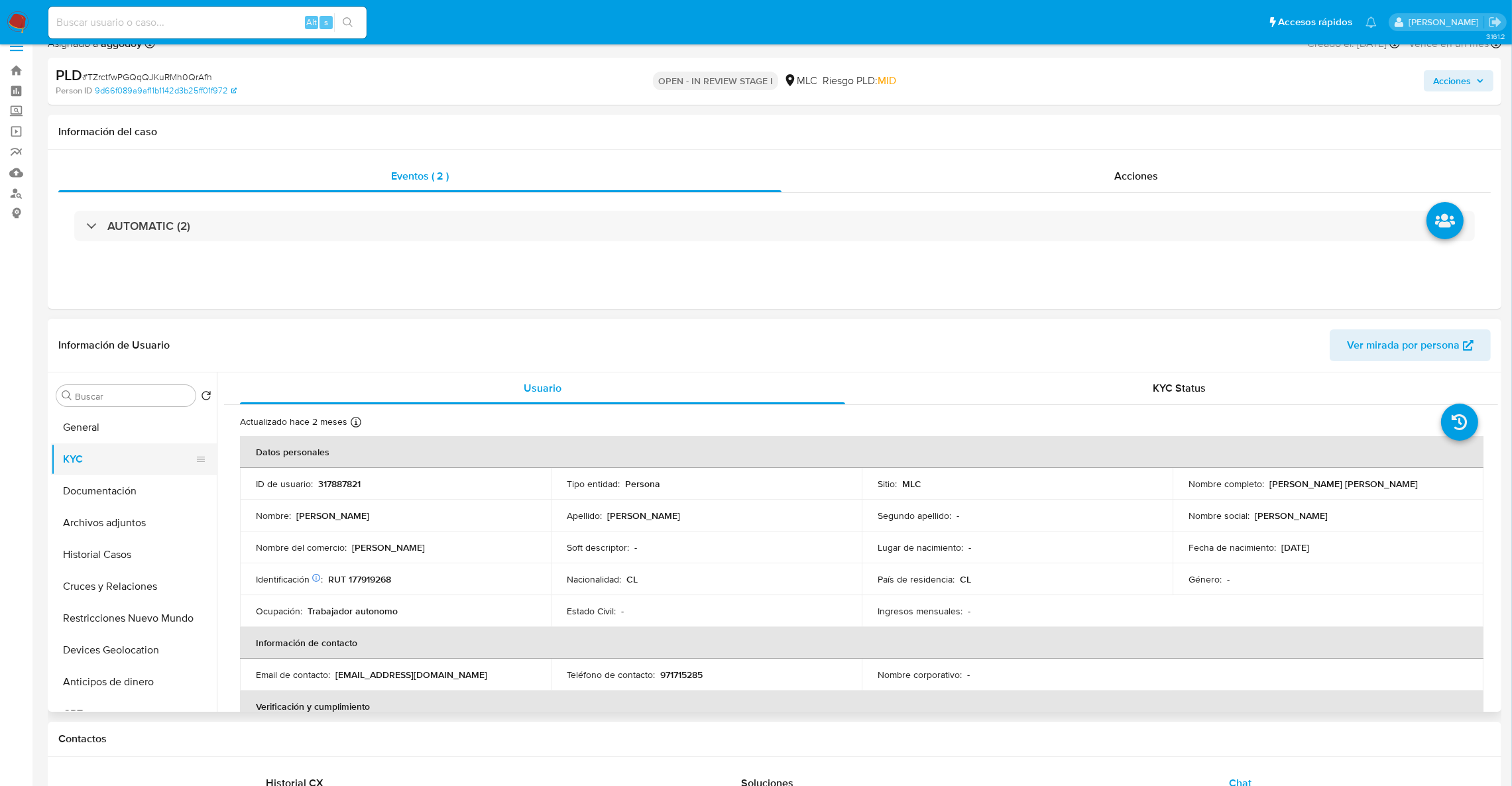
scroll to position [0, 0]
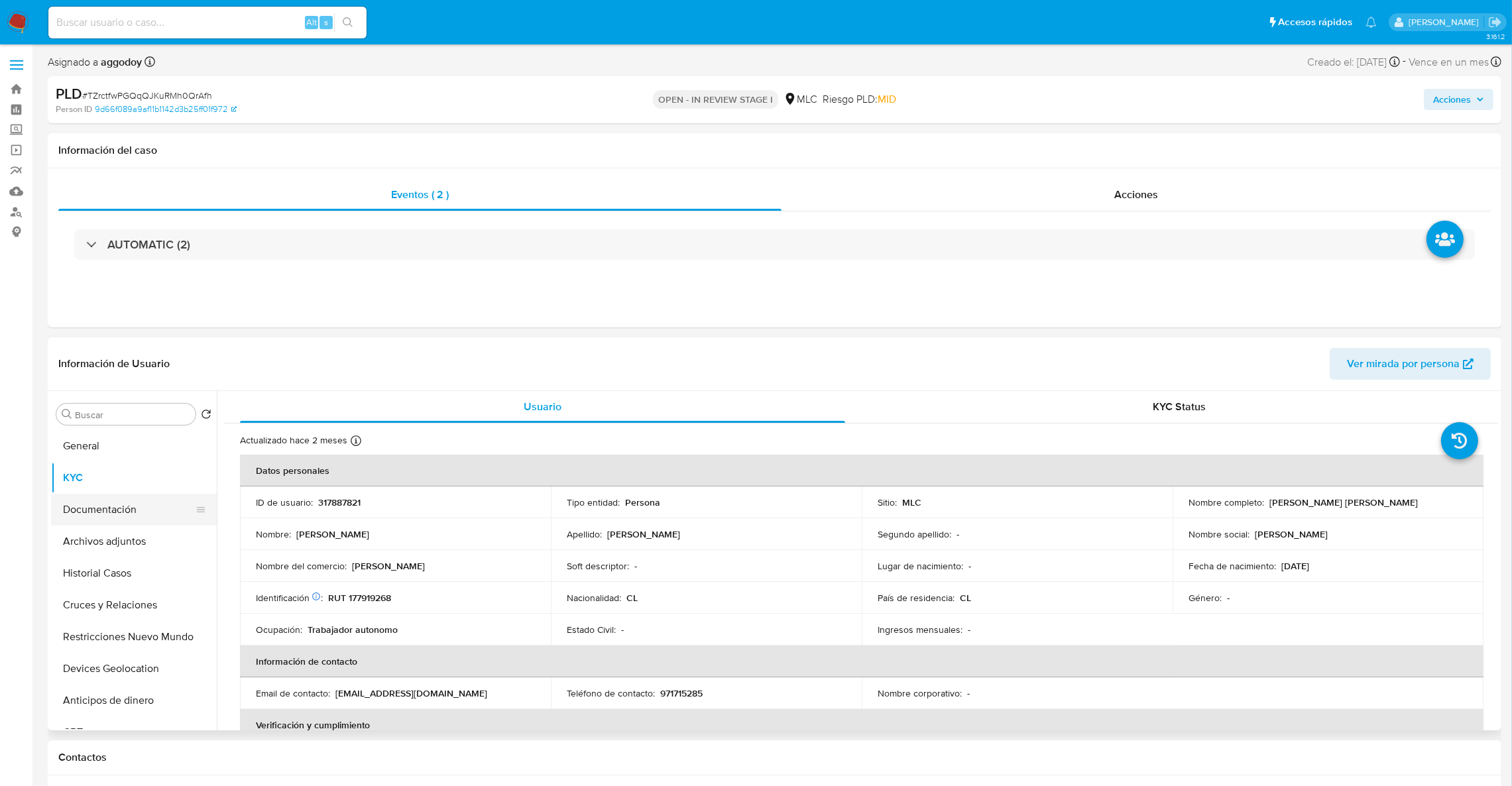
click at [104, 498] on button "Documentación" at bounding box center [129, 509] width 155 height 32
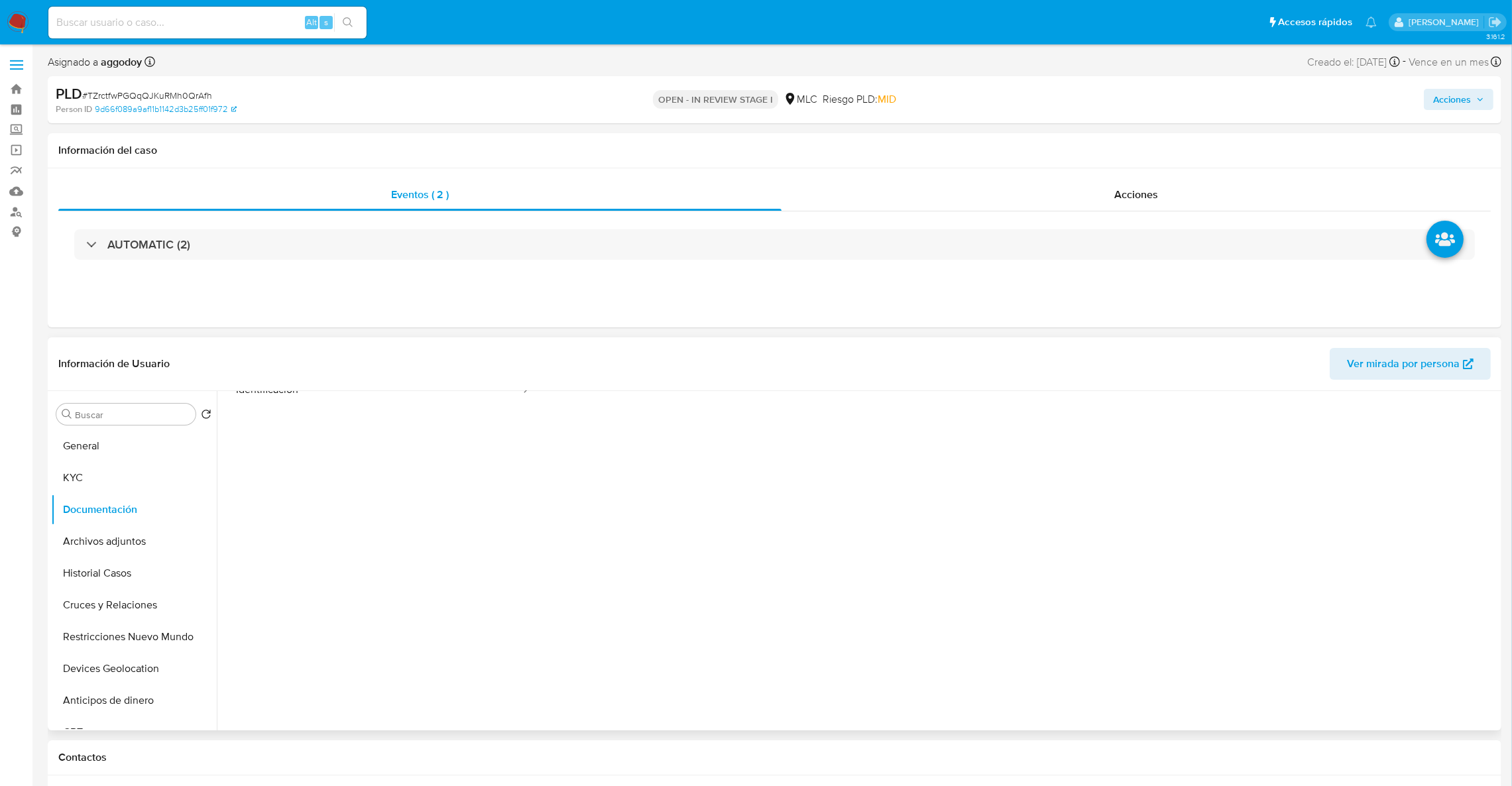
scroll to position [107, 0]
click at [125, 486] on button "KYC" at bounding box center [129, 477] width 155 height 32
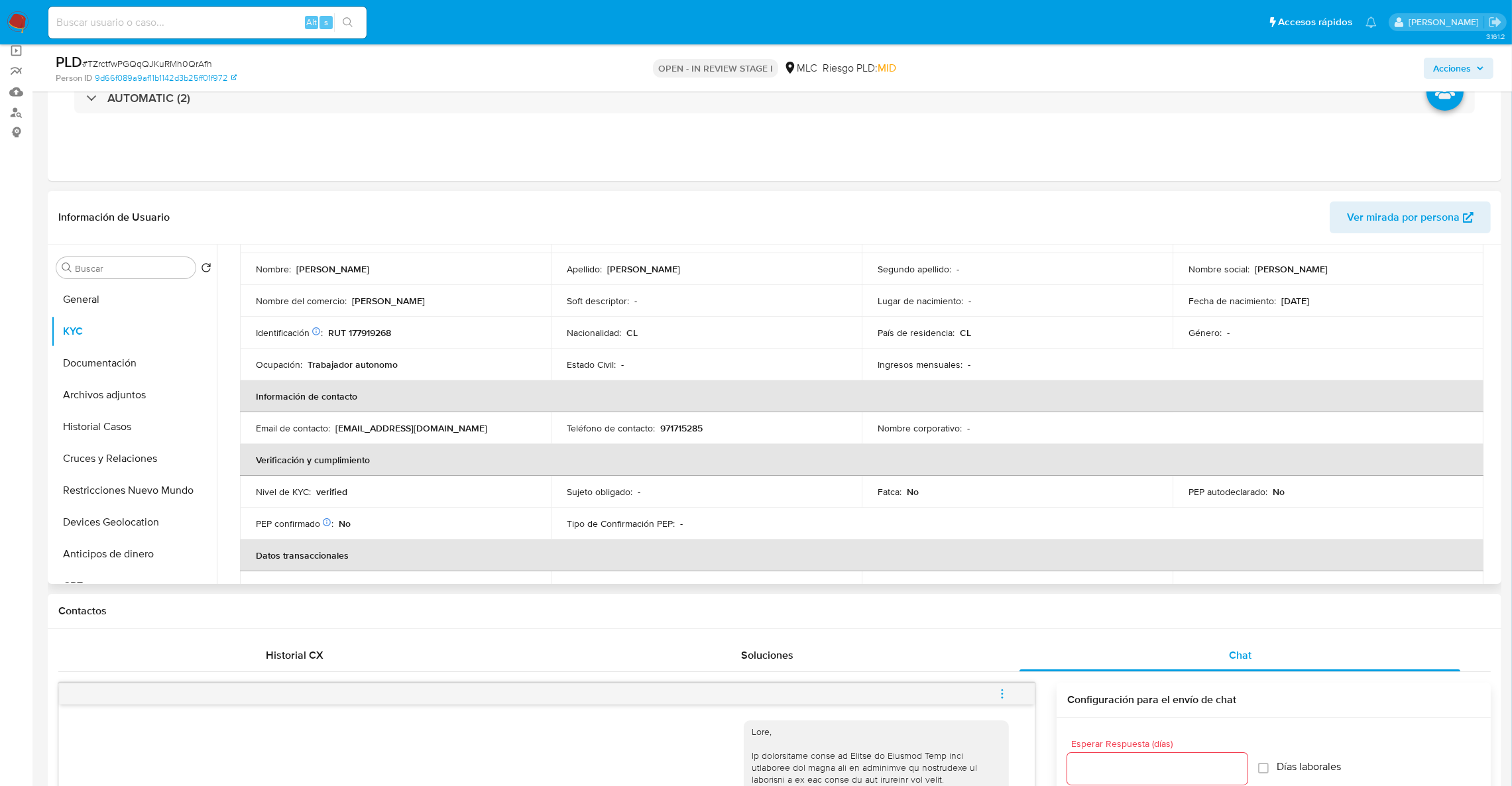
scroll to position [99, 0]
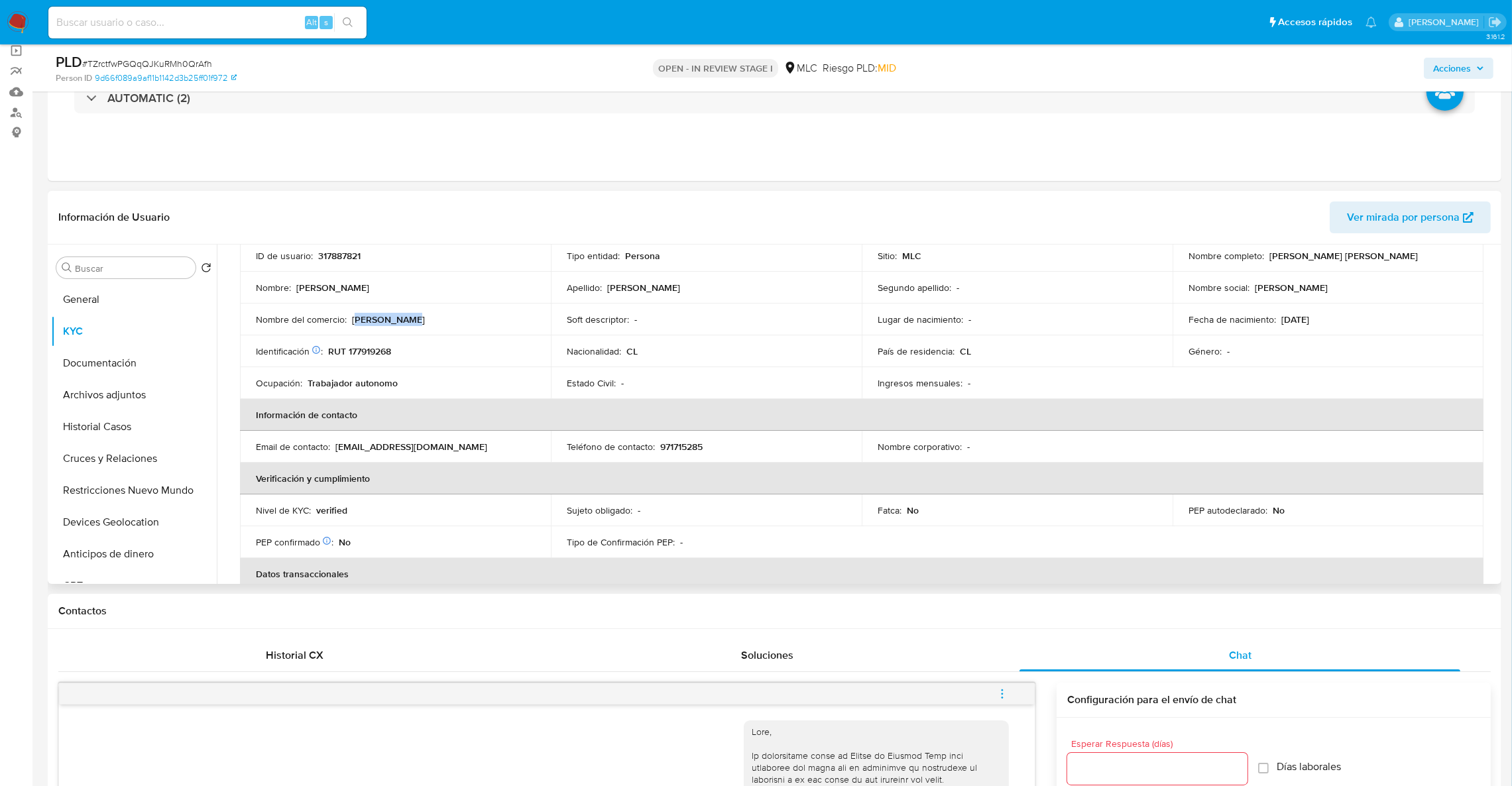
drag, startPoint x: 355, startPoint y: 322, endPoint x: 408, endPoint y: 324, distance: 53.0
click at [408, 324] on p "Donde Fabiola" at bounding box center [389, 319] width 73 height 12
click at [406, 324] on p "Donde Fabiola" at bounding box center [389, 319] width 73 height 12
drag, startPoint x: 419, startPoint y: 324, endPoint x: 353, endPoint y: 321, distance: 66.1
click at [353, 321] on div "Nombre del comercio : Donde Fabiola" at bounding box center [395, 319] width 279 height 12
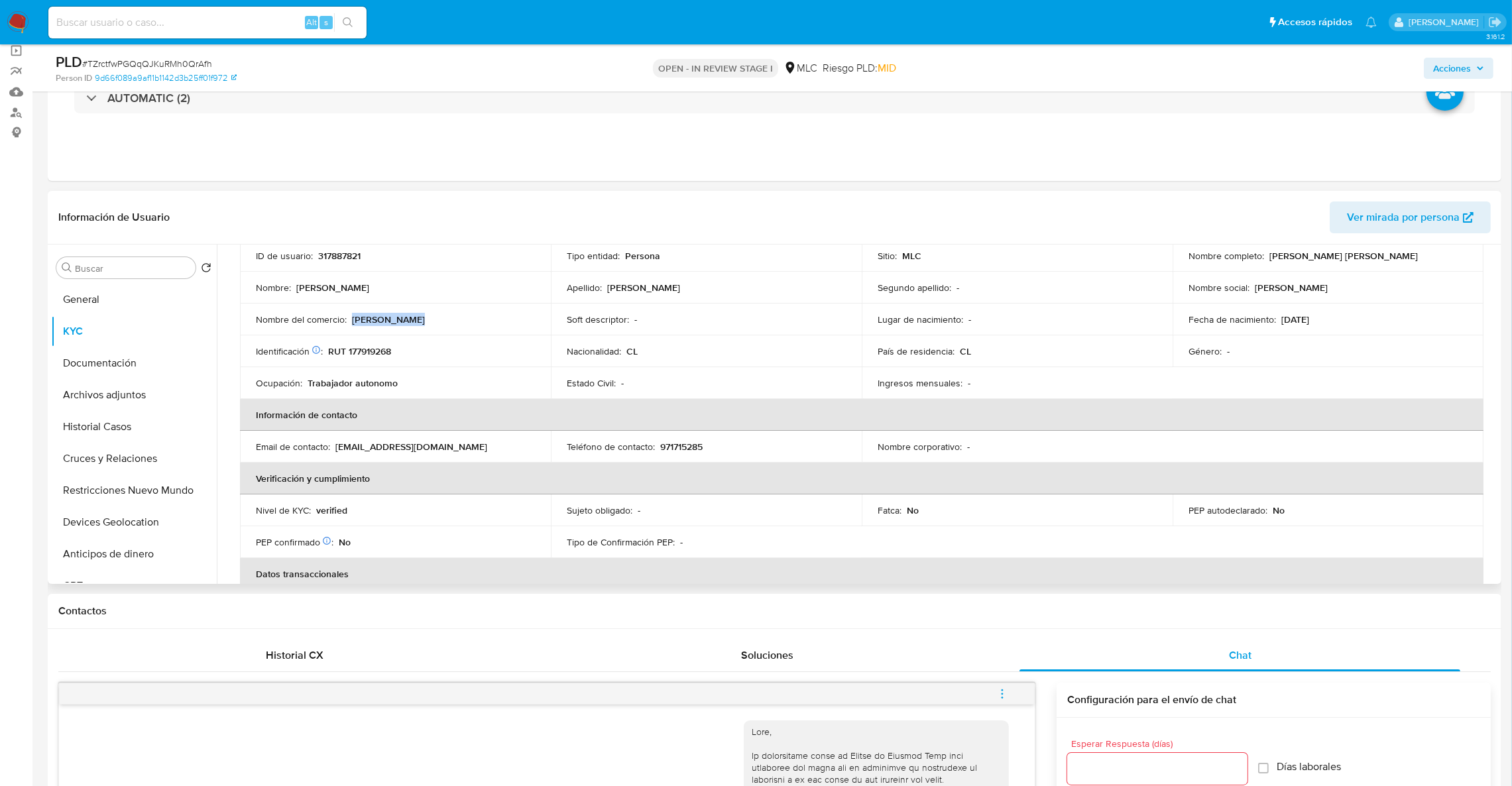
copy p "Donde Fabiola"
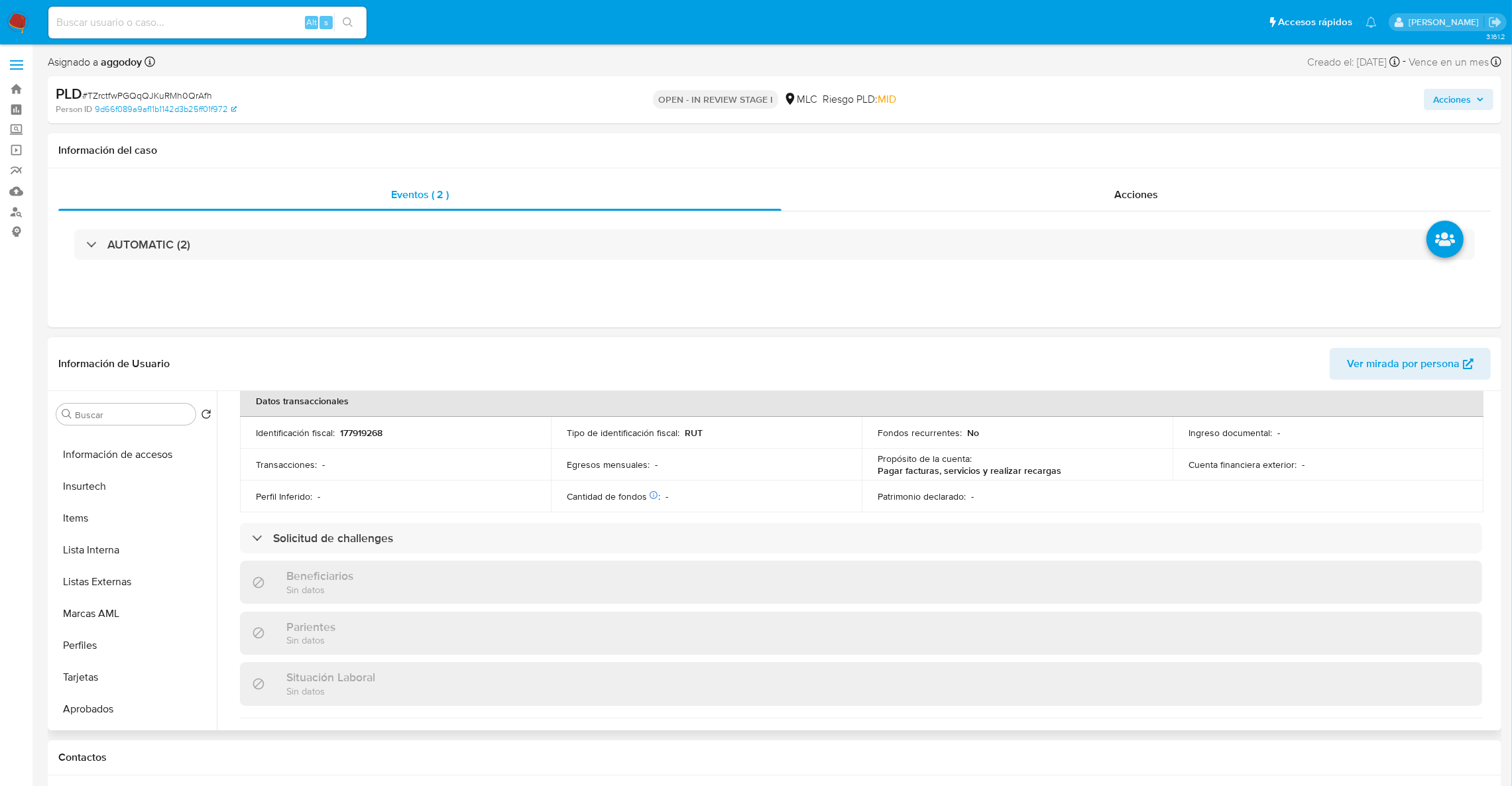
scroll to position [0, 0]
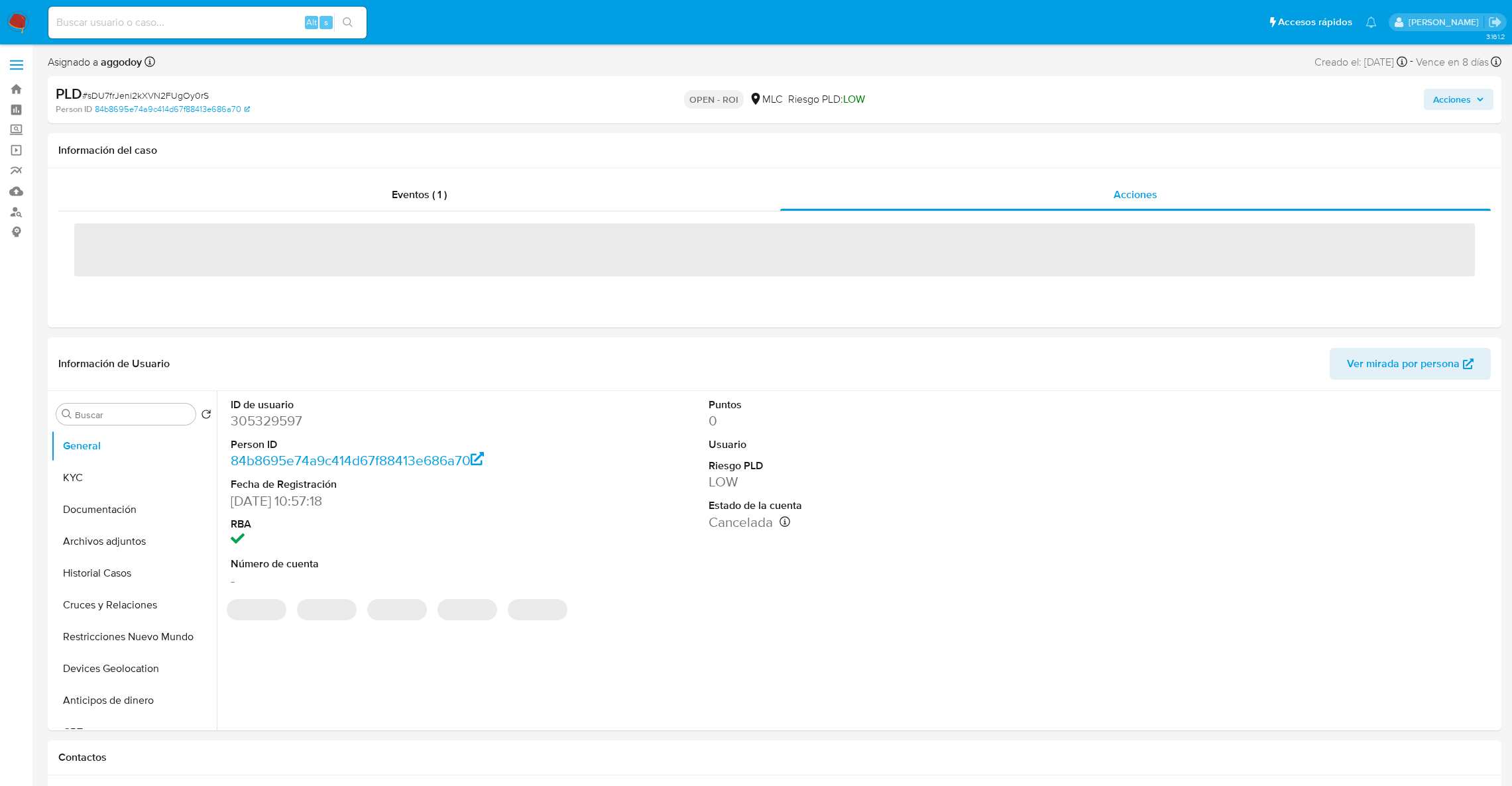
select select "10"
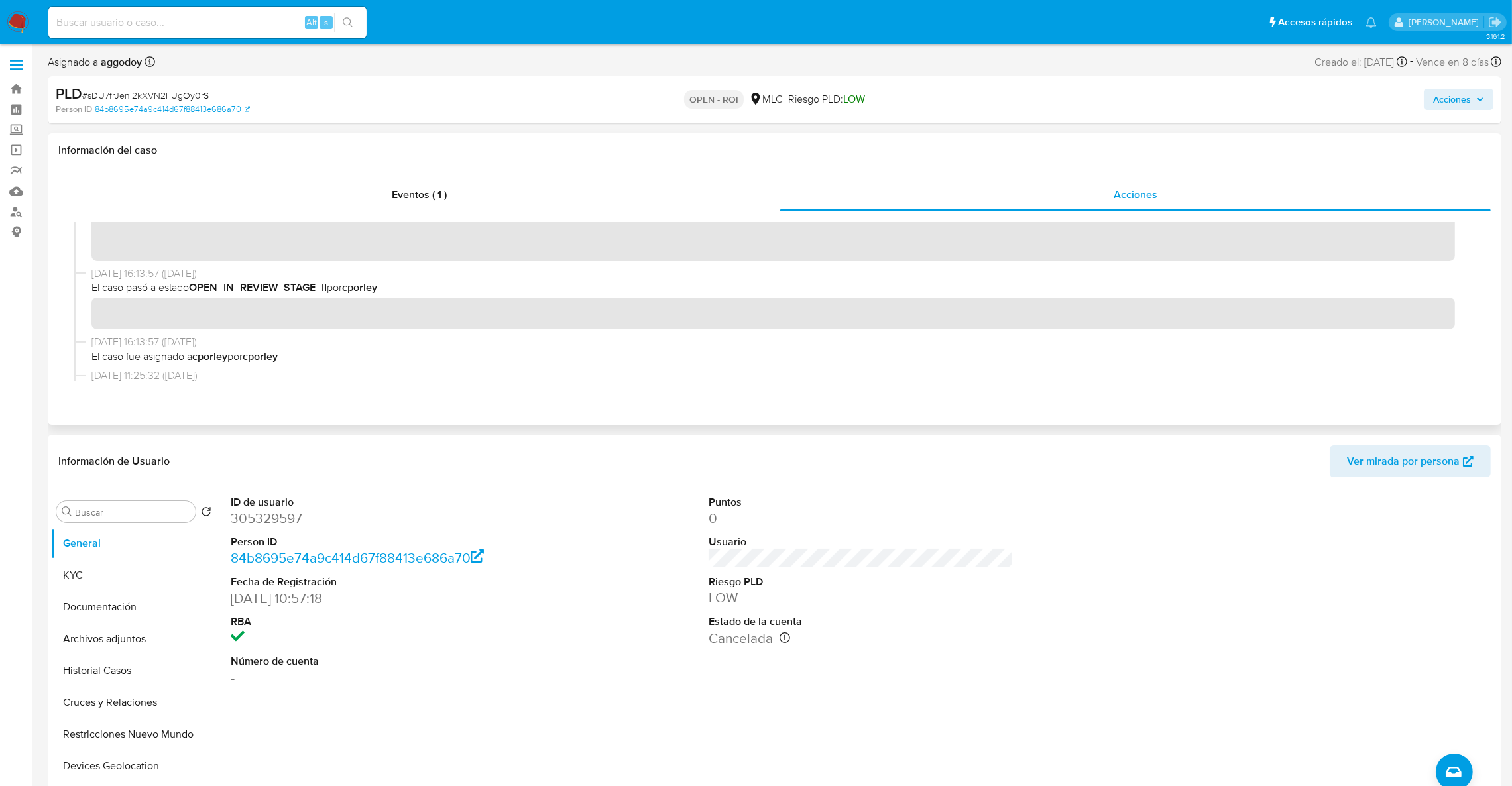
scroll to position [198, 0]
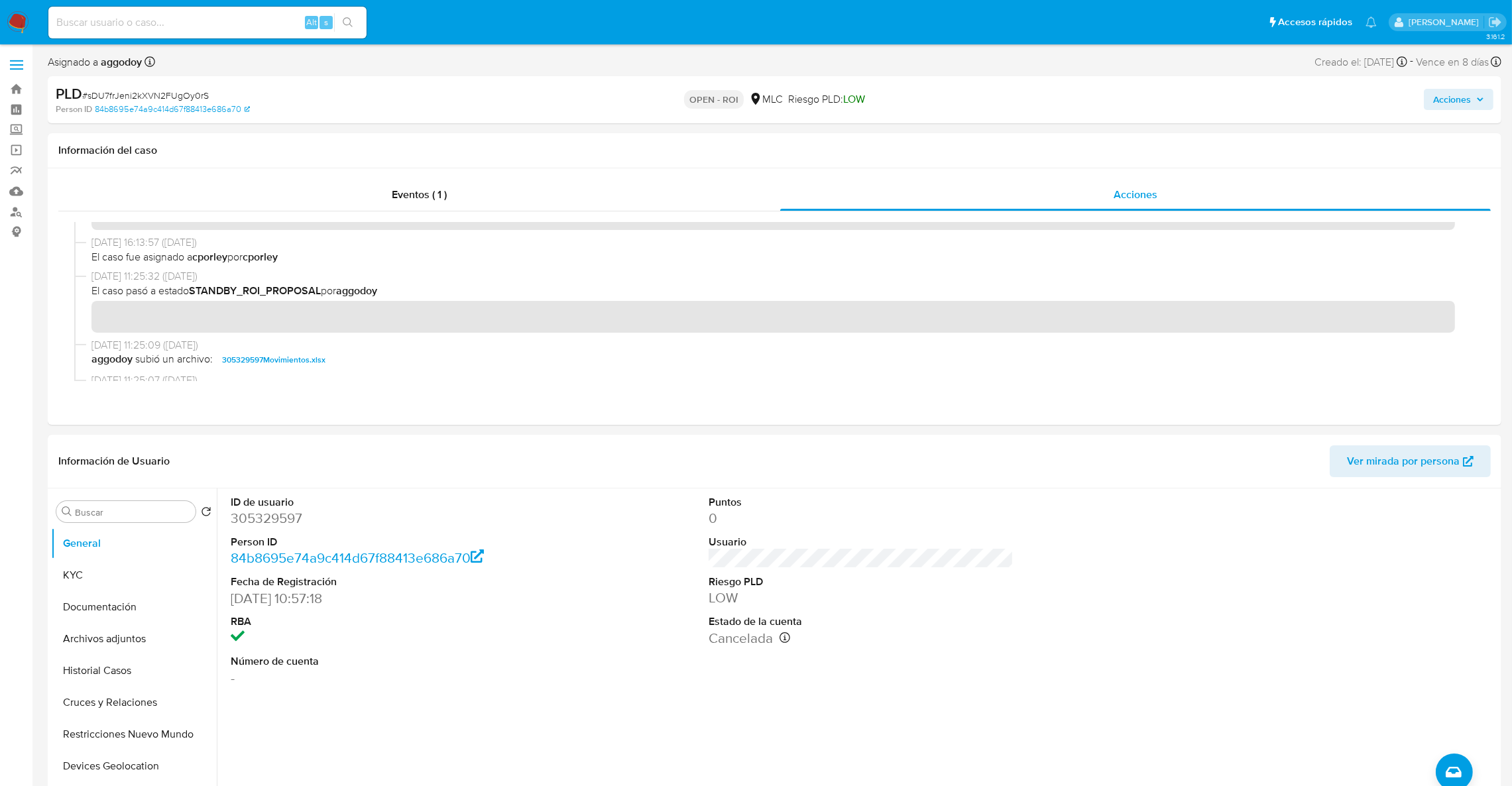
click at [1431, 82] on div "PLD # sDU7frJeni2kXVN2FUgOy0rS Person ID 84b8695e74a9c414d67f88413e686a70 OPEN …" at bounding box center [774, 99] width 1454 height 47
click at [1439, 106] on span "Acciones" at bounding box center [1452, 99] width 38 height 21
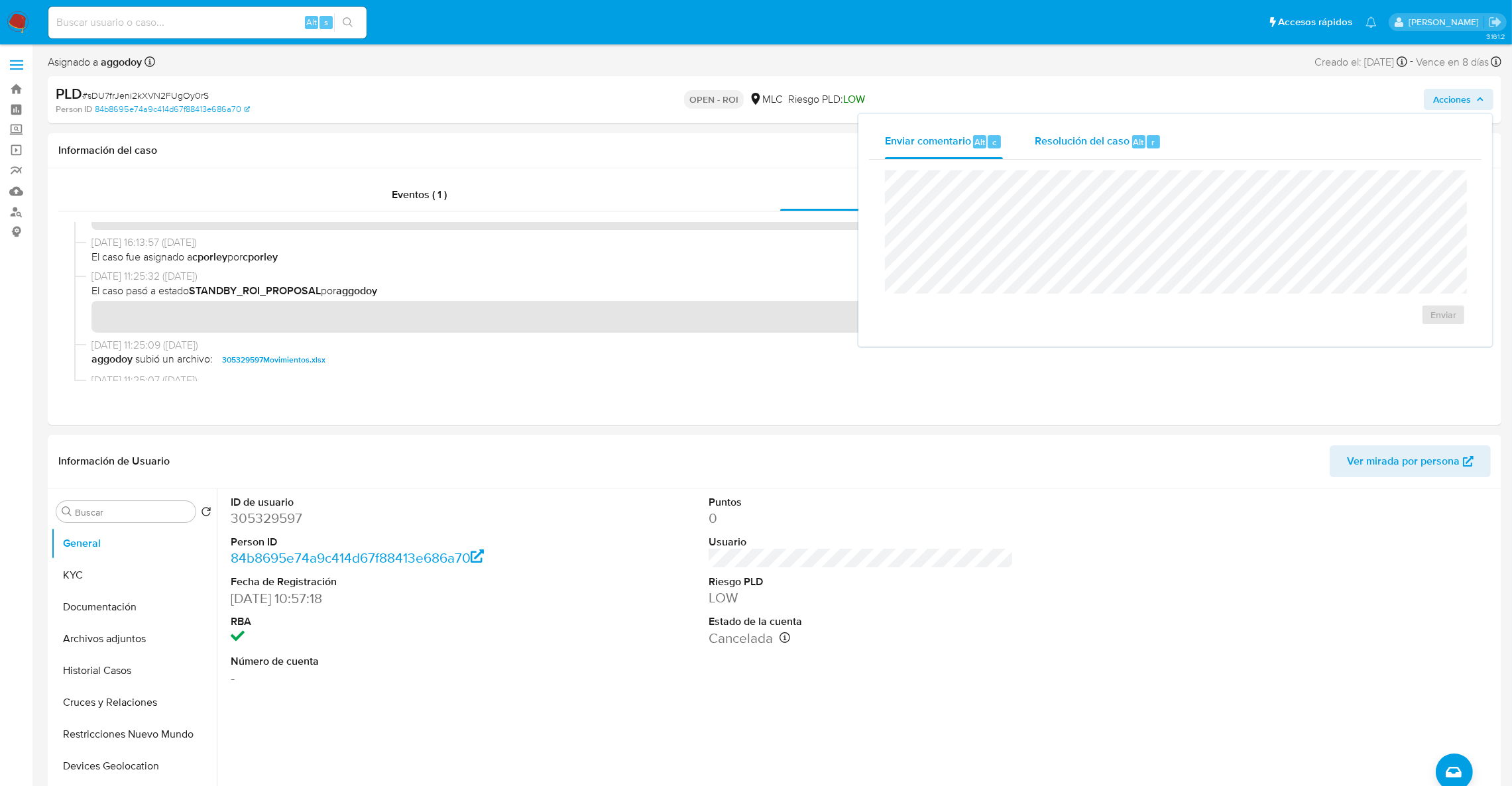
click at [1063, 154] on div "Resolución del caso Alt r" at bounding box center [1098, 141] width 127 height 34
click at [1387, 333] on span "ROI" at bounding box center [1405, 327] width 65 height 29
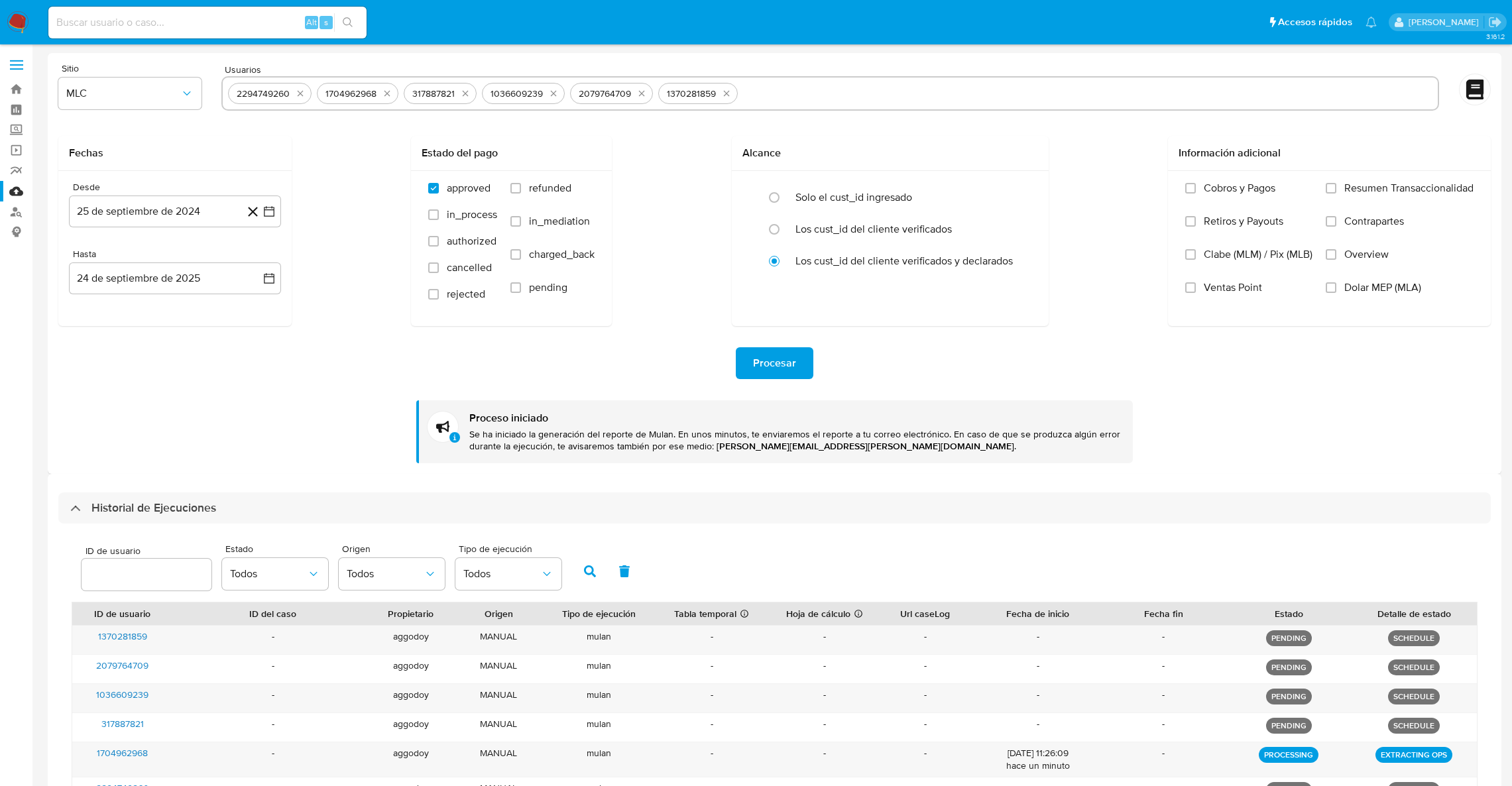
select select "10"
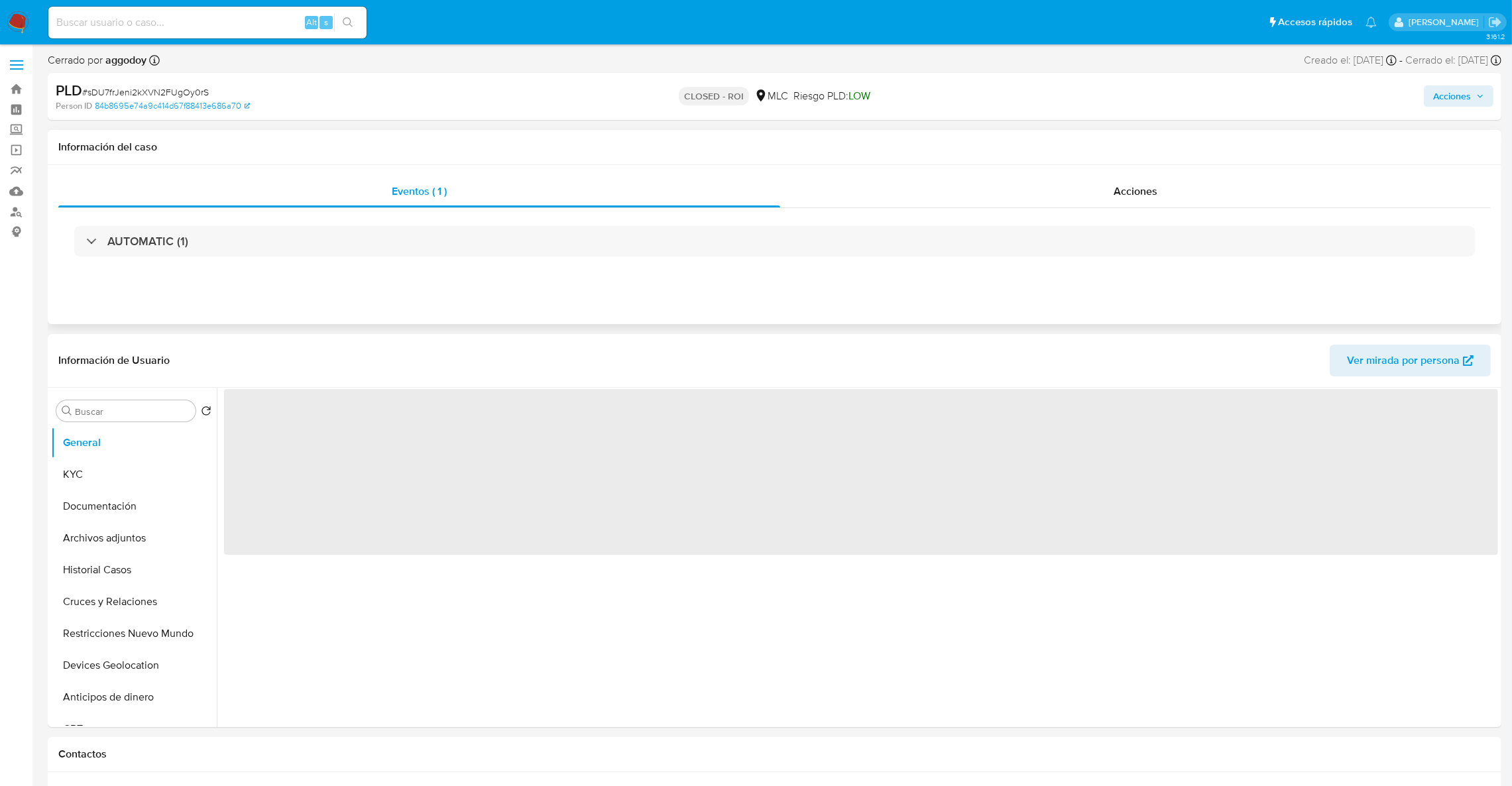
select select "10"
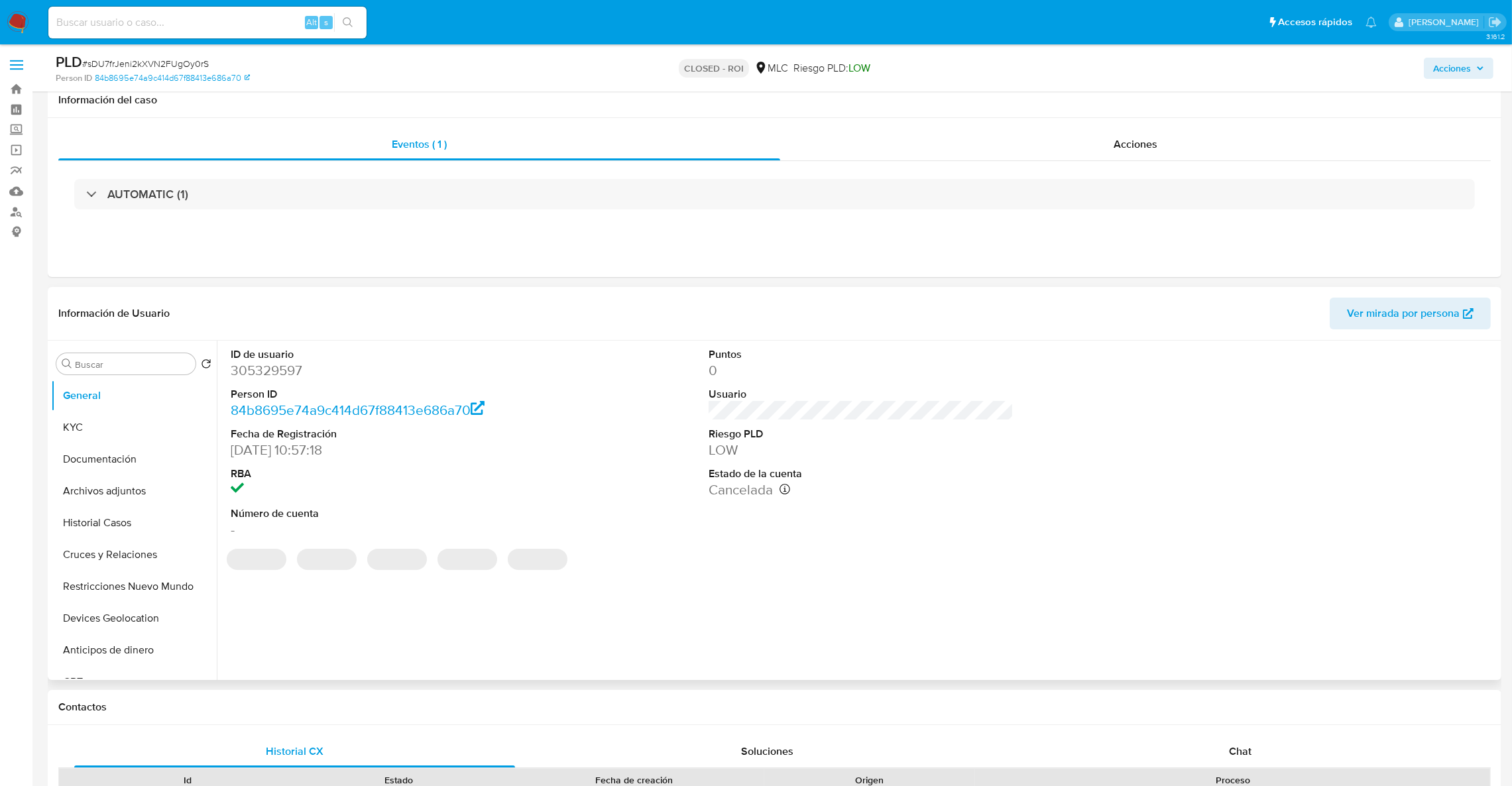
scroll to position [99, 0]
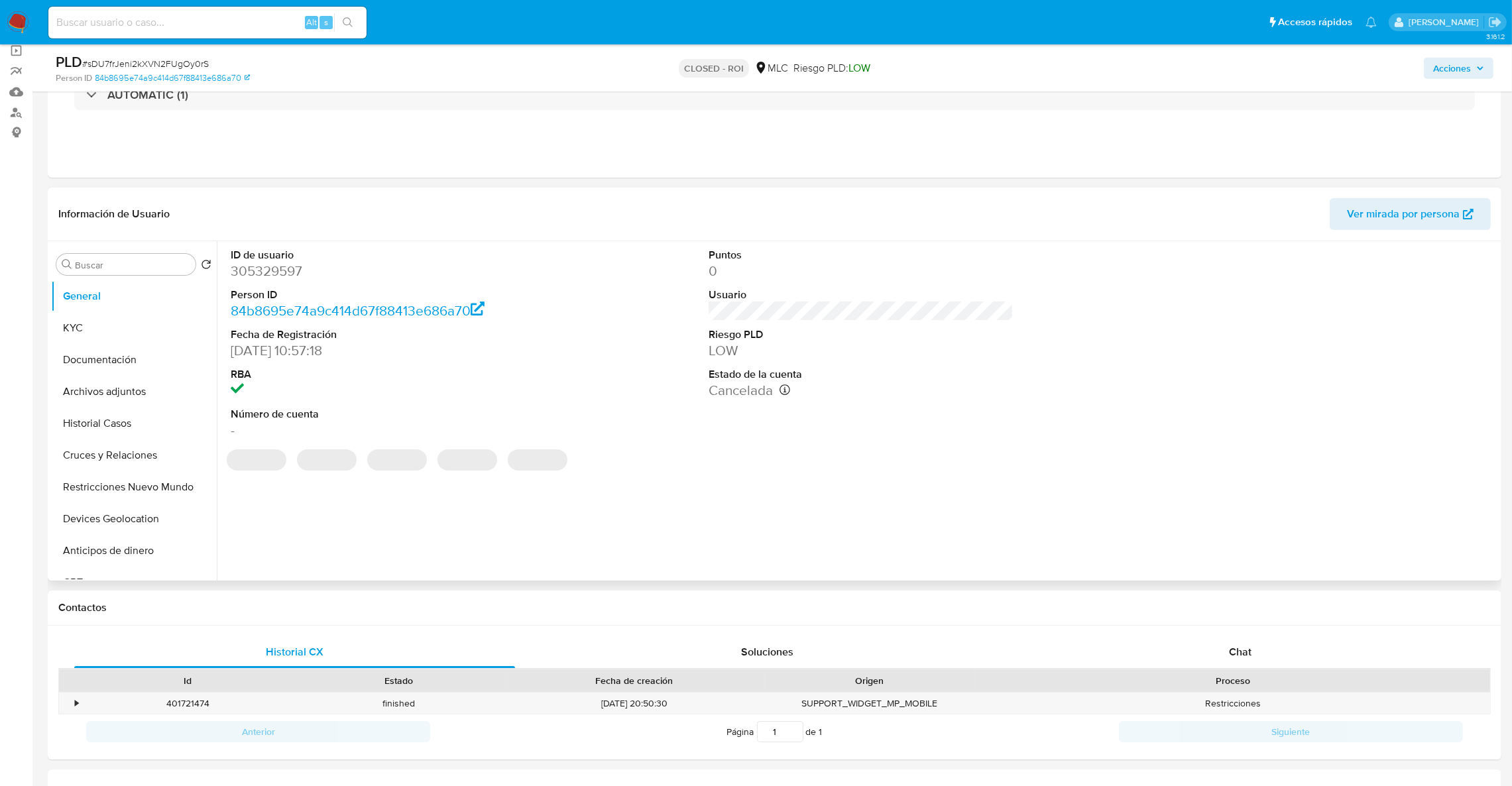
click at [274, 273] on dd "305329597" at bounding box center [384, 271] width 305 height 18
click at [275, 272] on dd "305329597" at bounding box center [384, 271] width 305 height 18
copy dd "305329597"
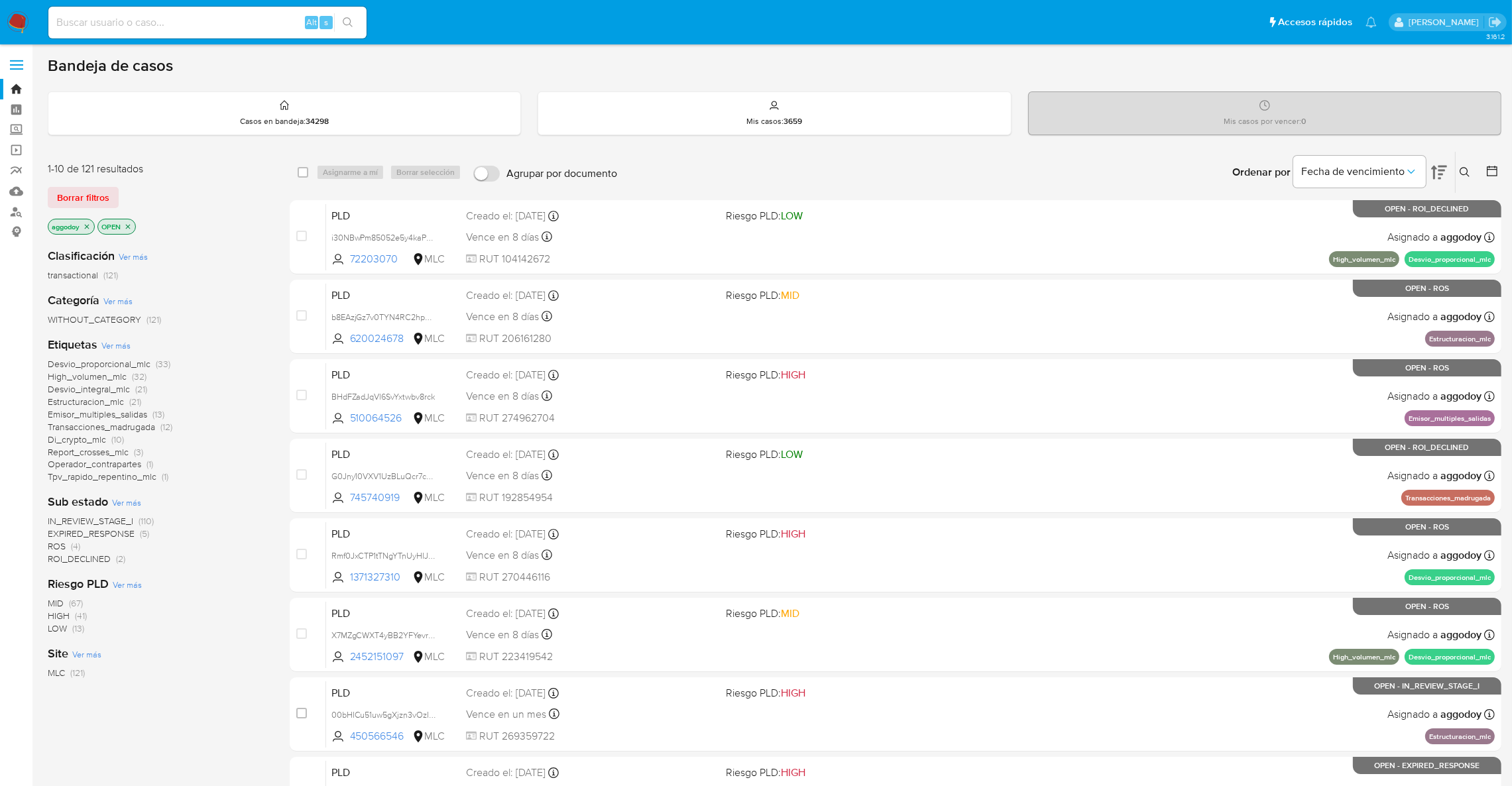
click at [90, 566] on div "Clasificación Ver más transactional (121) Categoría Ver más WITHOUT_CATEGORY (1…" at bounding box center [158, 462] width 221 height 450
click at [89, 564] on span "ROI_DECLINED" at bounding box center [79, 558] width 63 height 13
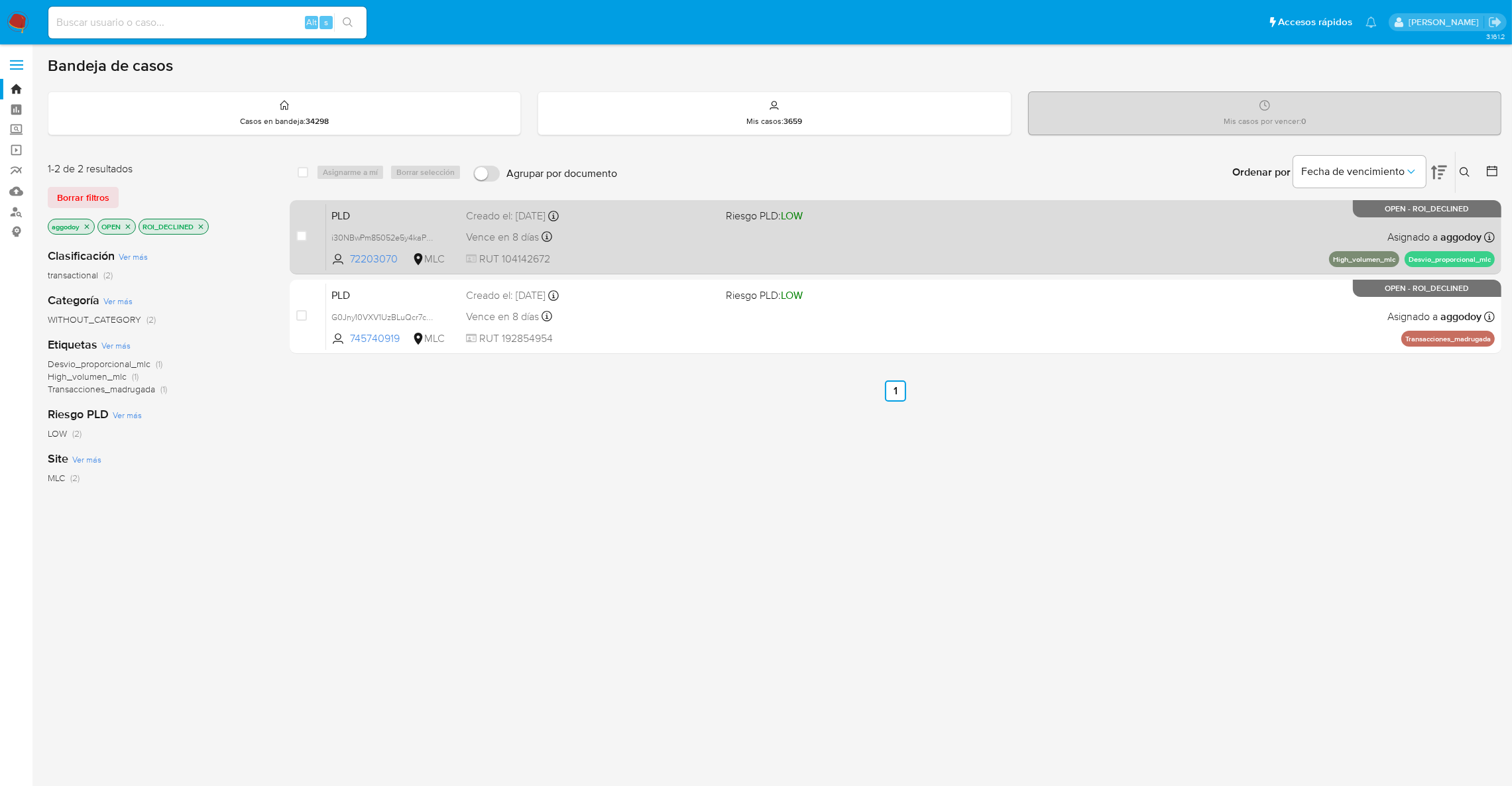
click at [929, 239] on div "PLD i30NBwPm85052e5y4kaPX1g8 72203070 MLC Riesgo PLD: LOW Creado el: 12/07/2025…" at bounding box center [910, 236] width 1168 height 67
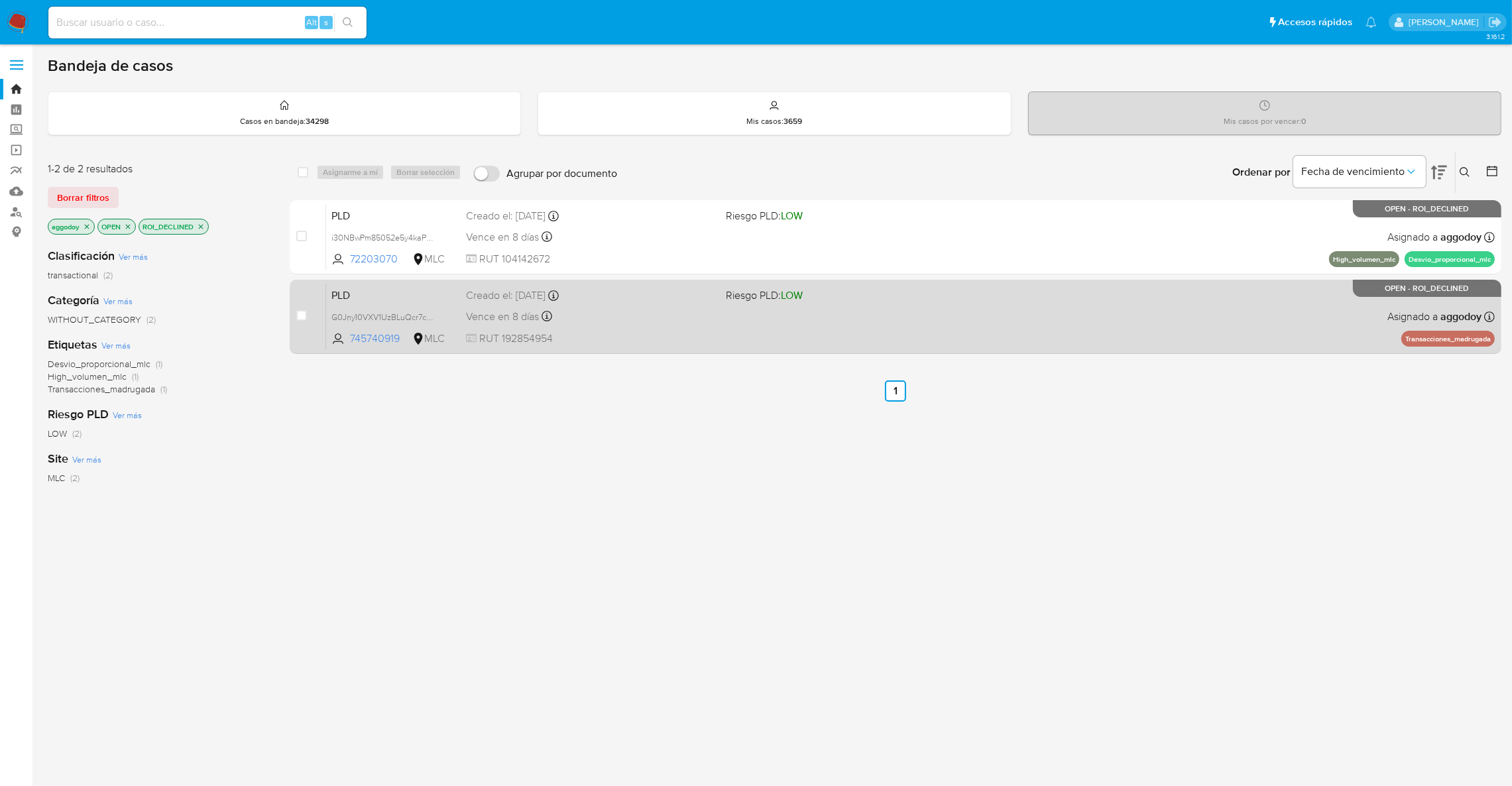
click at [752, 316] on span at bounding box center [850, 316] width 249 height 3
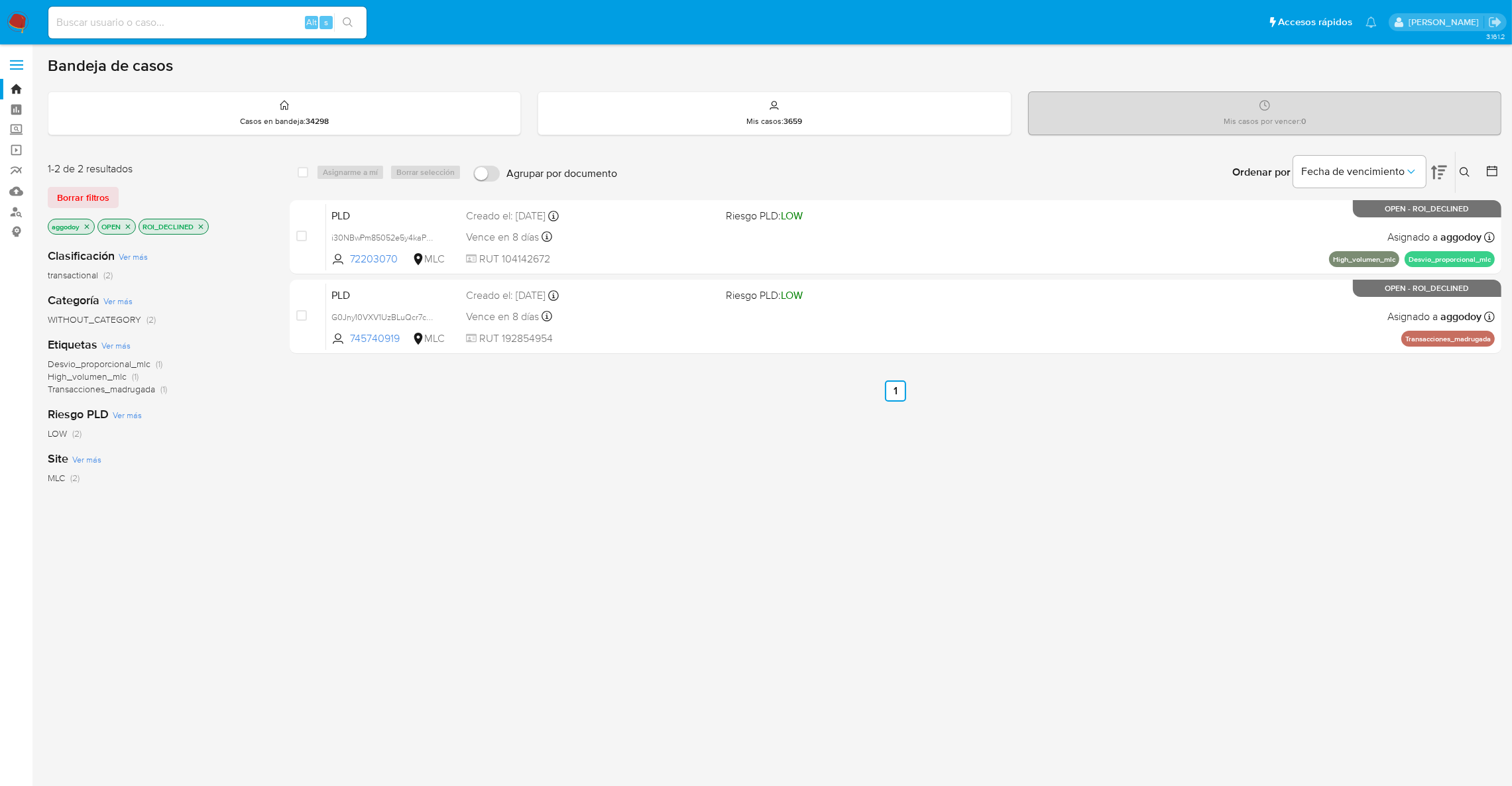
click at [201, 233] on div "aggodoy OPEN ROI_DECLINED" at bounding box center [153, 228] width 212 height 18
click at [205, 229] on icon "close-filter" at bounding box center [201, 226] width 8 height 8
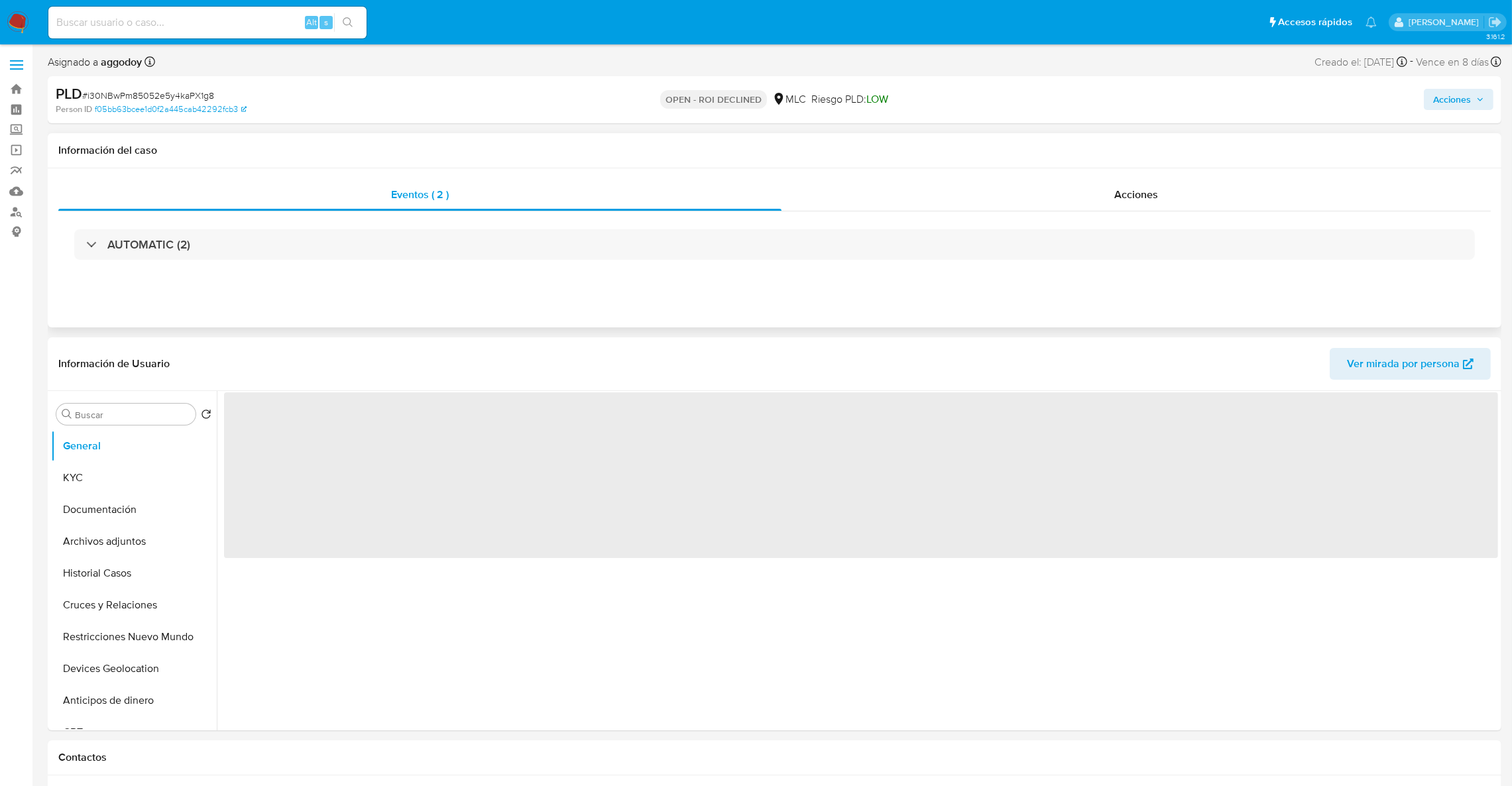
drag, startPoint x: 1033, startPoint y: 218, endPoint x: 1039, endPoint y: 213, distance: 7.8
click at [1038, 214] on div "AUTOMATIC (2)" at bounding box center [774, 244] width 1432 height 66
click at [1052, 209] on div "Acciones" at bounding box center [1136, 194] width 710 height 32
select select "10"
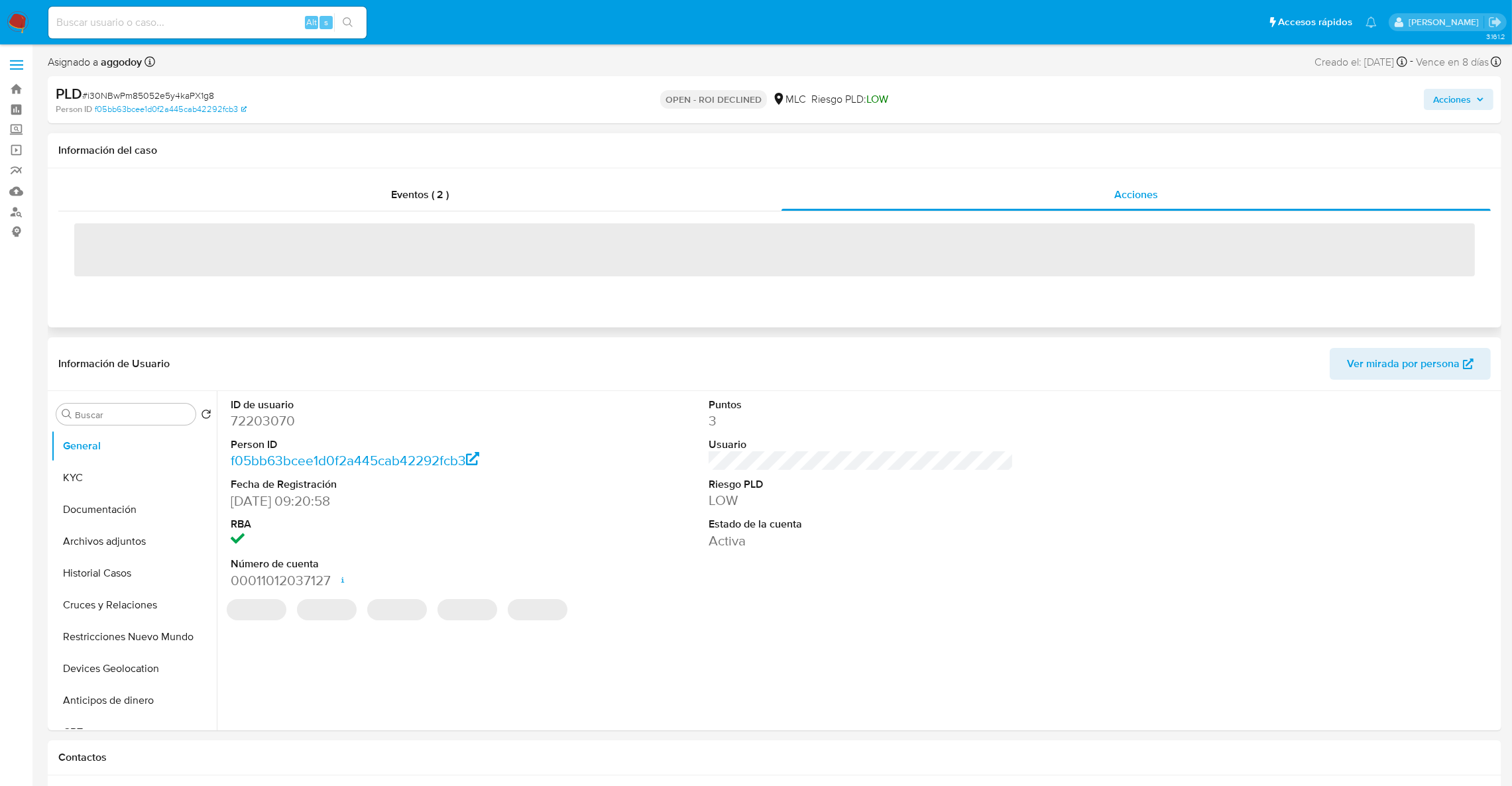
click at [679, 253] on span "‌" at bounding box center [774, 249] width 1401 height 53
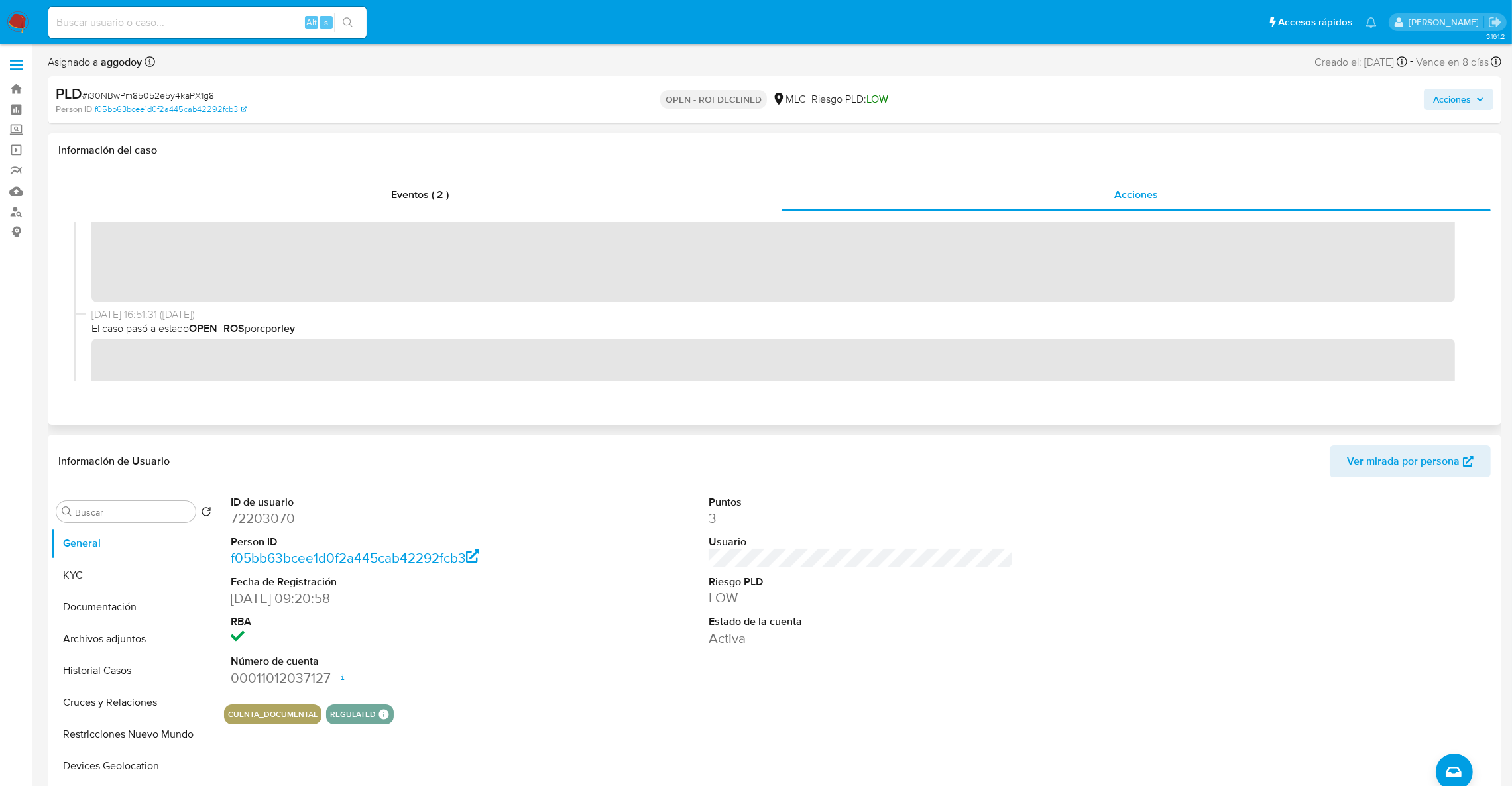
scroll to position [99, 0]
click at [1442, 94] on span "Acciones" at bounding box center [1452, 99] width 38 height 21
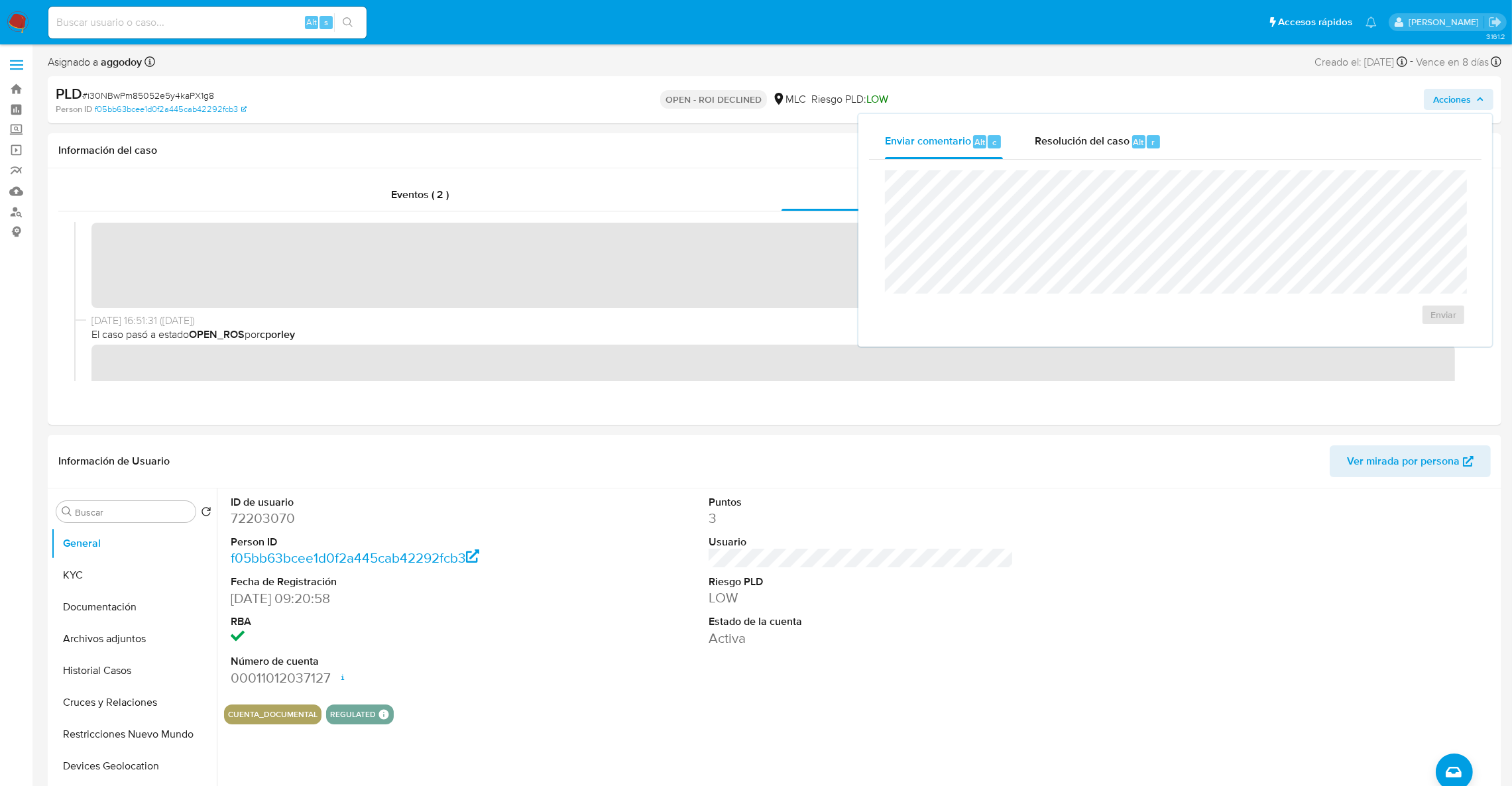
click at [1187, 134] on div "Enviar comentario Alt c Resolución del caso Alt r" at bounding box center [1176, 141] width 612 height 34
click at [1152, 145] on span "r" at bounding box center [1153, 142] width 4 height 13
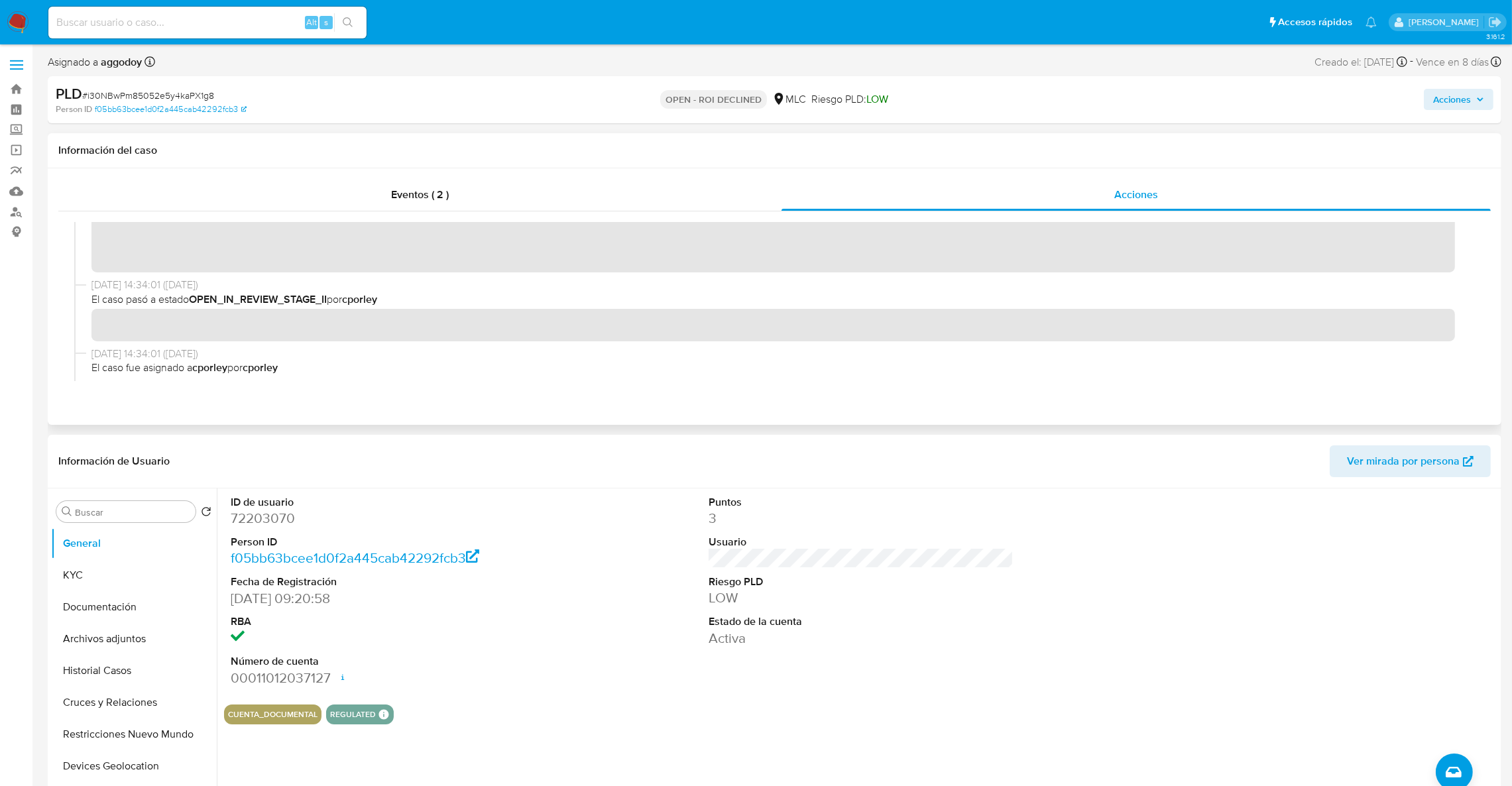
scroll to position [398, 0]
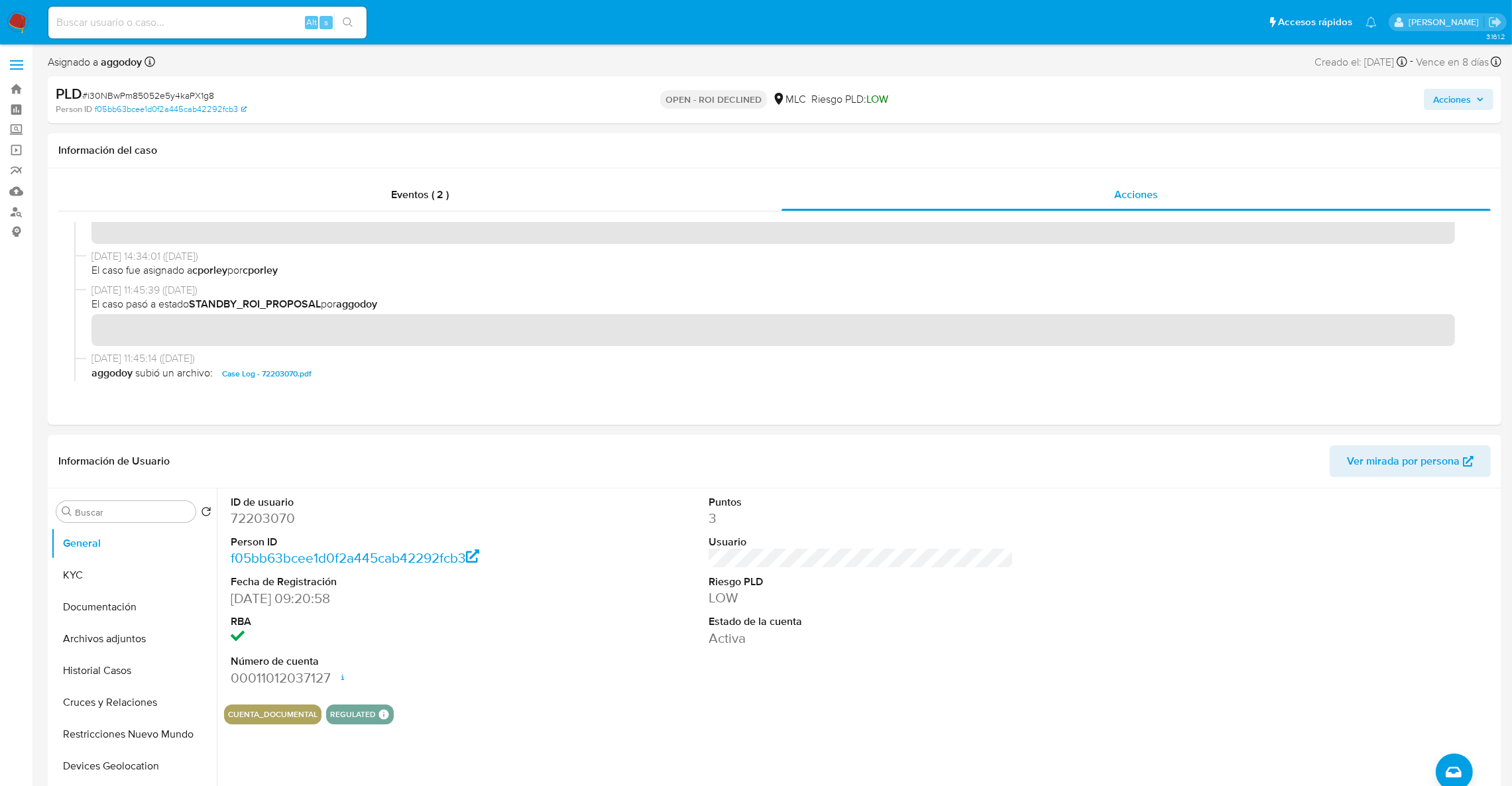
click at [1465, 101] on span "Acciones" at bounding box center [1452, 99] width 38 height 21
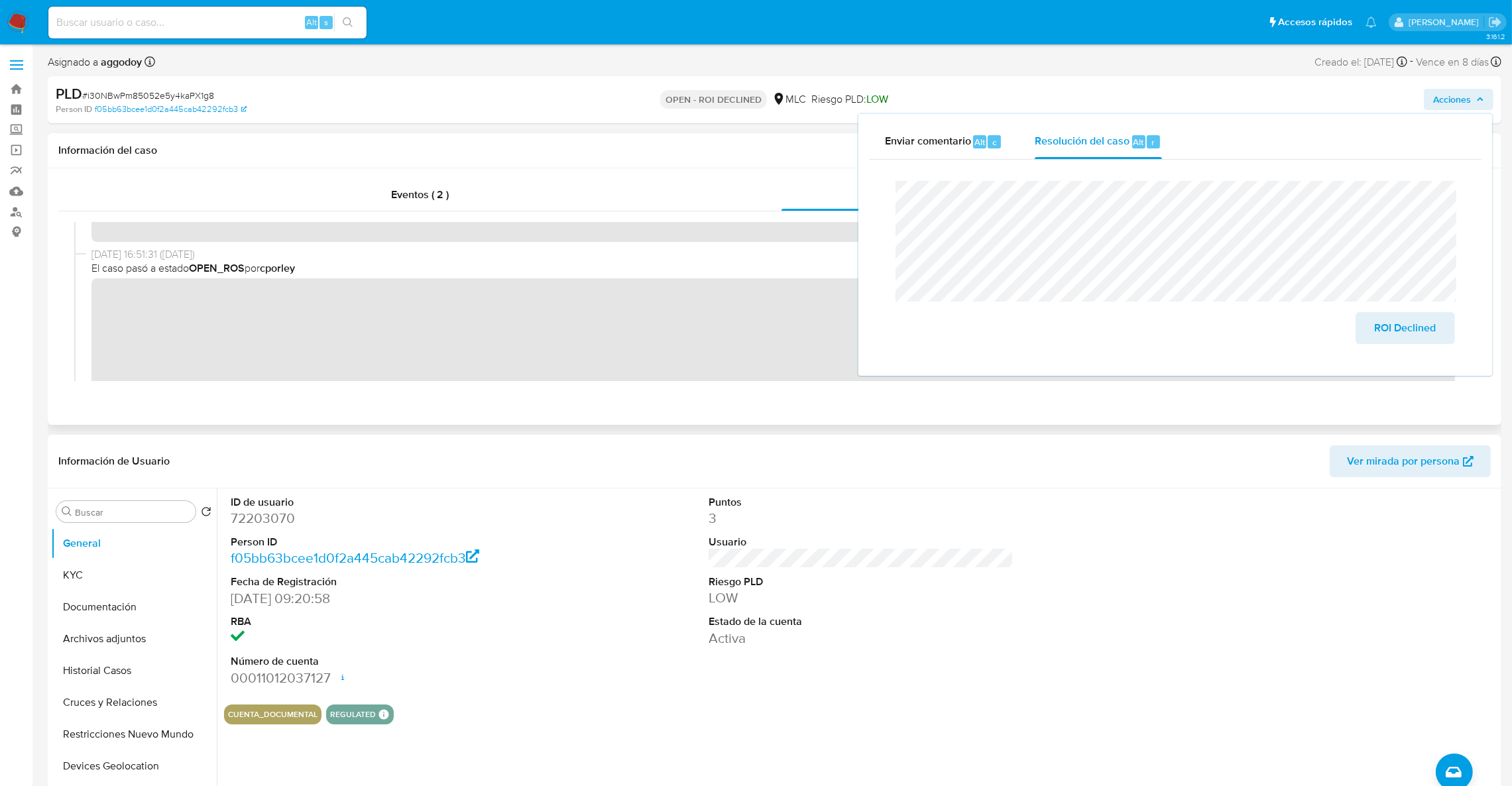
scroll to position [0, 0]
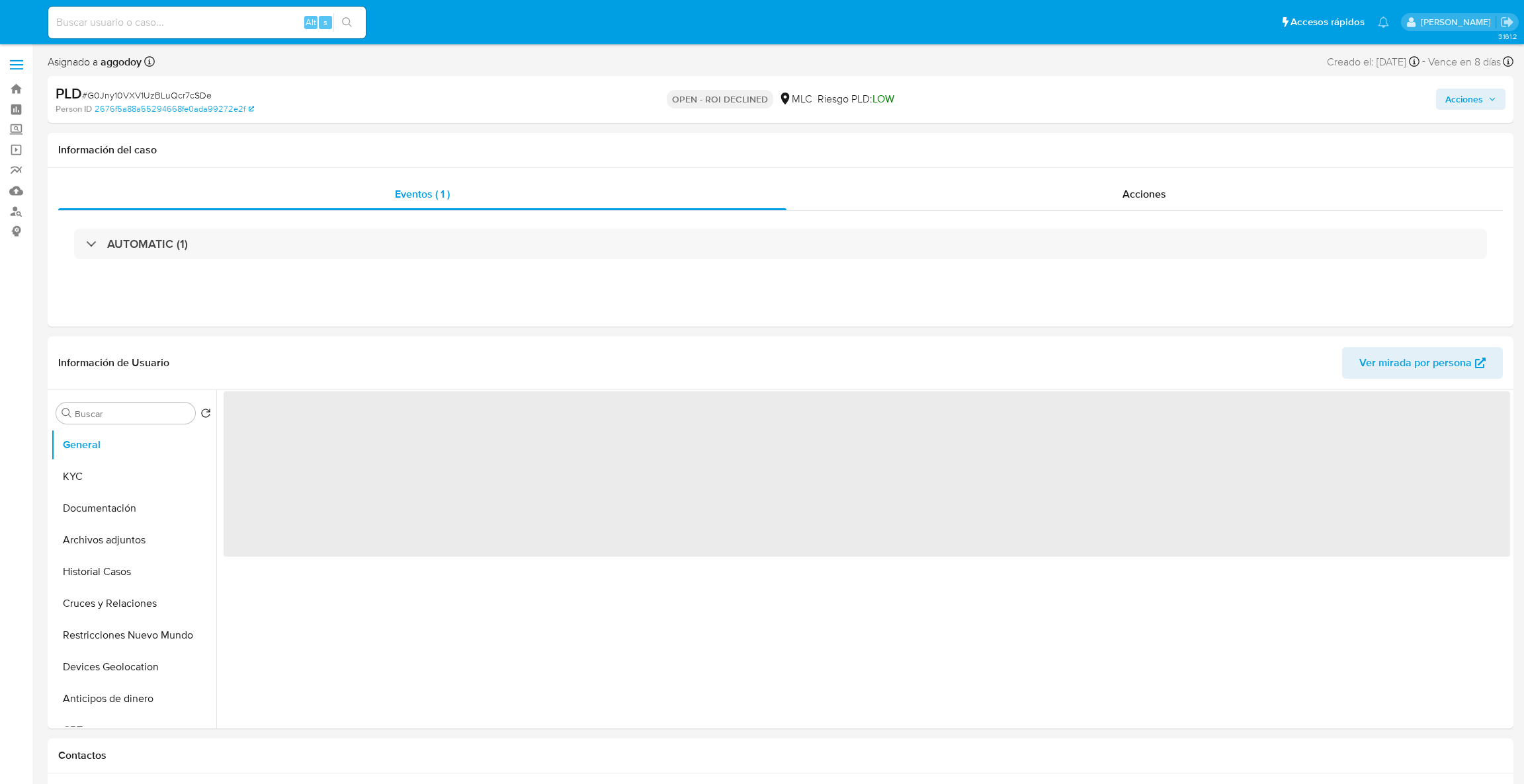
select select "10"
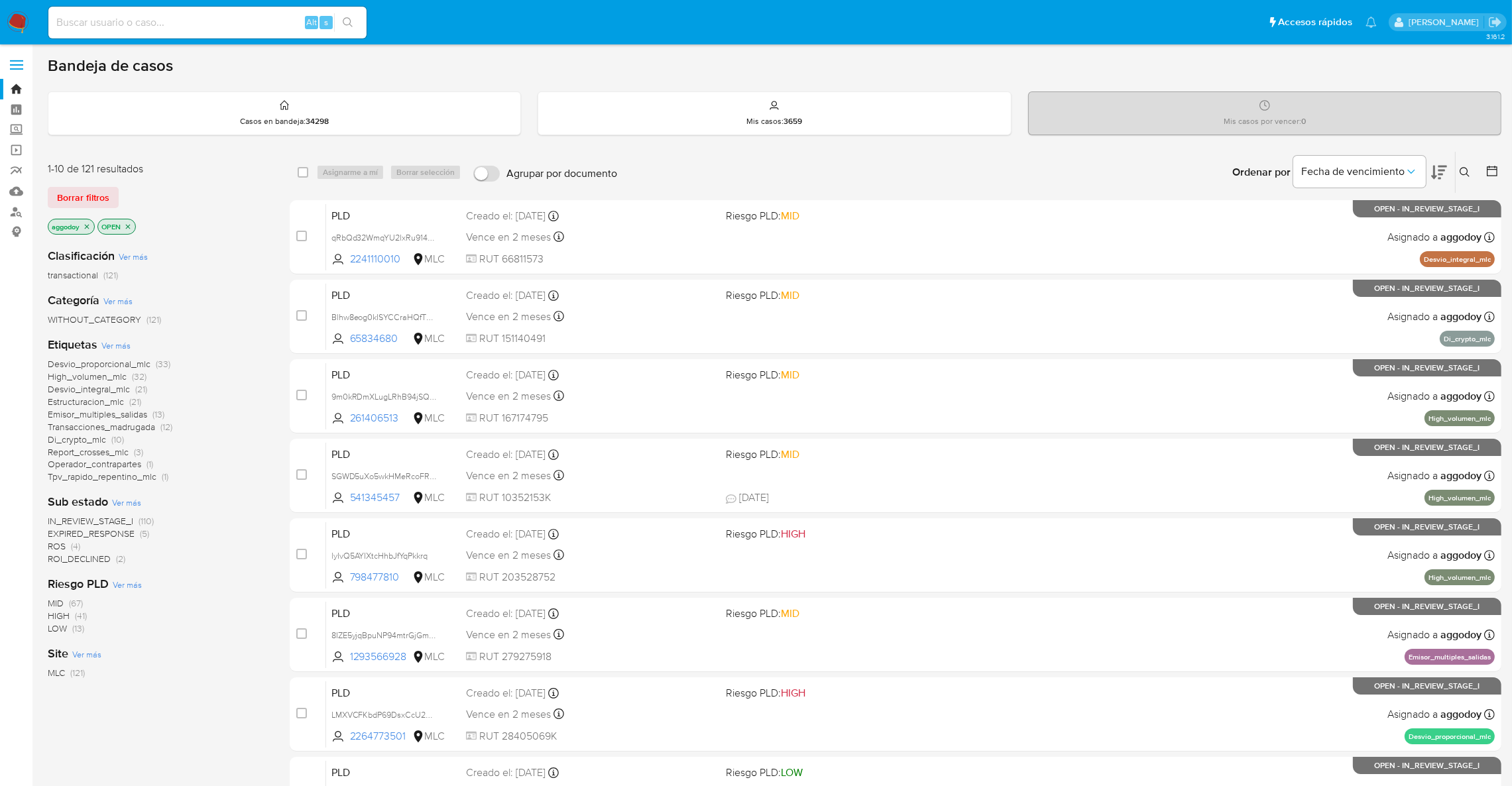
click at [1461, 177] on icon at bounding box center [1465, 172] width 11 height 11
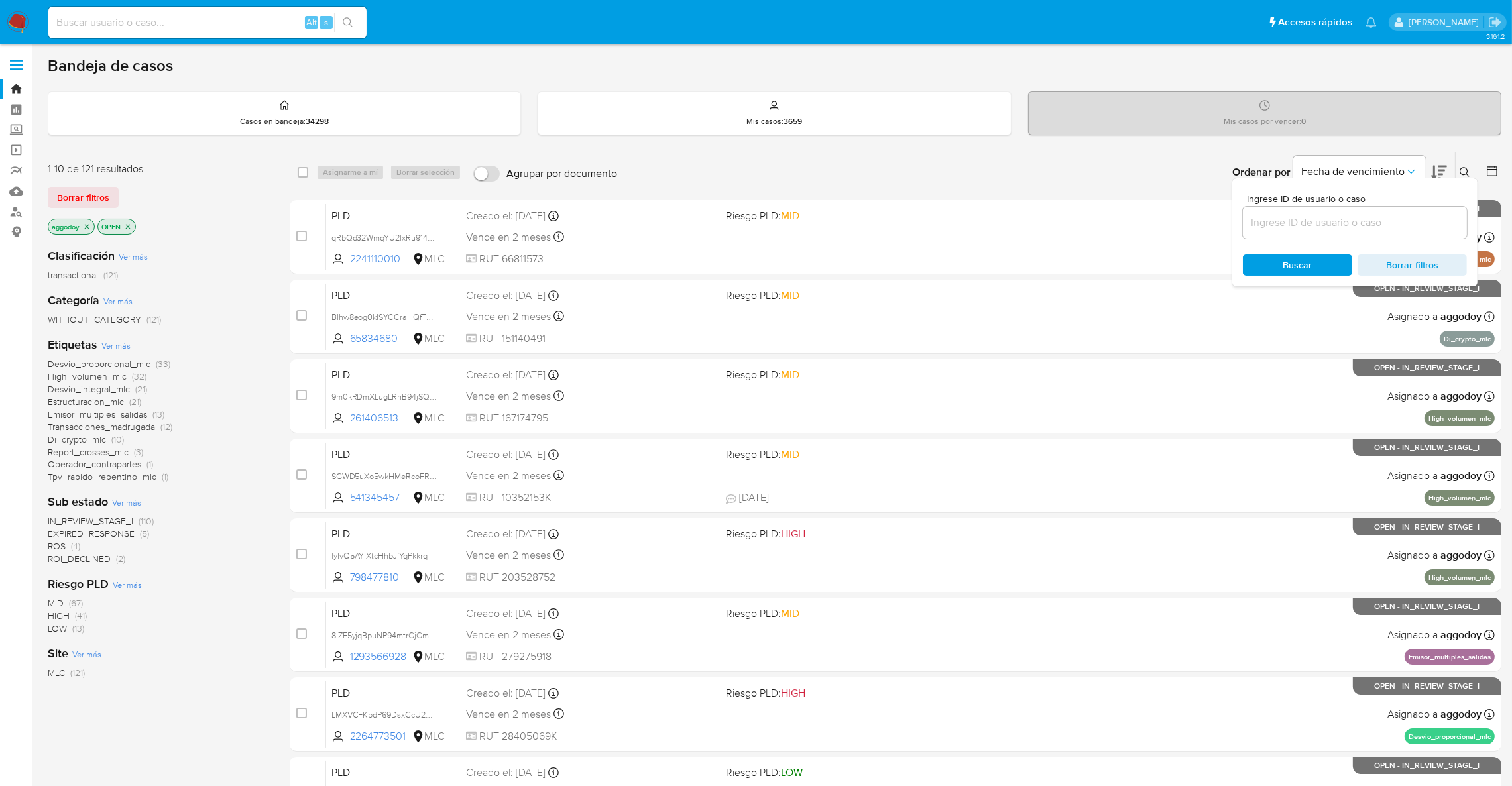
click at [1359, 210] on div at bounding box center [1355, 222] width 224 height 32
click at [1358, 214] on input at bounding box center [1355, 222] width 224 height 17
paste input "1036609239"
type input "1036609239"
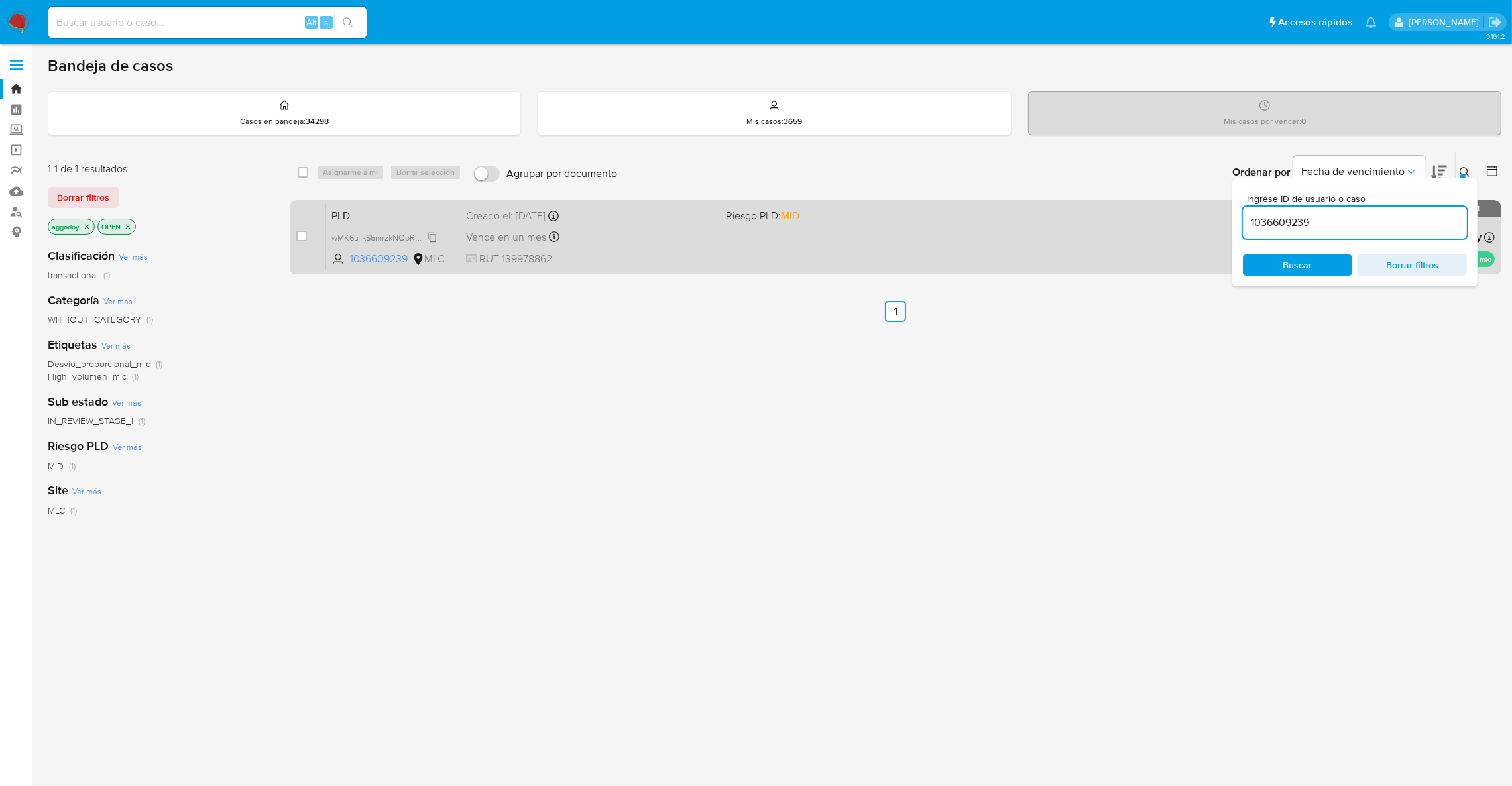
click at [379, 234] on span "wMK6uIlkS5mrzkNQoRQha3Qj" at bounding box center [388, 236] width 113 height 15
